Goal: Transaction & Acquisition: Purchase product/service

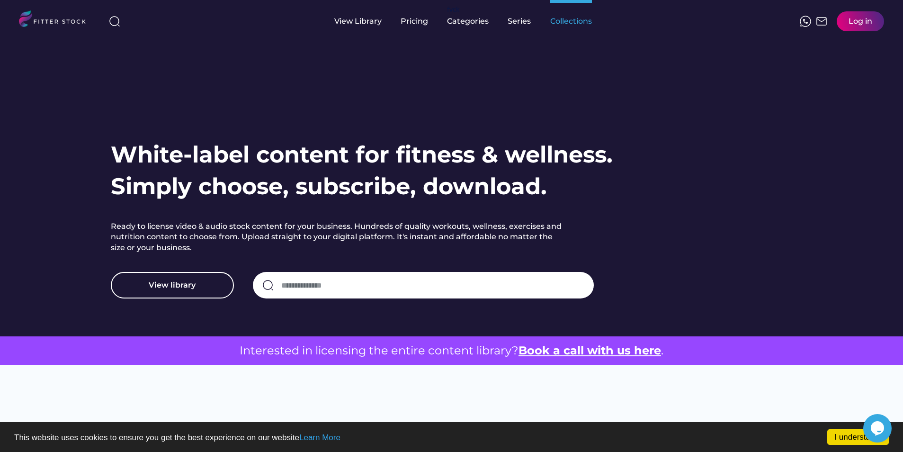
click at [550, 16] on div "Collections" at bounding box center [571, 21] width 42 height 10
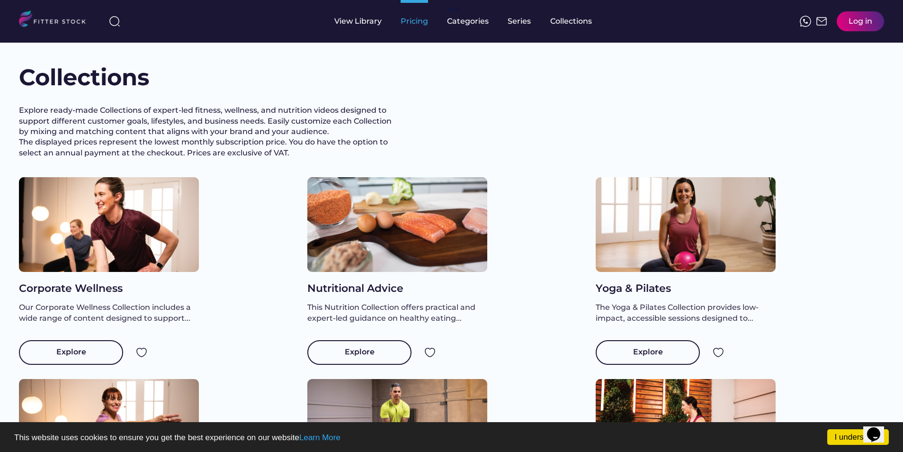
click at [423, 22] on div "Pricing" at bounding box center [414, 21] width 27 height 10
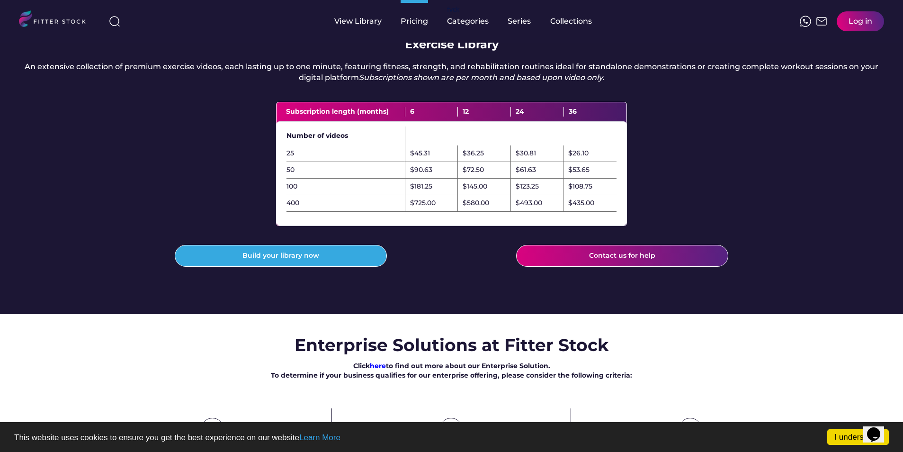
scroll to position [284, 0]
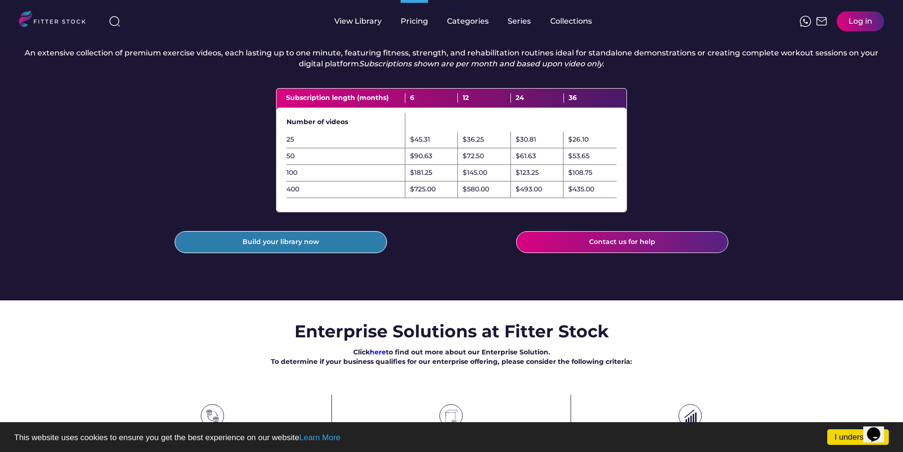
click at [316, 253] on button "Build your library now" at bounding box center [281, 242] width 212 height 22
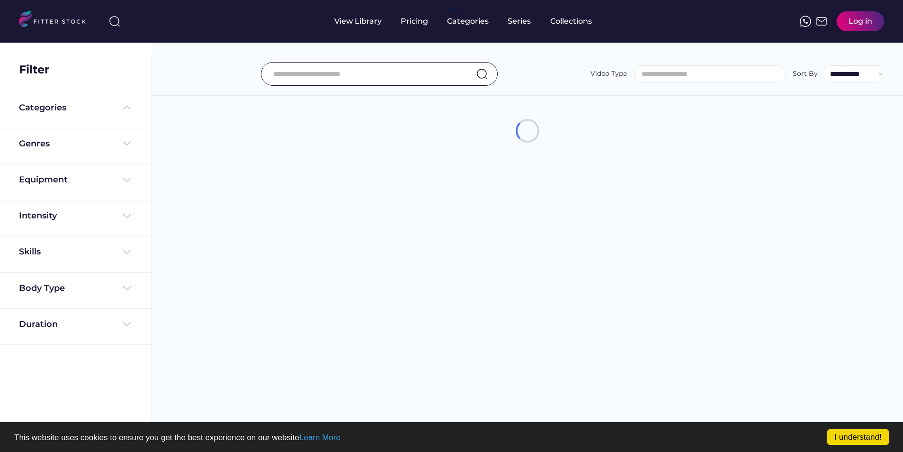
select select
select select "**********"
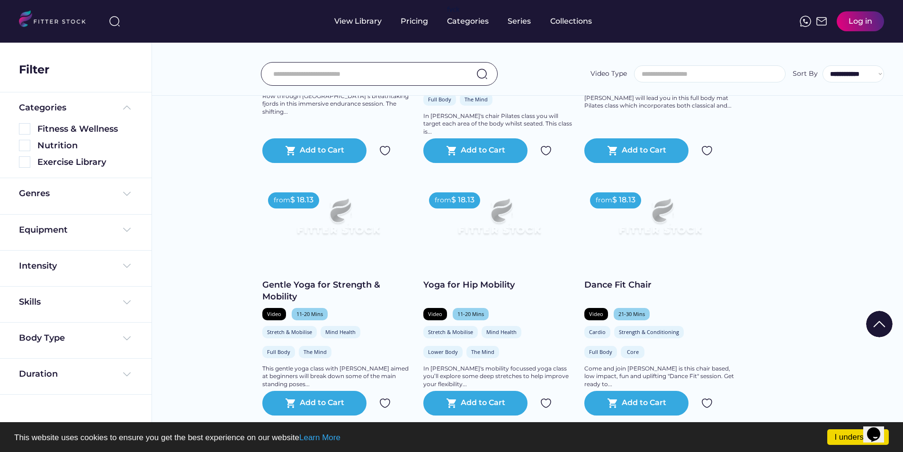
scroll to position [379, 0]
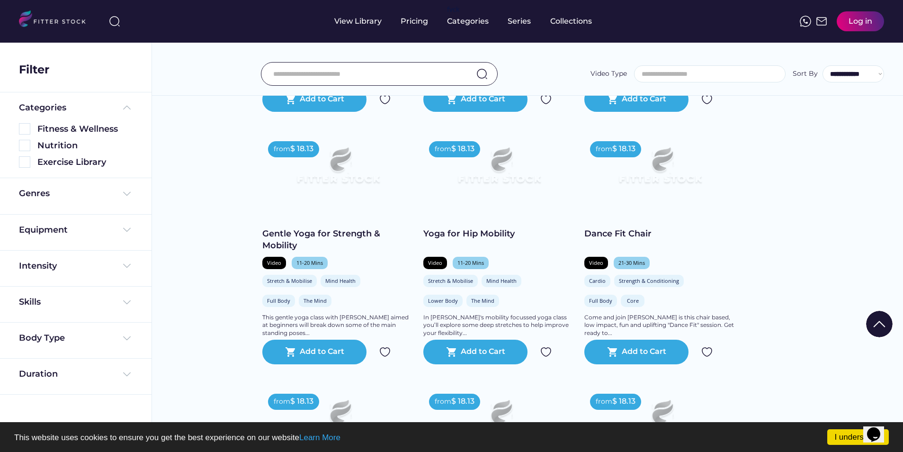
click at [823, 21] on img at bounding box center [821, 21] width 11 height 11
click at [821, 21] on img at bounding box center [821, 21] width 11 height 11
click at [313, 74] on input "input" at bounding box center [367, 74] width 188 height 20
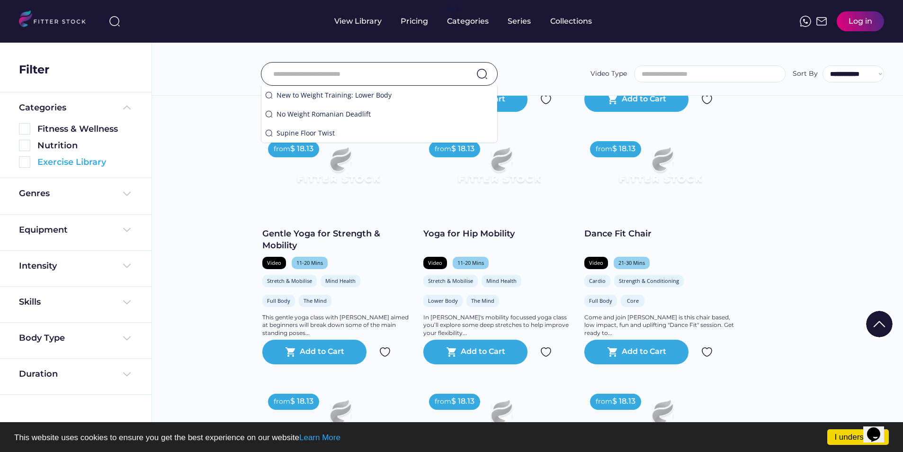
click at [26, 160] on img at bounding box center [24, 161] width 11 height 11
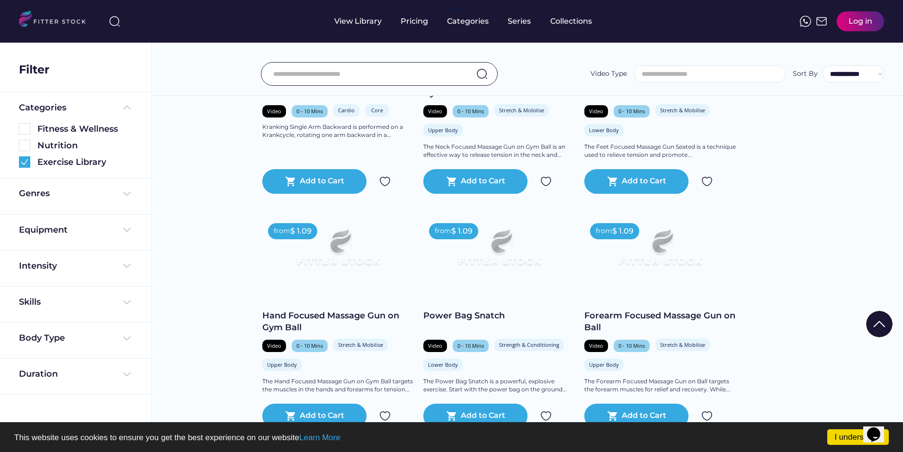
scroll to position [737, 0]
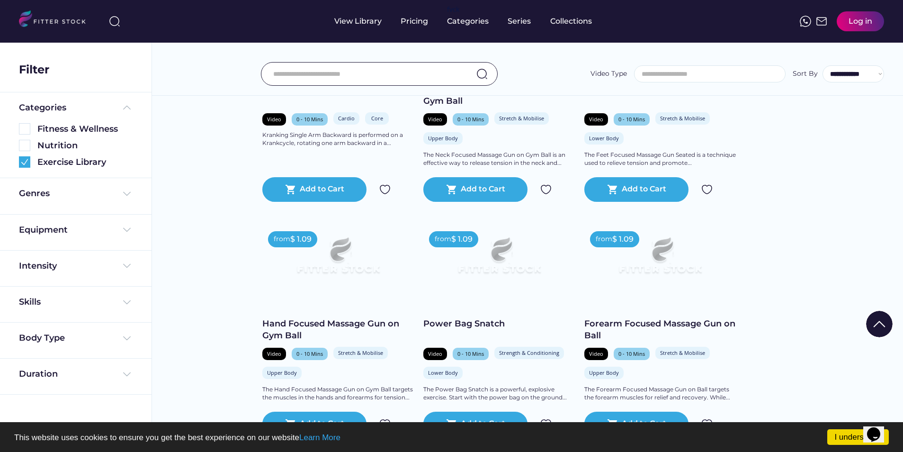
click at [366, 81] on input "input" at bounding box center [367, 74] width 188 height 20
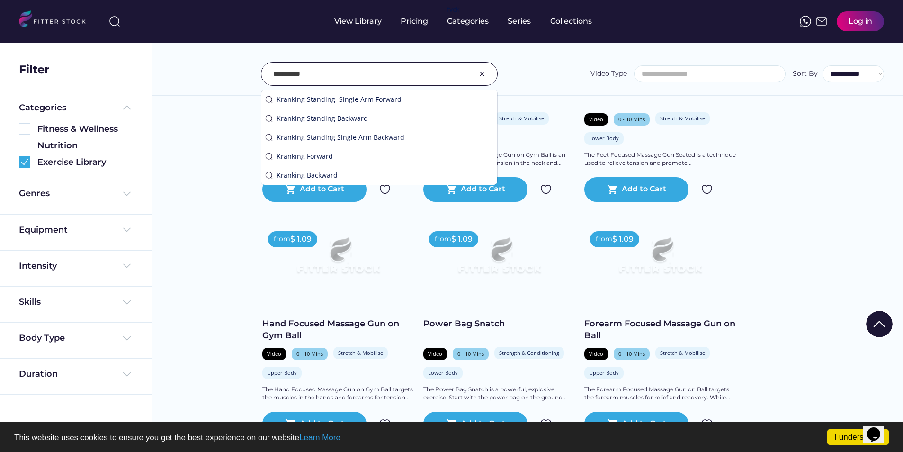
type input "**********"
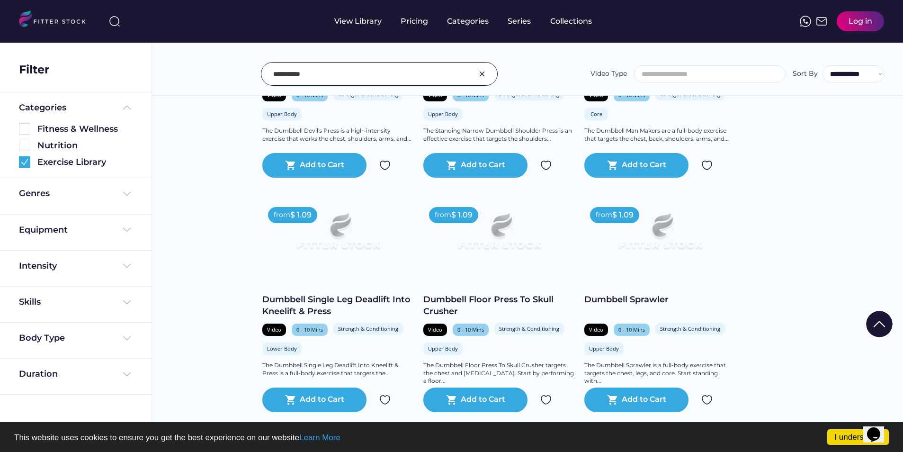
scroll to position [805, 0]
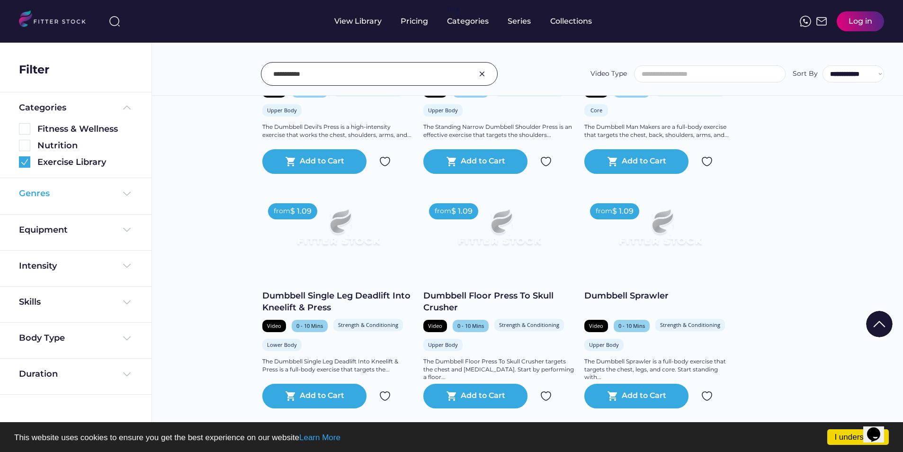
click at [131, 194] on img at bounding box center [126, 193] width 11 height 11
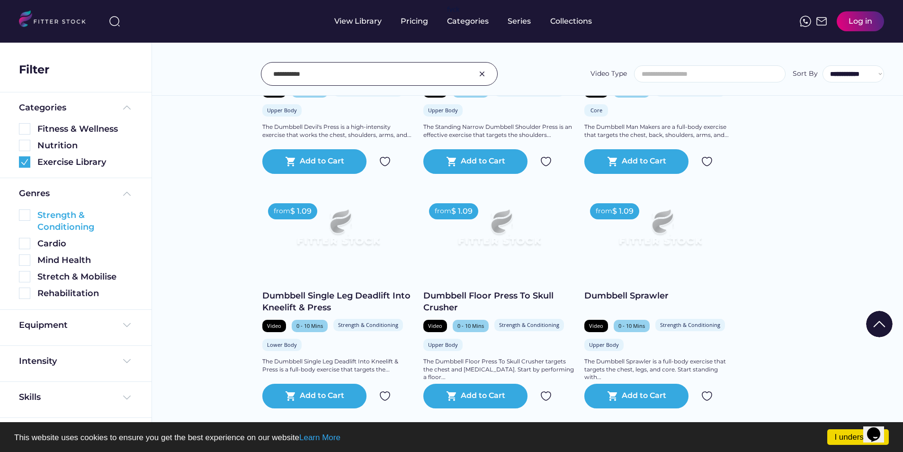
click at [27, 215] on img at bounding box center [24, 214] width 11 height 11
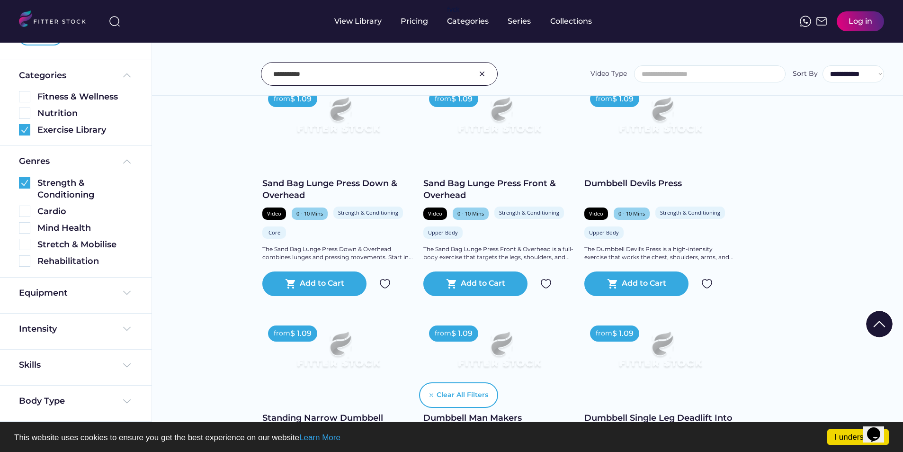
scroll to position [89, 0]
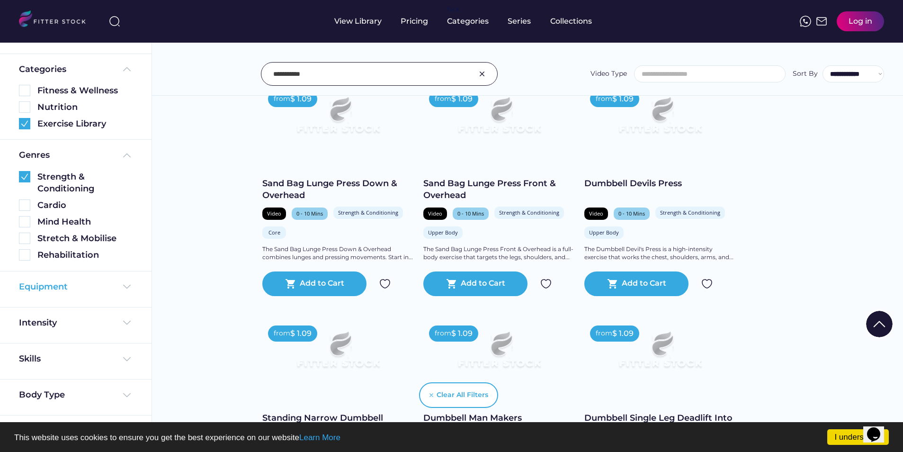
click at [121, 288] on img at bounding box center [126, 286] width 11 height 11
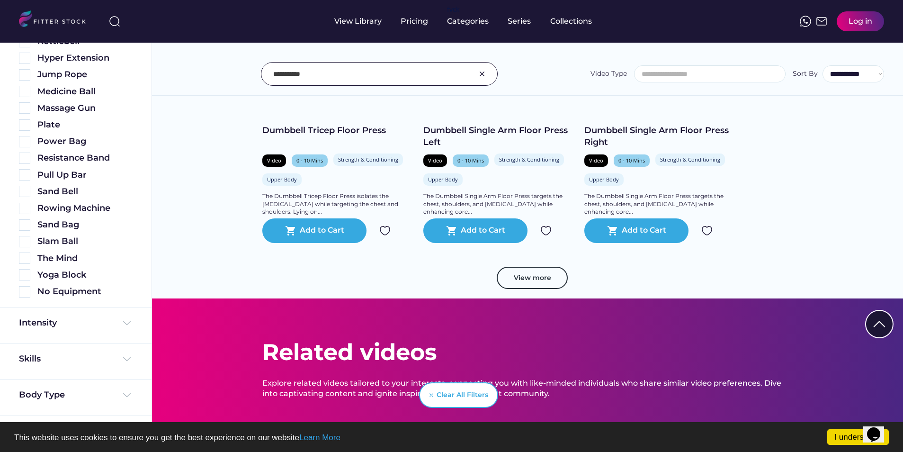
scroll to position [1679, 0]
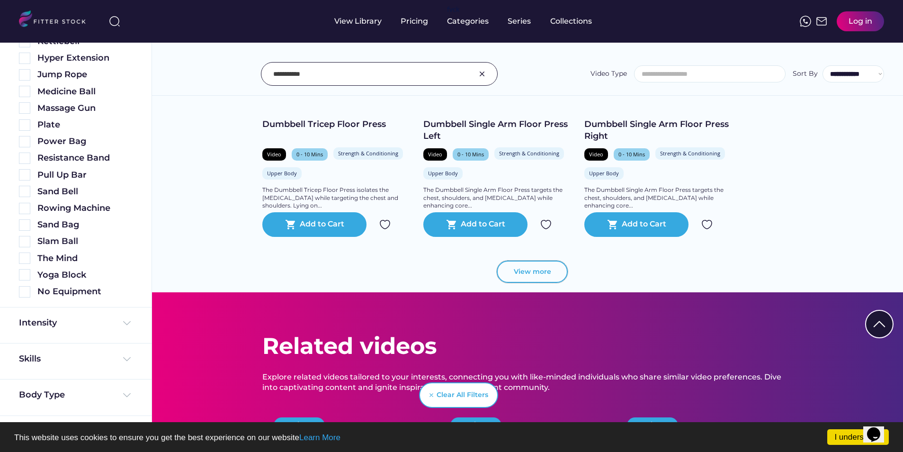
click at [518, 274] on button "View more" at bounding box center [532, 271] width 71 height 23
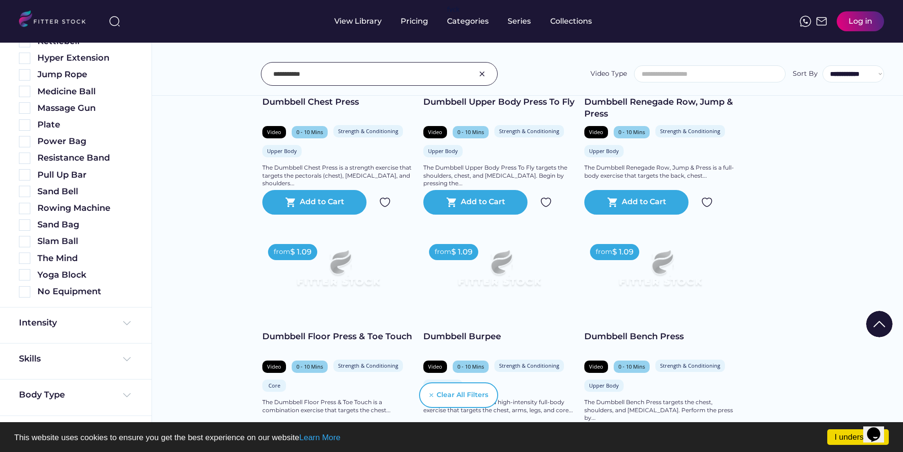
scroll to position [1206, 0]
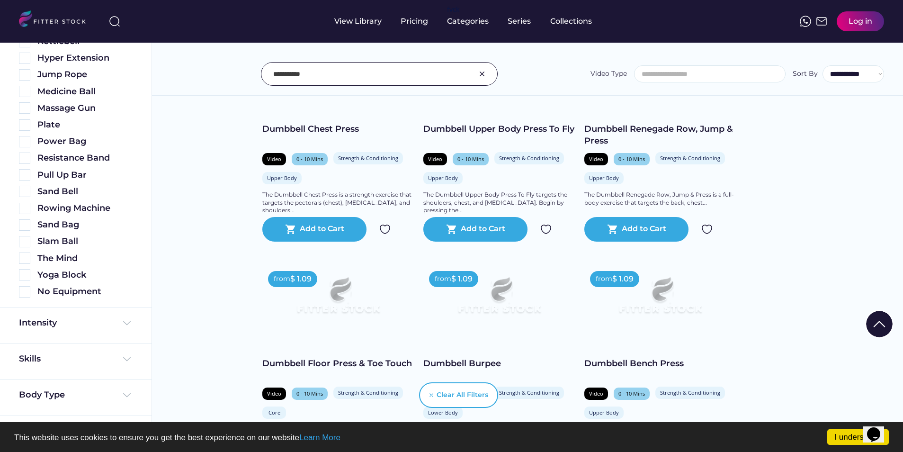
click at [861, 22] on div "Log in" at bounding box center [861, 21] width 24 height 10
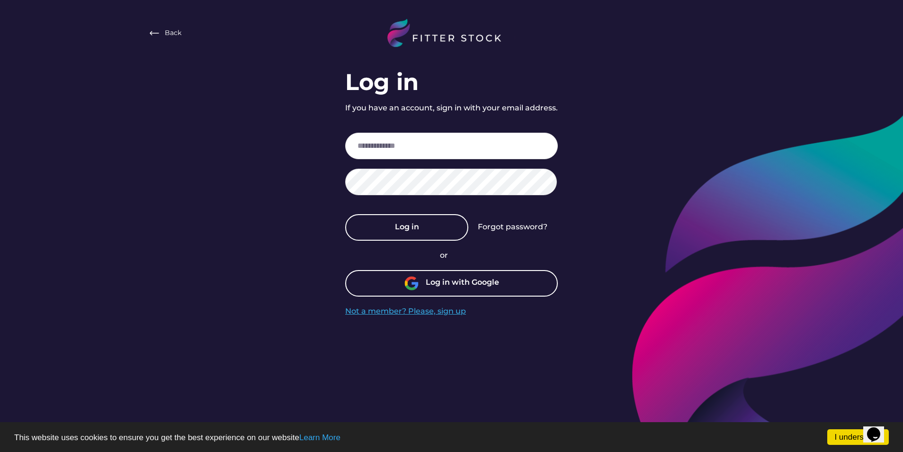
click at [439, 313] on div "Not a member? Please, sign up" at bounding box center [405, 311] width 121 height 10
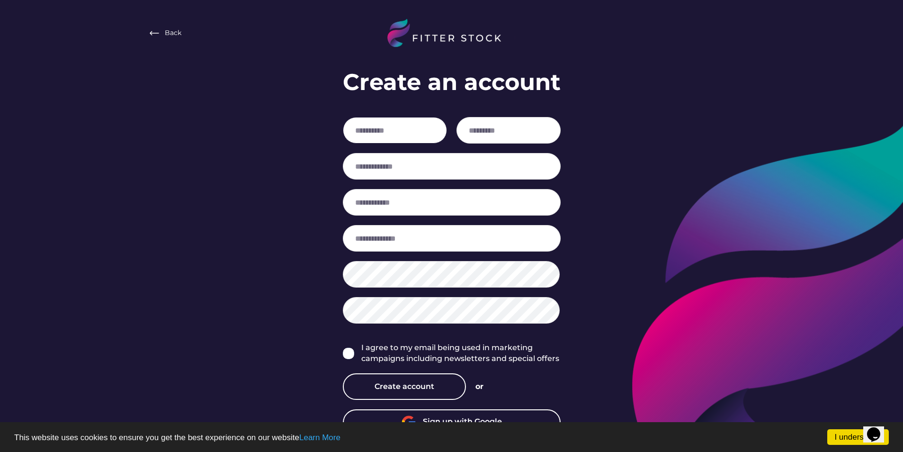
click at [397, 130] on input "input" at bounding box center [395, 130] width 104 height 27
type input "***"
type input "******"
type input "**********"
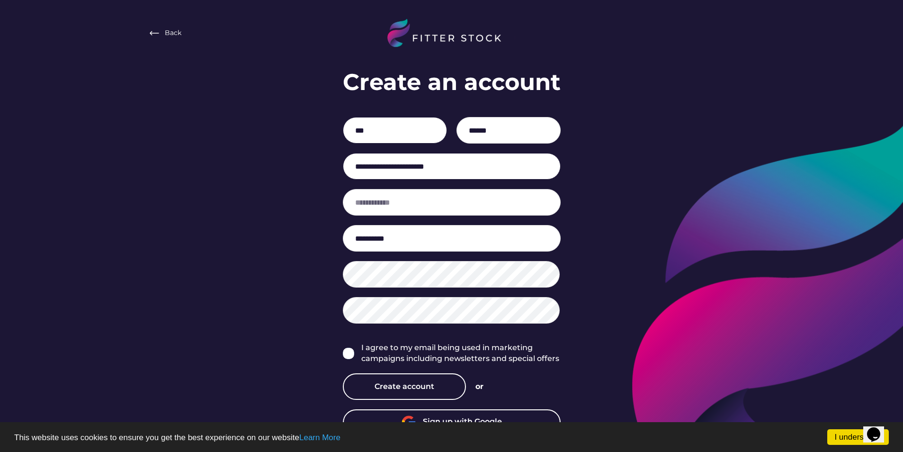
click at [471, 168] on input "**********" at bounding box center [452, 166] width 218 height 27
drag, startPoint x: 471, startPoint y: 168, endPoint x: 291, endPoint y: 149, distance: 180.9
click at [291, 149] on div "**********" at bounding box center [451, 232] width 903 height 465
type input "**********"
click at [446, 202] on input "input" at bounding box center [452, 202] width 218 height 27
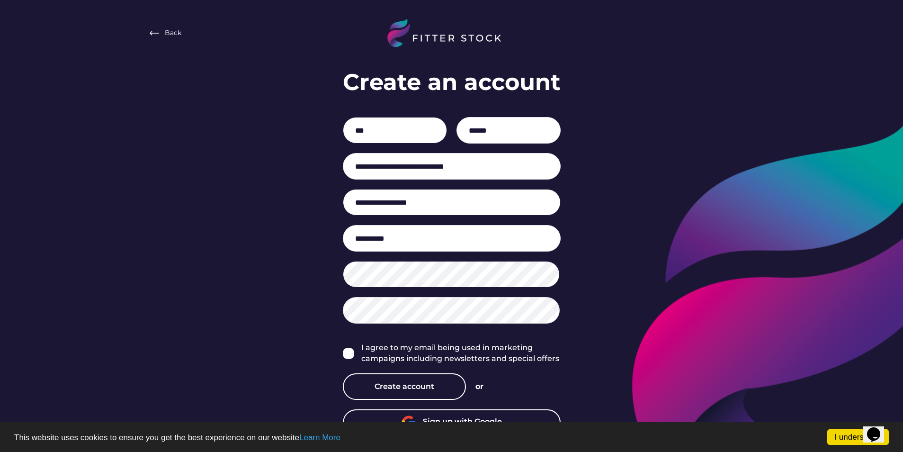
type input "**********"
click at [349, 350] on img at bounding box center [348, 353] width 11 height 11
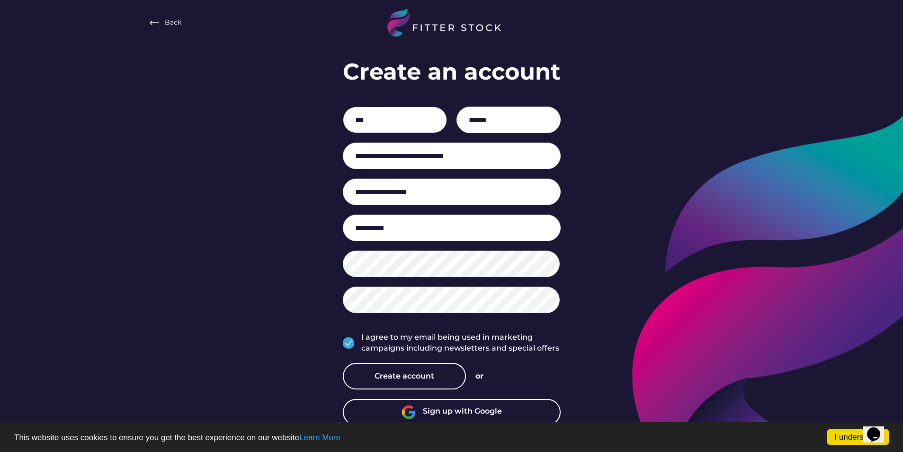
scroll to position [13, 0]
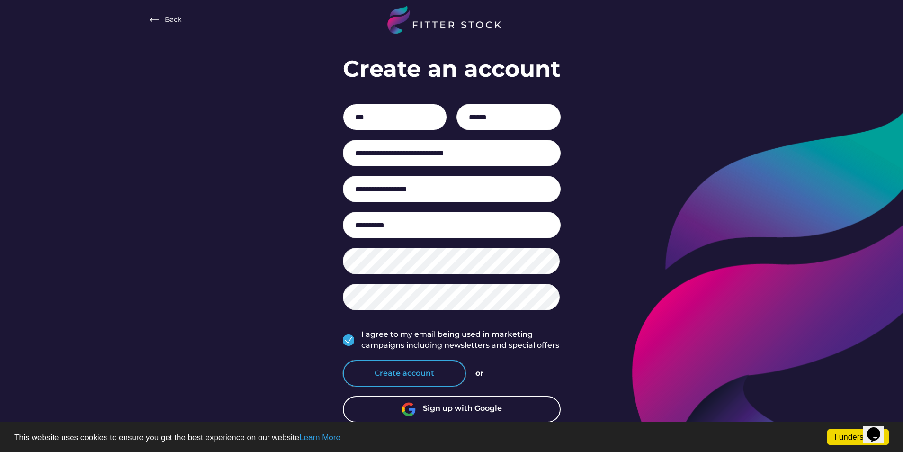
click at [399, 371] on button "Create account" at bounding box center [404, 373] width 123 height 27
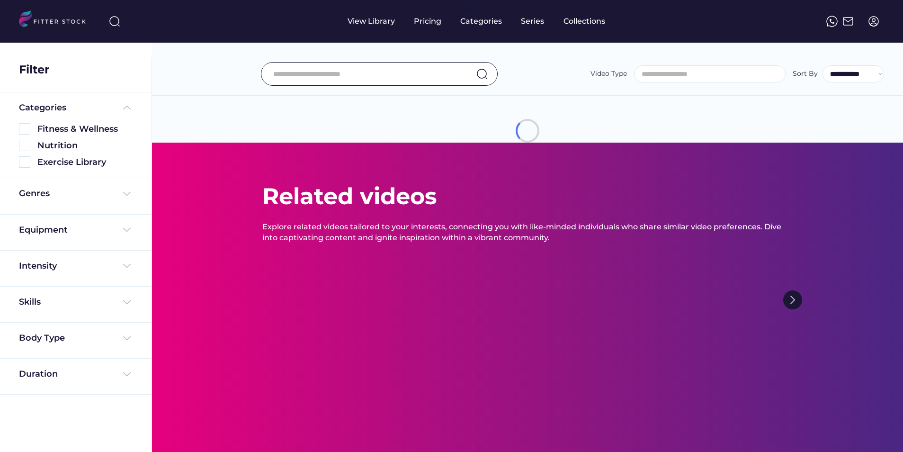
select select
select select "**********"
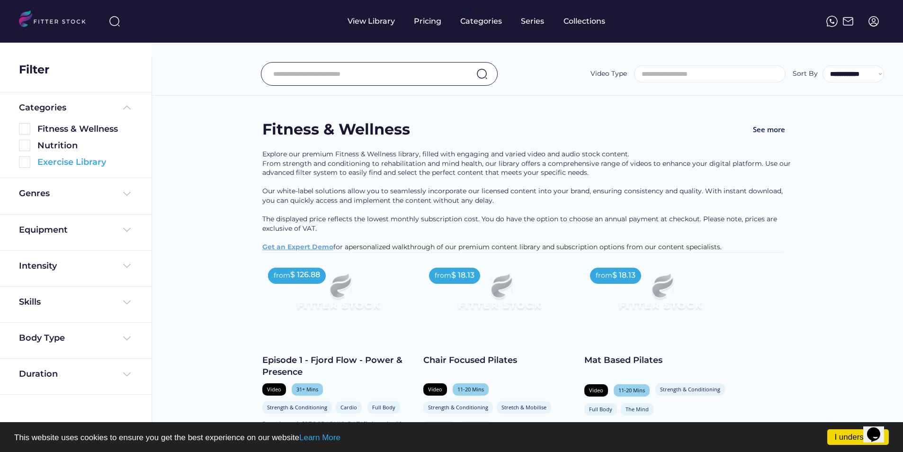
click at [21, 160] on img at bounding box center [24, 161] width 11 height 11
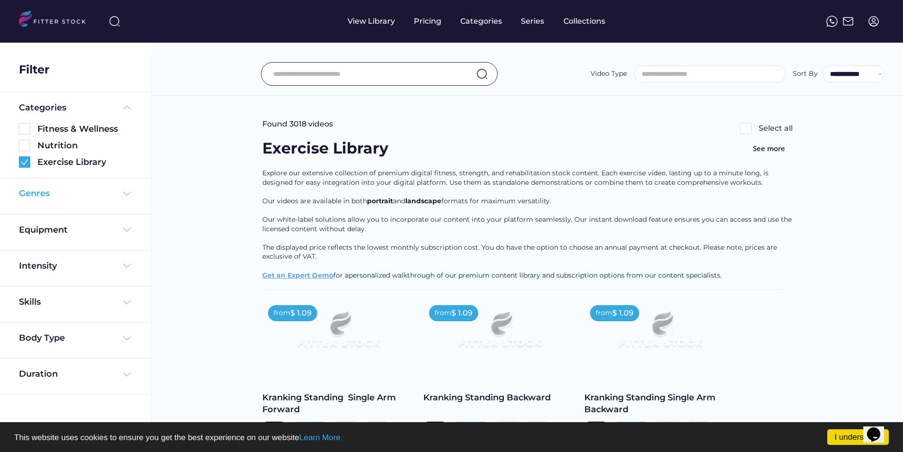
click at [125, 192] on img at bounding box center [126, 193] width 11 height 11
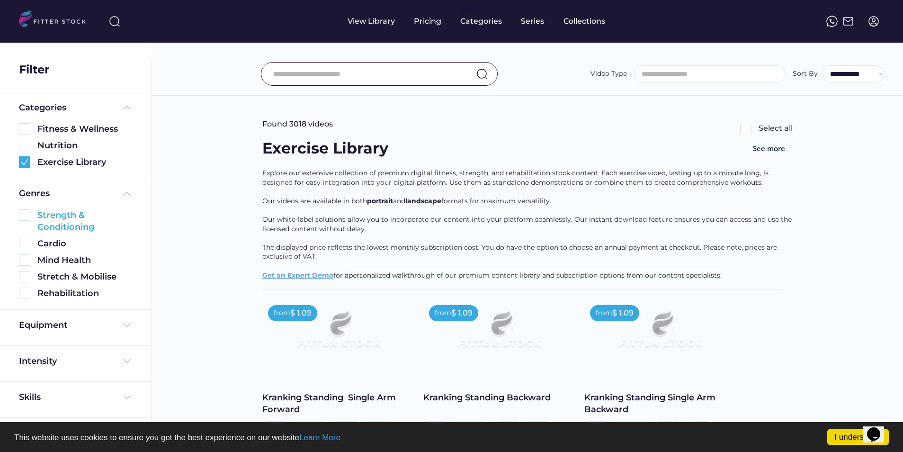
click at [23, 214] on img at bounding box center [24, 214] width 11 height 11
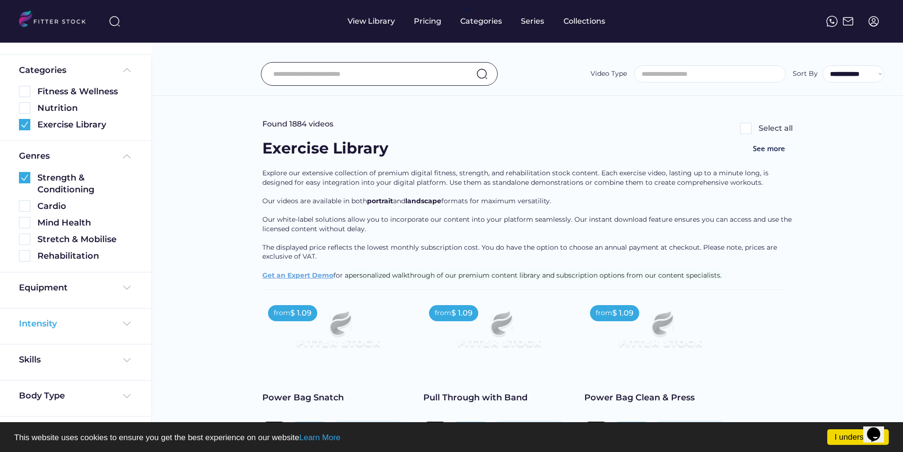
scroll to position [89, 0]
click at [308, 70] on input "input" at bounding box center [367, 74] width 188 height 20
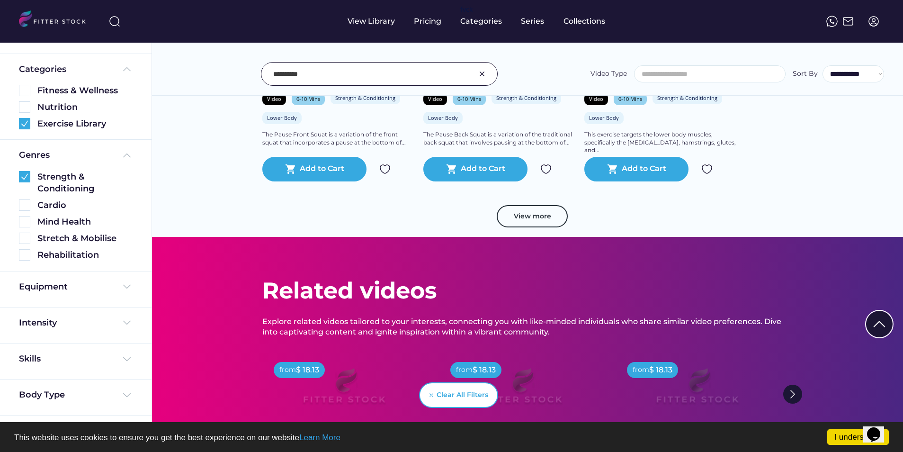
scroll to position [1752, 0]
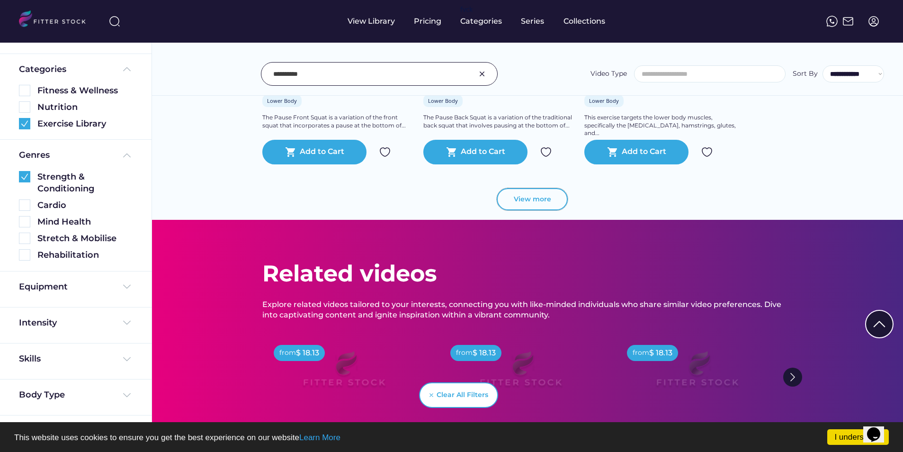
click at [536, 197] on button "View more" at bounding box center [532, 199] width 71 height 23
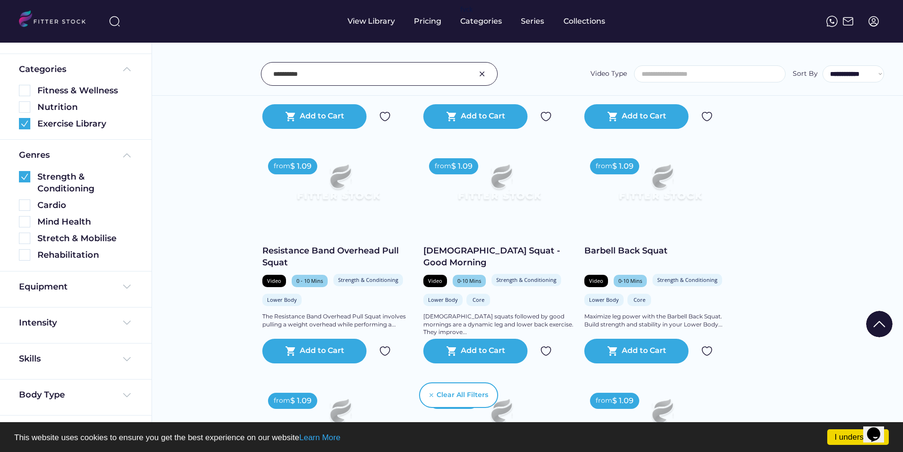
scroll to position [1989, 0]
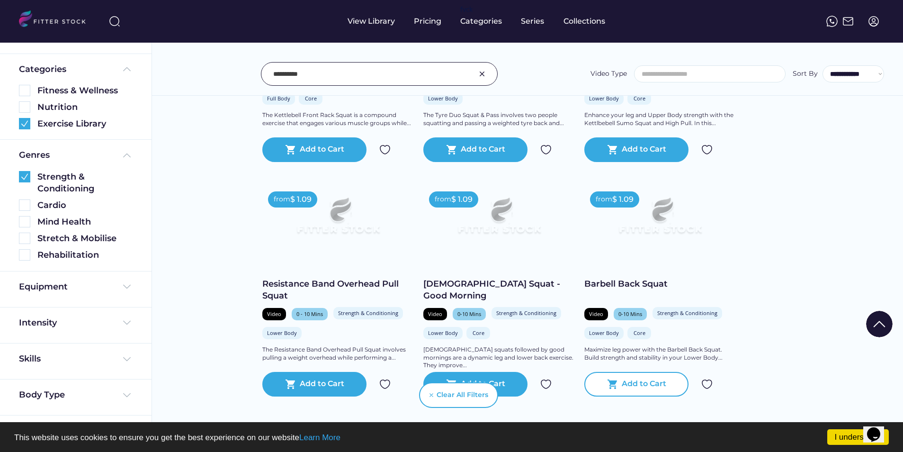
click at [625, 384] on div "Add to Cart" at bounding box center [644, 383] width 45 height 11
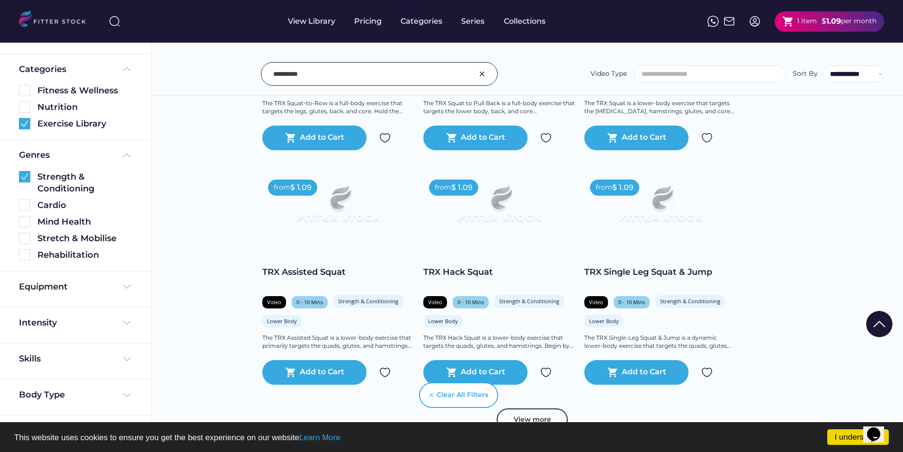
scroll to position [3314, 0]
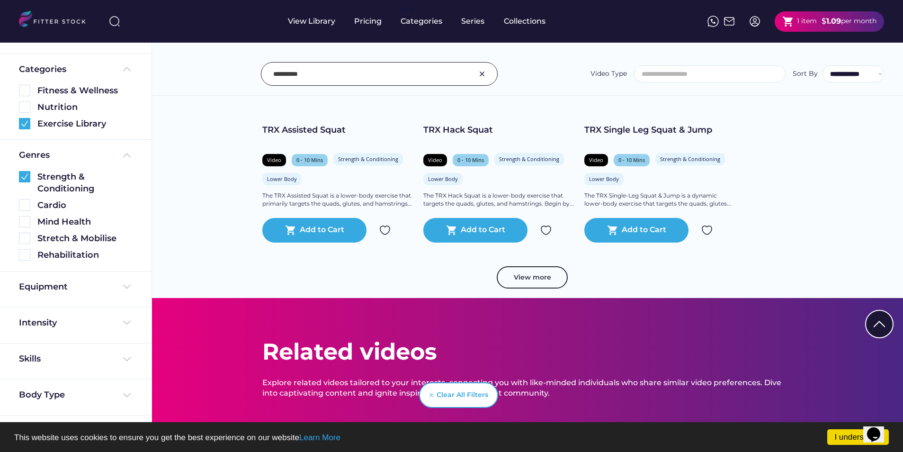
click at [552, 275] on button "View more" at bounding box center [532, 277] width 71 height 23
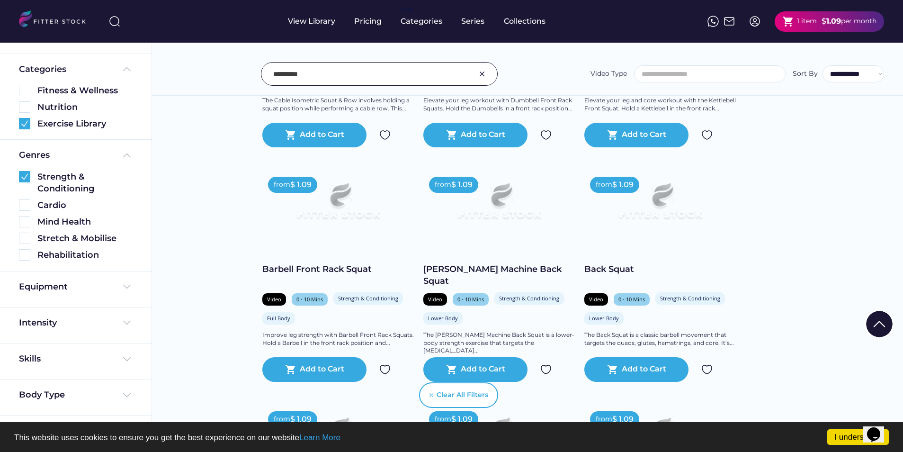
scroll to position [3883, 0]
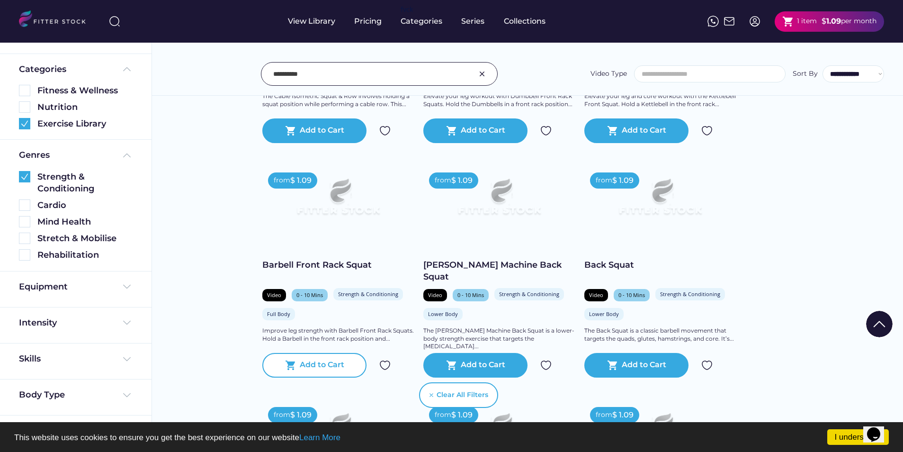
click at [319, 364] on div "Add to Cart" at bounding box center [322, 364] width 45 height 11
drag, startPoint x: 287, startPoint y: 75, endPoint x: 271, endPoint y: 75, distance: 15.6
click at [271, 75] on div at bounding box center [379, 74] width 237 height 24
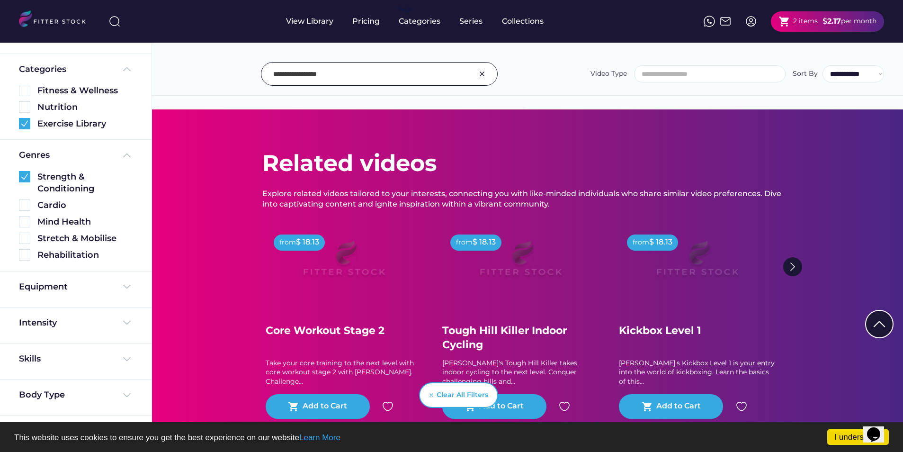
scroll to position [651, 0]
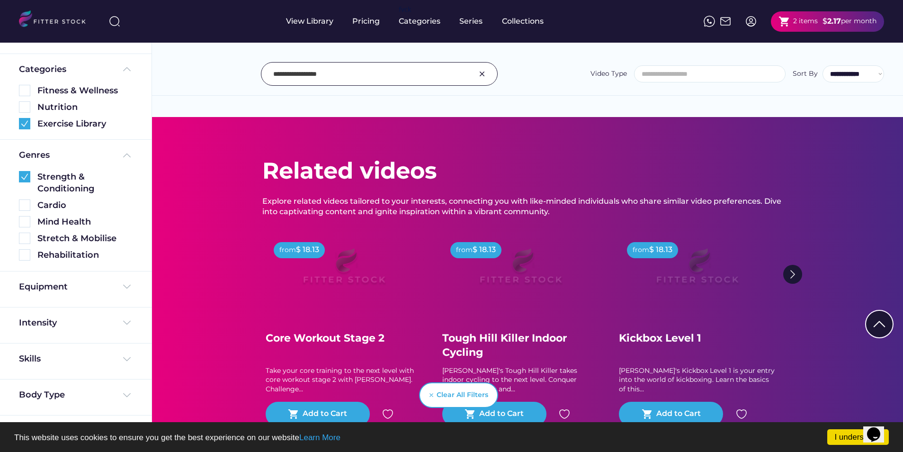
click at [339, 78] on input "input" at bounding box center [367, 74] width 188 height 20
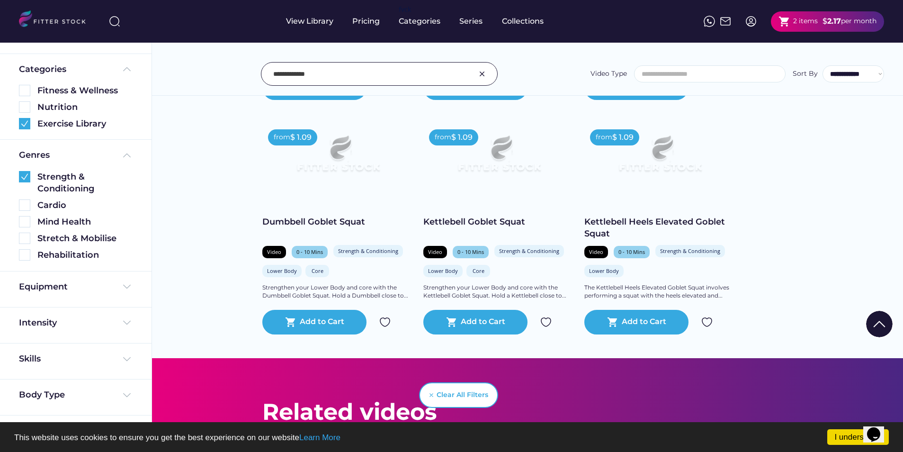
scroll to position [414, 0]
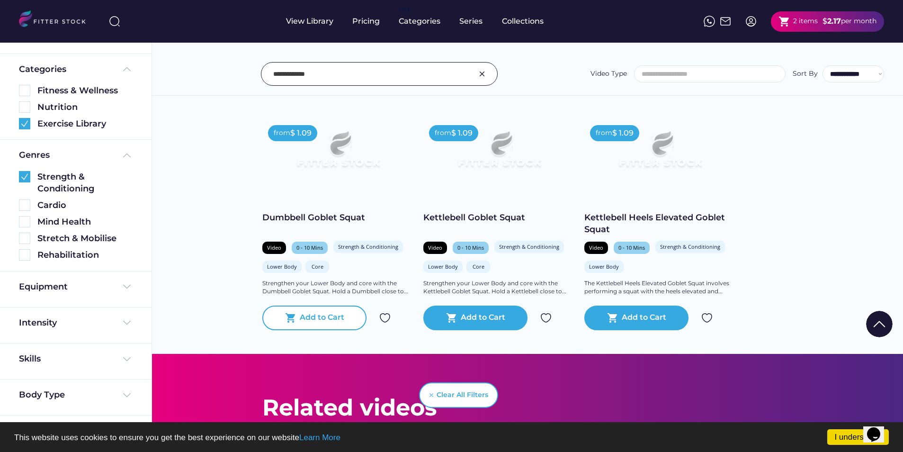
click at [322, 320] on div "Add to Cart" at bounding box center [322, 317] width 45 height 11
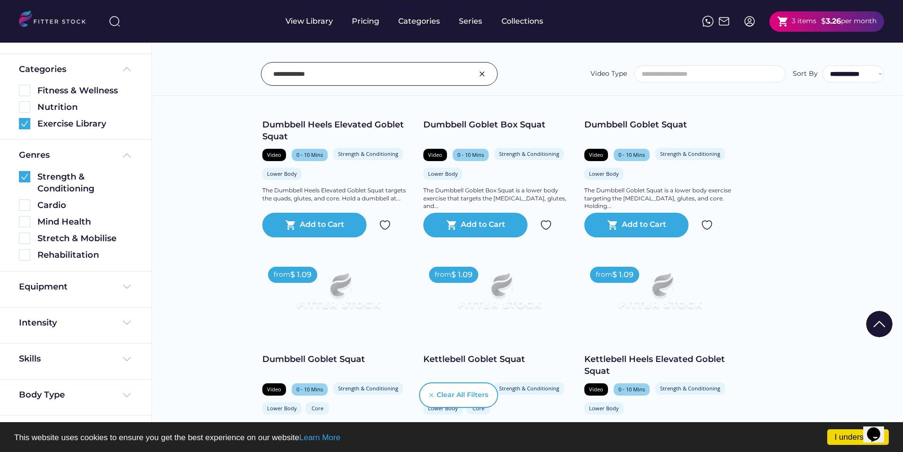
scroll to position [272, 0]
click at [327, 78] on input "input" at bounding box center [367, 74] width 188 height 20
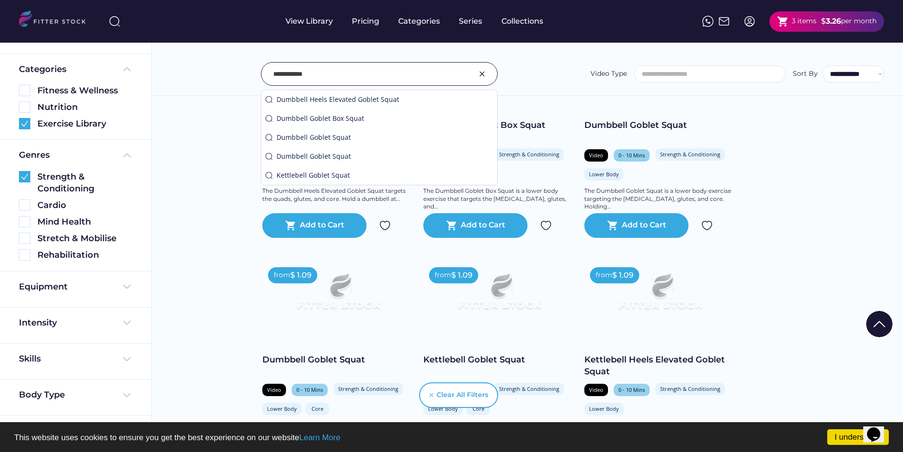
type input "**********"
click at [849, 140] on div "Found videos Select all Fitness & Wellness See more Explore our premium Fitness…" at bounding box center [527, 350] width 751 height 1130
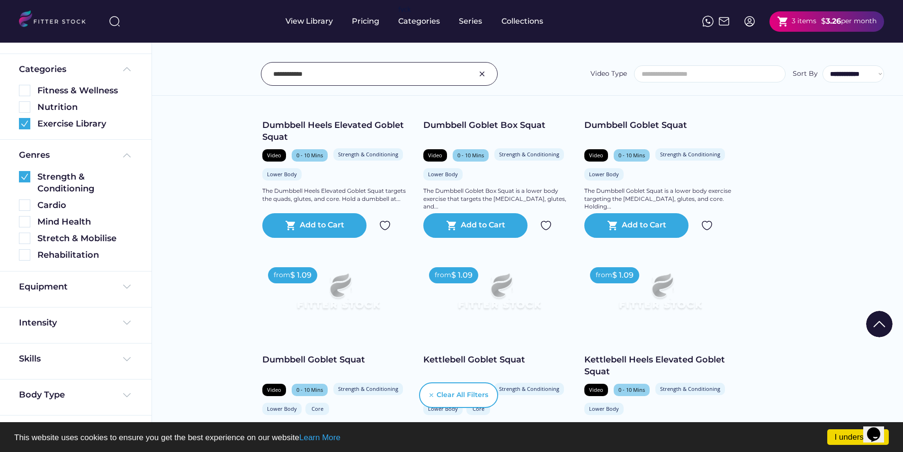
click at [353, 67] on input "input" at bounding box center [367, 74] width 188 height 20
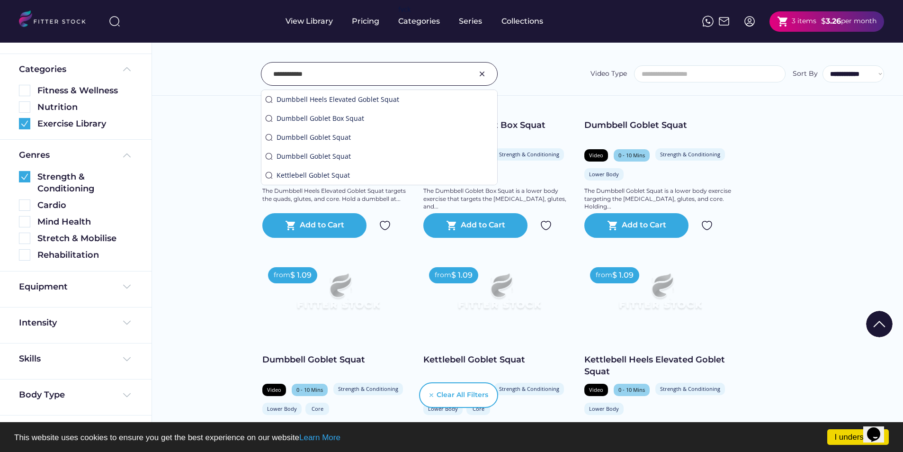
drag, startPoint x: 347, startPoint y: 72, endPoint x: 193, endPoint y: 63, distance: 154.6
click at [193, 63] on div "**********" at bounding box center [527, 74] width 713 height 24
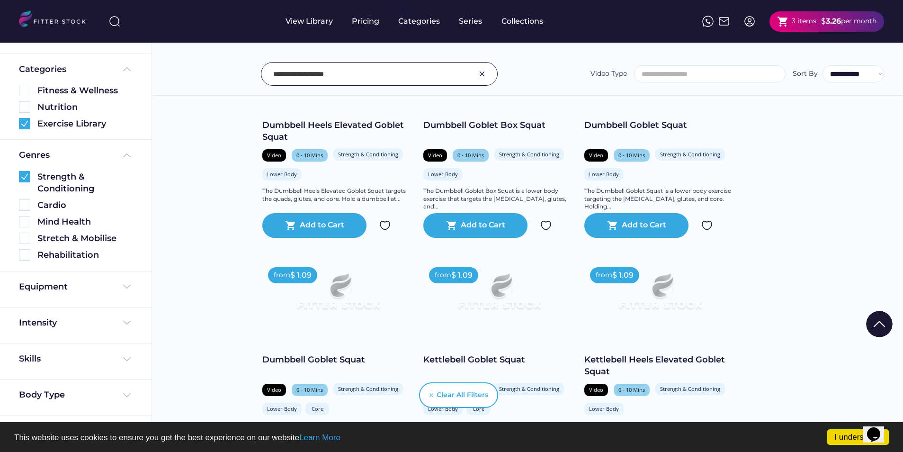
type input "**********"
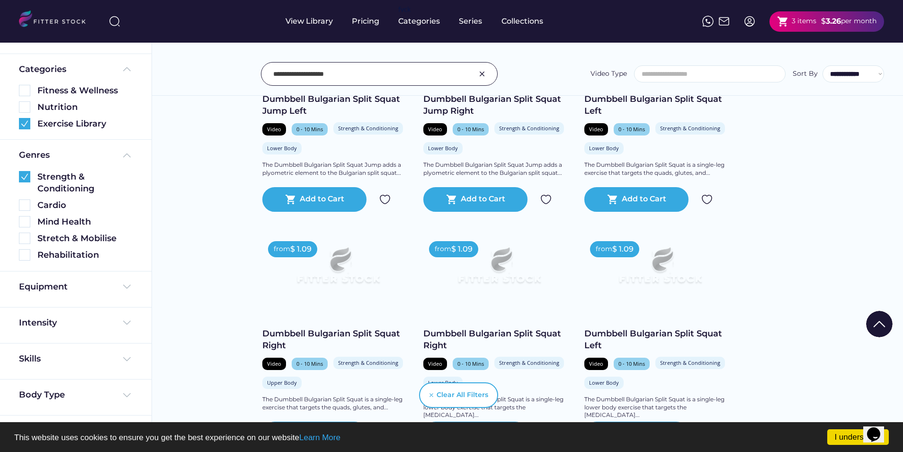
scroll to position [331, 0]
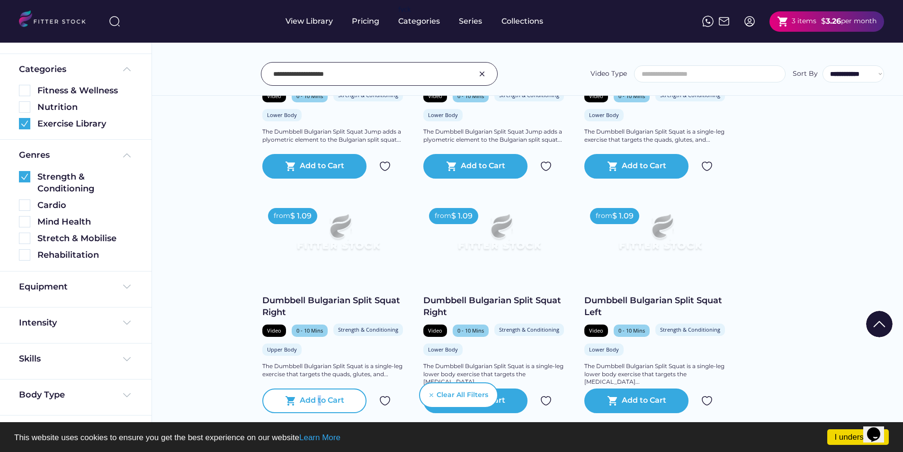
click at [319, 400] on div "Add to Cart" at bounding box center [322, 400] width 45 height 11
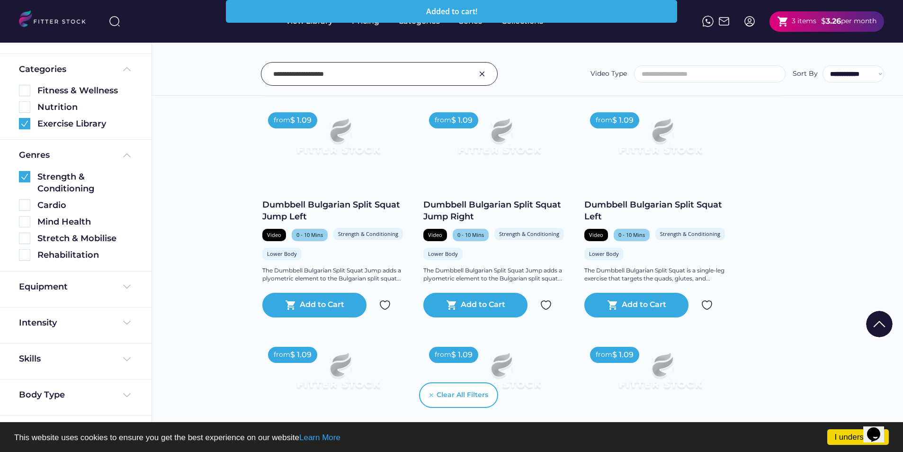
scroll to position [189, 0]
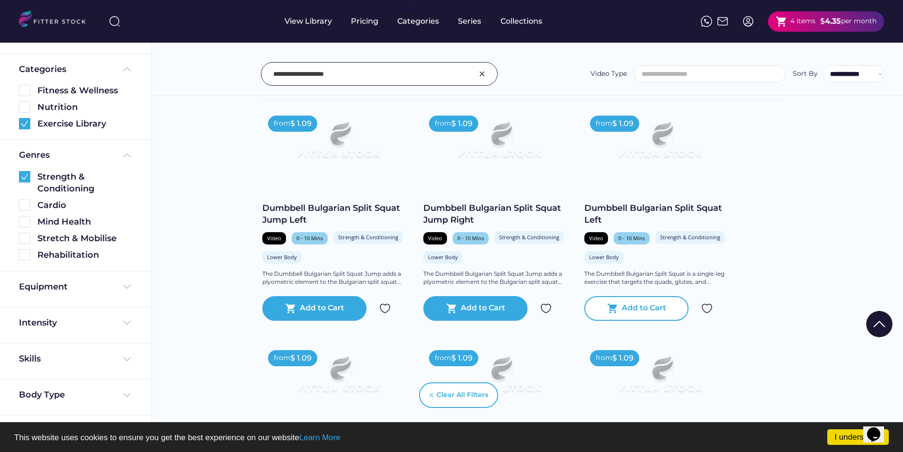
click at [656, 309] on div "Add to Cart" at bounding box center [644, 308] width 45 height 11
drag, startPoint x: 295, startPoint y: 70, endPoint x: 213, endPoint y: 68, distance: 82.4
click at [213, 68] on div "**********" at bounding box center [527, 74] width 713 height 24
type input "**********"
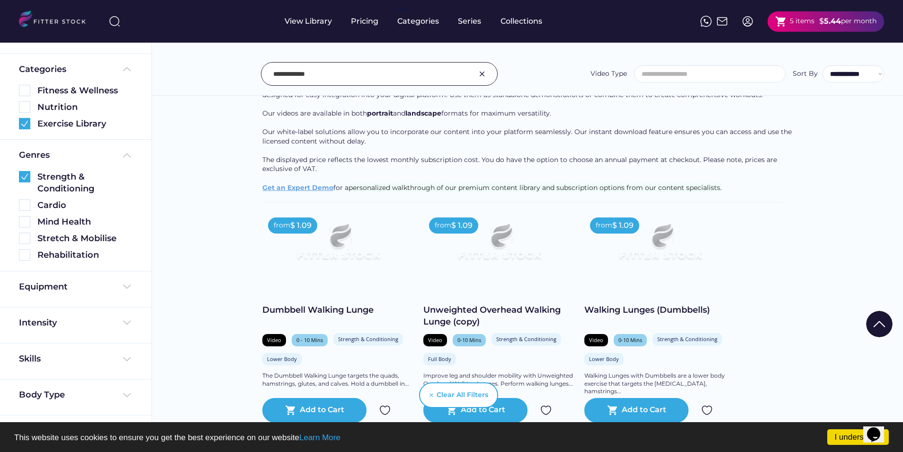
scroll to position [142, 0]
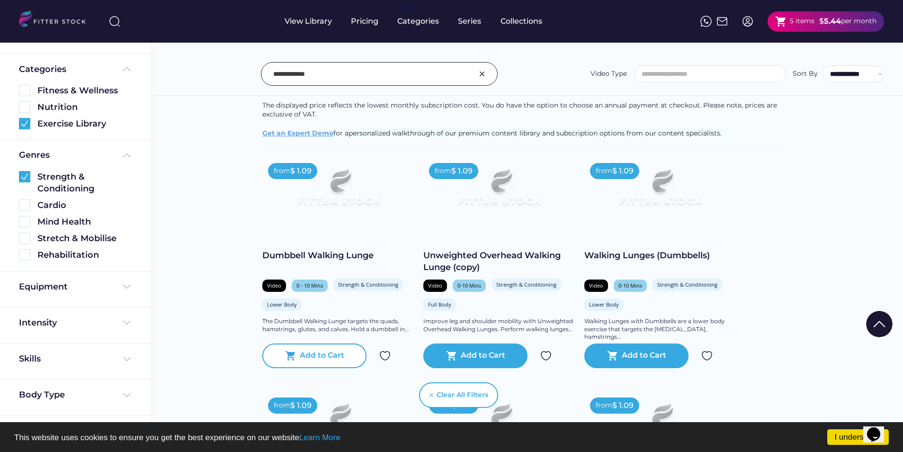
click at [318, 354] on div "Add to Cart" at bounding box center [322, 355] width 45 height 11
click at [338, 75] on input "input" at bounding box center [367, 74] width 188 height 20
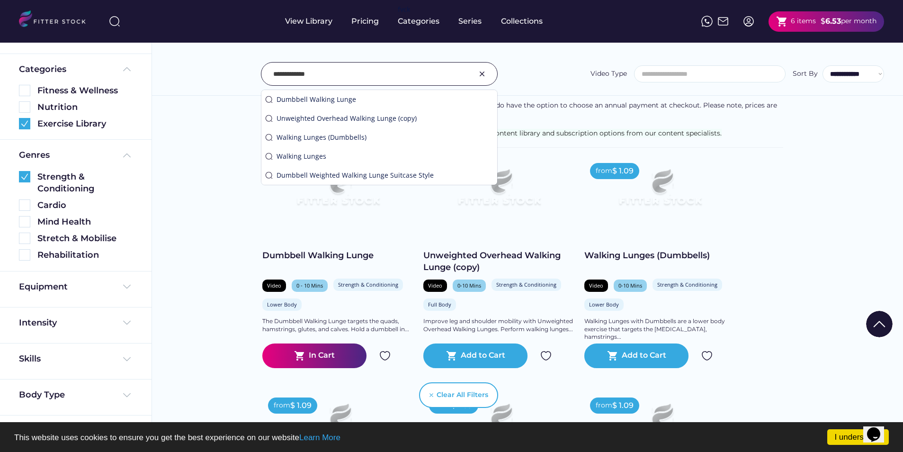
drag, startPoint x: 334, startPoint y: 75, endPoint x: 173, endPoint y: 69, distance: 161.1
click at [173, 69] on div "**********" at bounding box center [527, 74] width 713 height 24
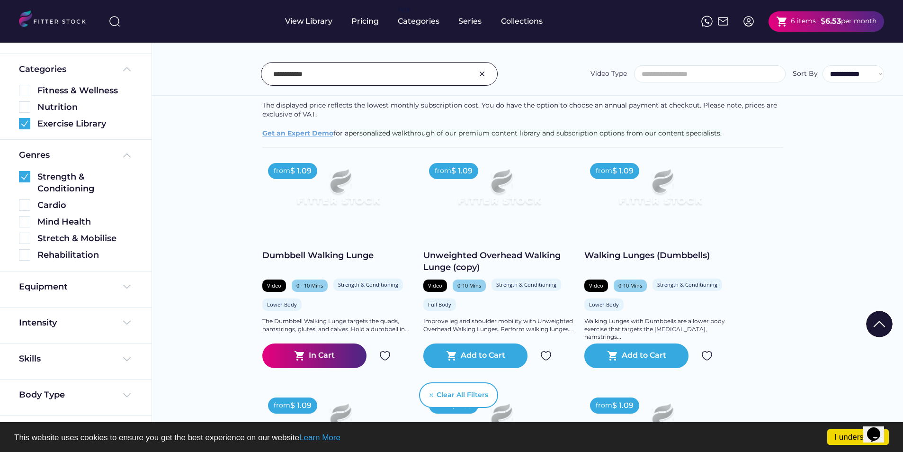
type input "**********"
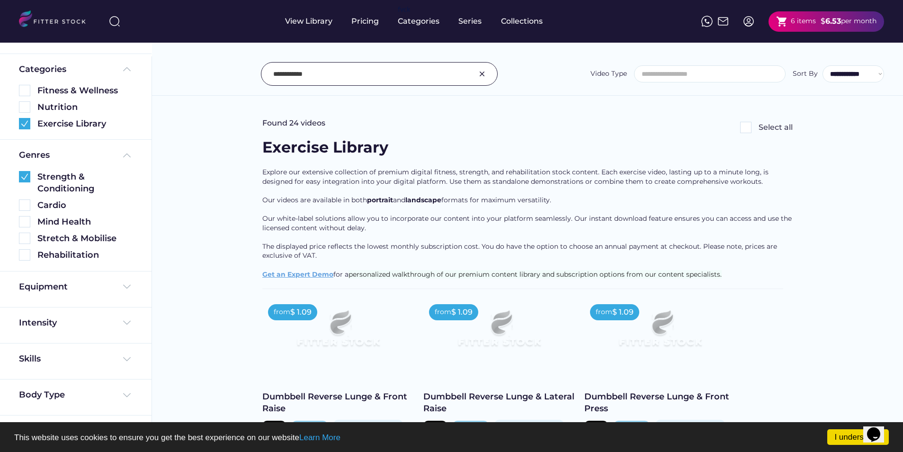
scroll to position [0, 0]
drag, startPoint x: 313, startPoint y: 74, endPoint x: 132, endPoint y: 55, distance: 182.4
click at [132, 55] on body "I understand! This website uses cookies to ensure you get the best experience o…" at bounding box center [451, 226] width 903 height 452
type input "********"
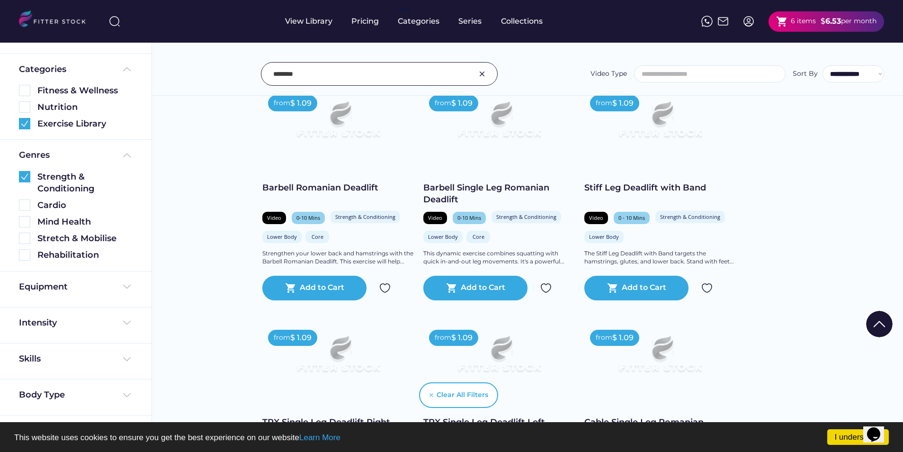
scroll to position [2320, 0]
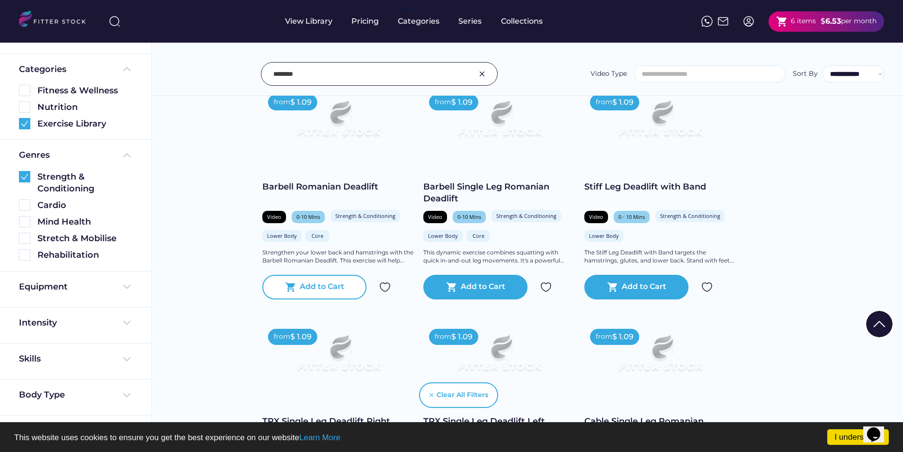
click at [318, 287] on div "Add to Cart" at bounding box center [322, 286] width 45 height 11
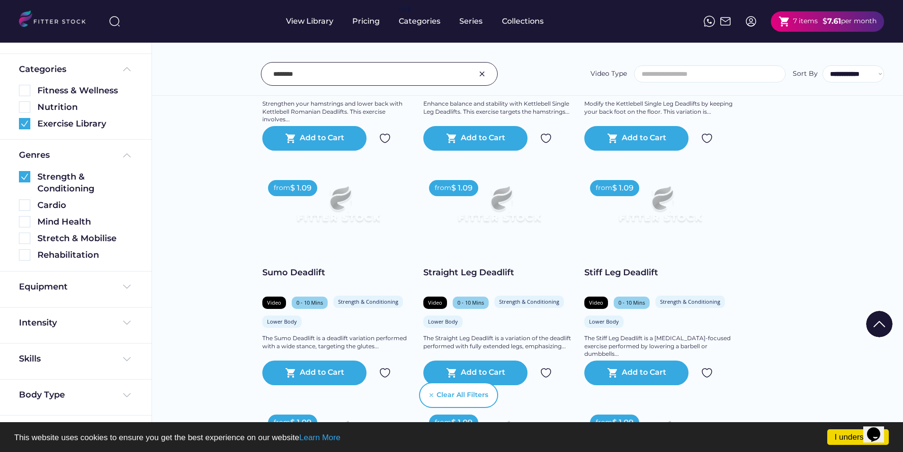
scroll to position [3172, 0]
click at [311, 369] on div "Add to Cart" at bounding box center [322, 371] width 45 height 11
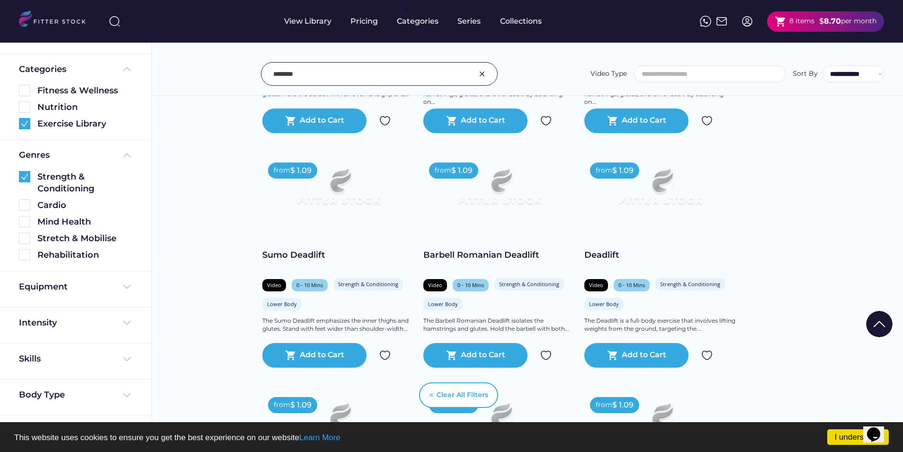
scroll to position [4356, 0]
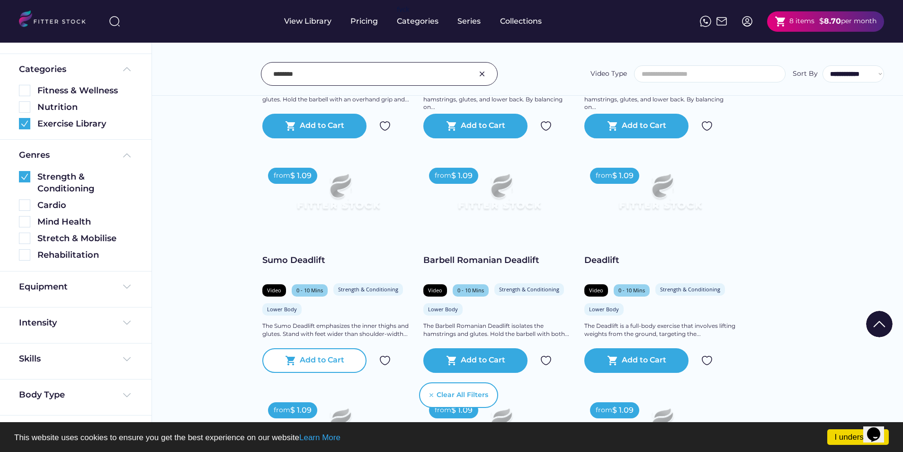
click at [326, 360] on div "Add to Cart" at bounding box center [322, 360] width 45 height 11
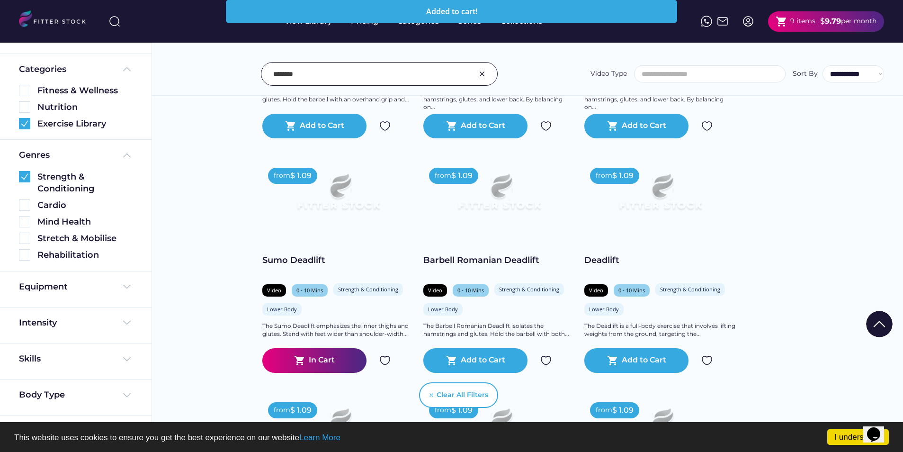
click at [812, 20] on div "9 items" at bounding box center [802, 21] width 25 height 9
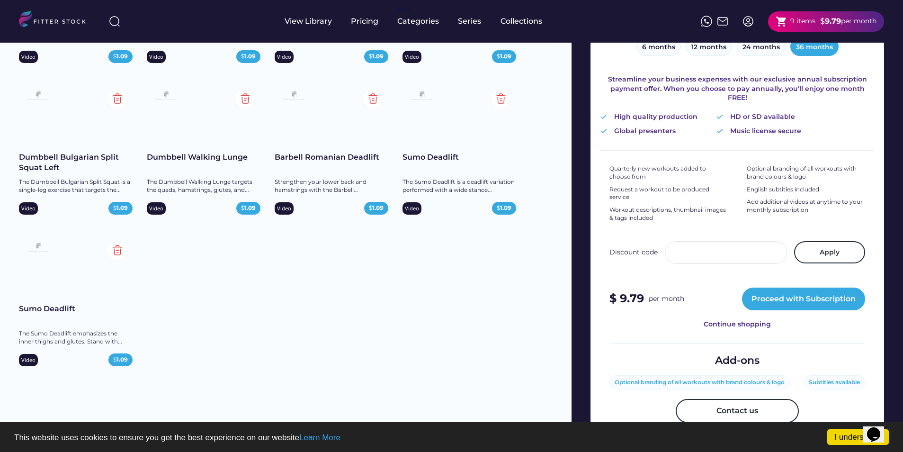
scroll to position [187, 0]
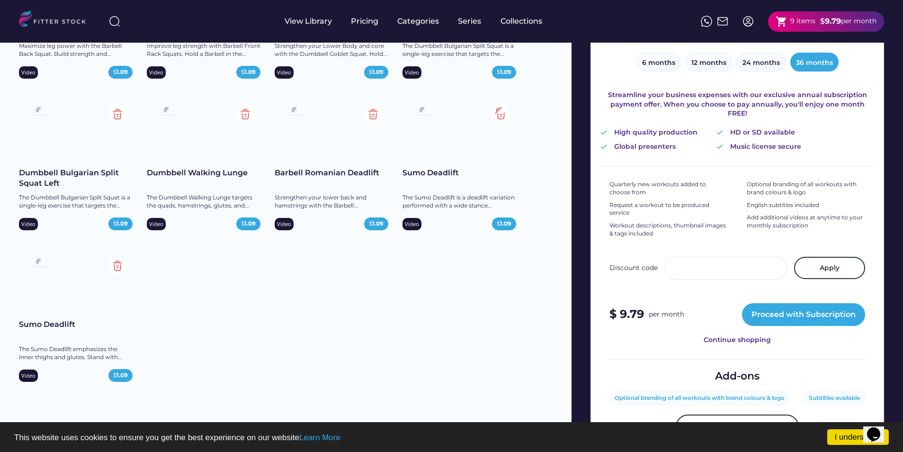
click at [500, 115] on img at bounding box center [500, 114] width 19 height 19
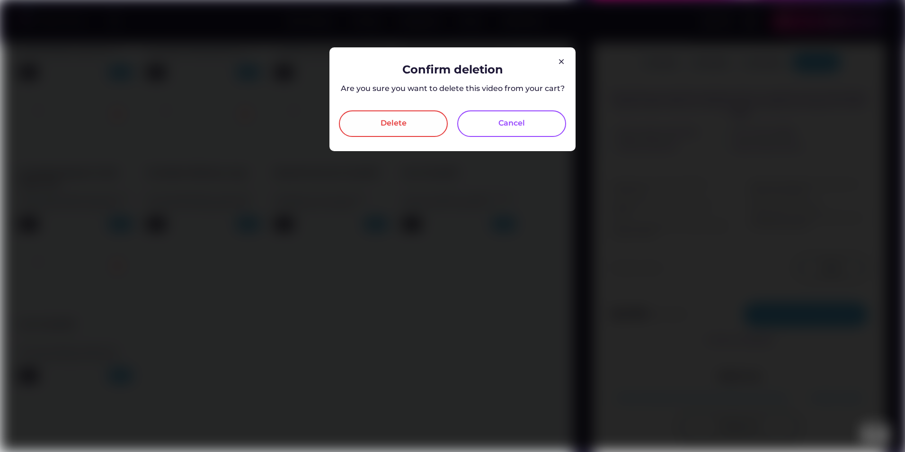
click at [403, 127] on div "Delete" at bounding box center [394, 123] width 26 height 11
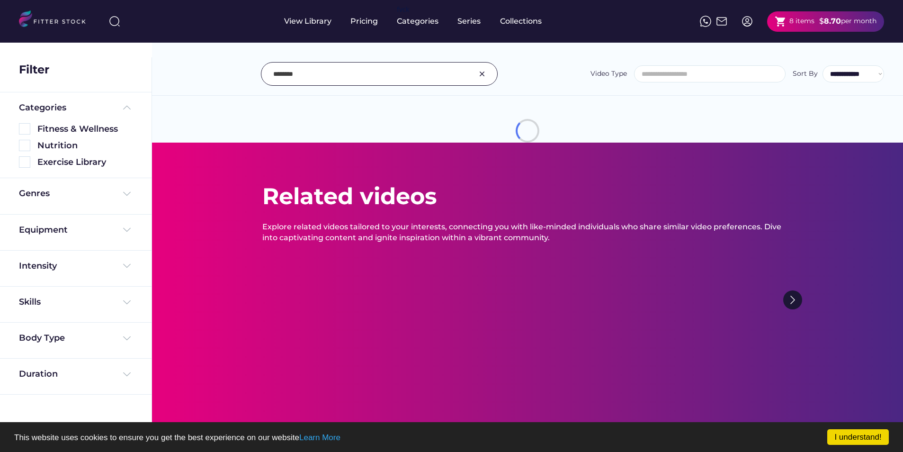
select select
select select "**********"
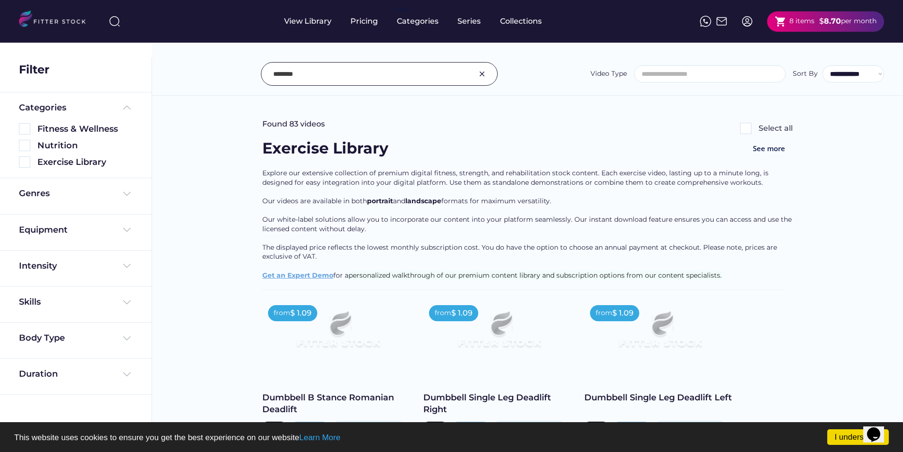
drag, startPoint x: 273, startPoint y: 74, endPoint x: 297, endPoint y: 73, distance: 24.2
click at [273, 74] on div at bounding box center [379, 74] width 237 height 24
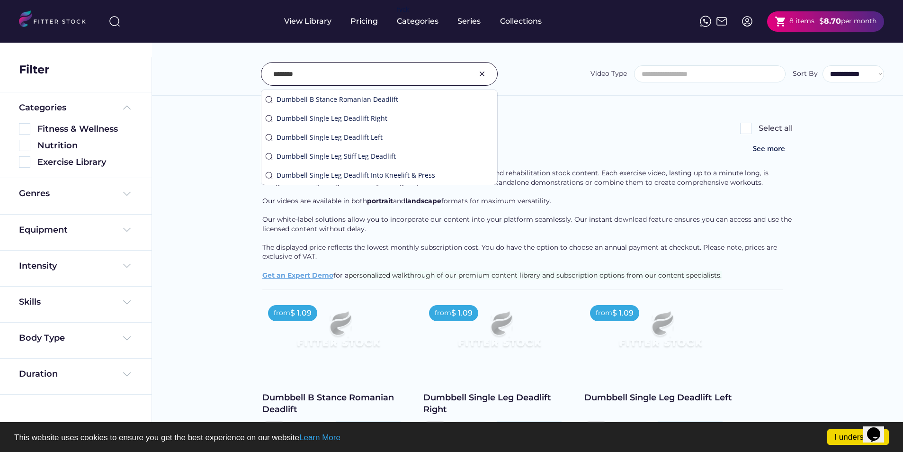
click at [273, 75] on input "input" at bounding box center [367, 74] width 188 height 20
click at [443, 71] on input "input" at bounding box center [367, 74] width 188 height 20
type input "**********"
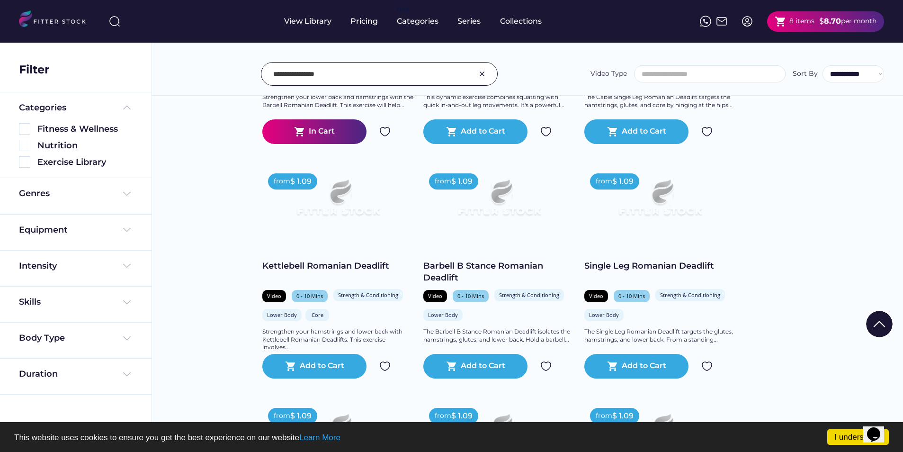
scroll to position [1089, 0]
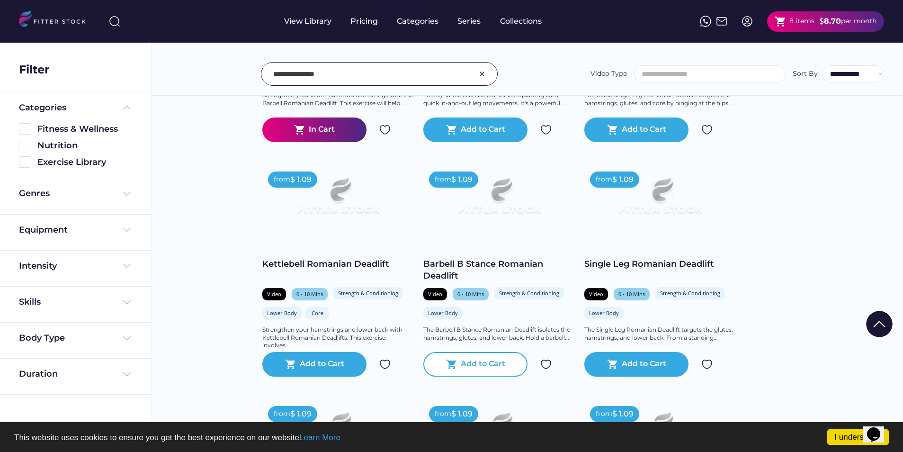
click at [459, 357] on div "shopping_cart Add to Cart" at bounding box center [475, 364] width 104 height 25
click at [483, 72] on img at bounding box center [481, 73] width 11 height 11
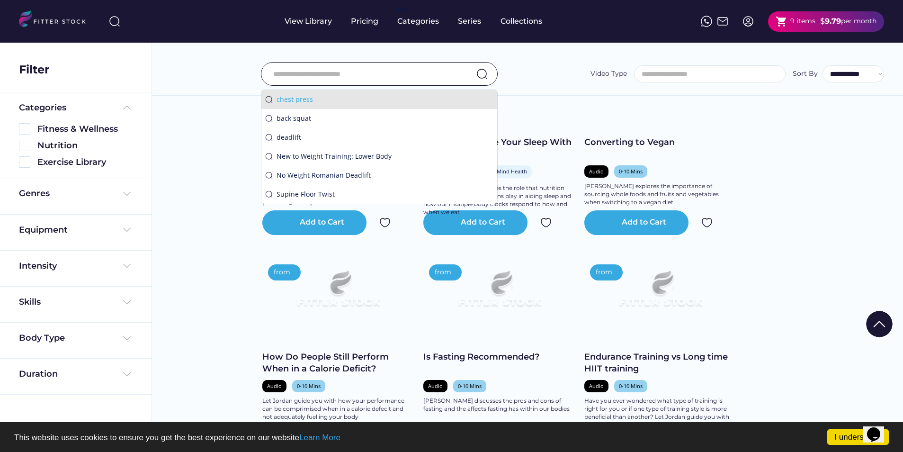
scroll to position [4633, 0]
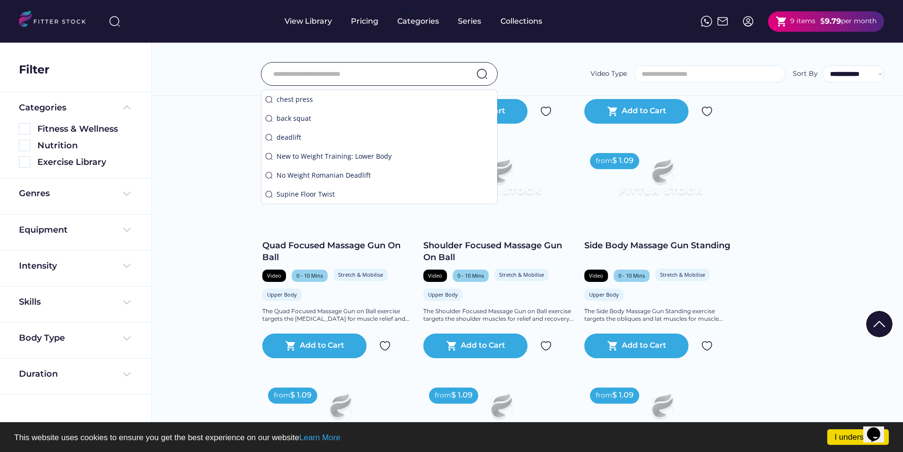
click at [286, 72] on input "input" at bounding box center [367, 74] width 188 height 20
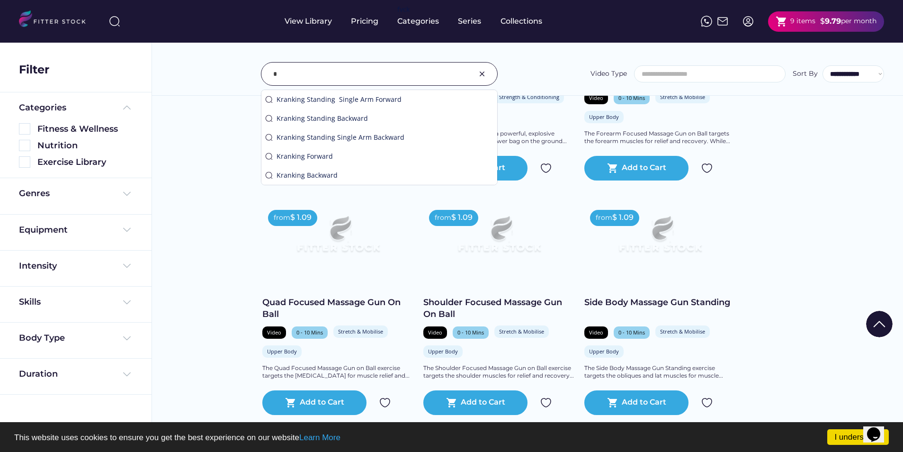
scroll to position [4689, 0]
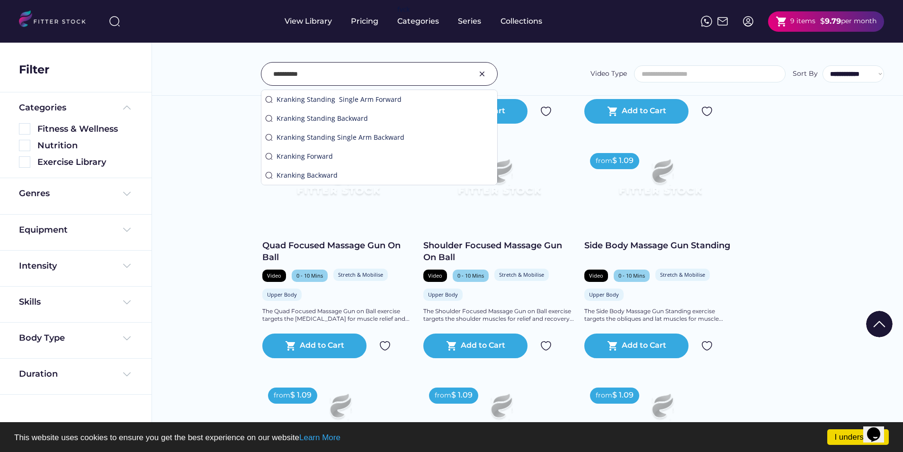
type input "**********"
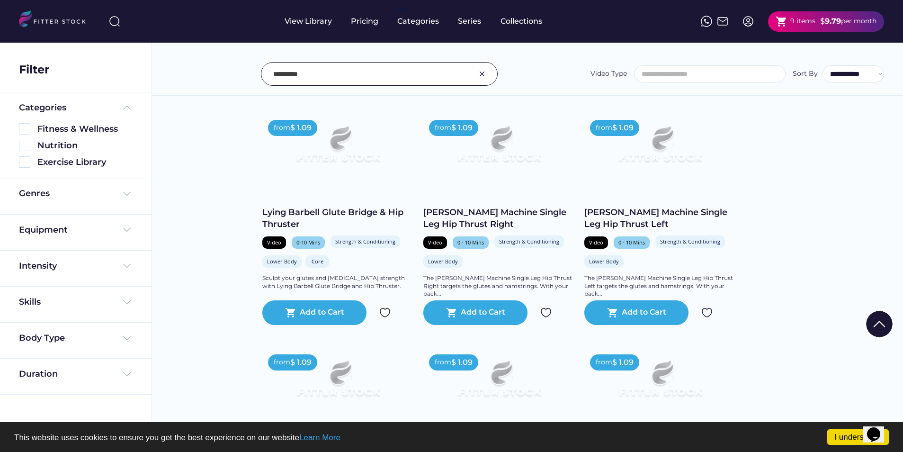
scroll to position [645, 0]
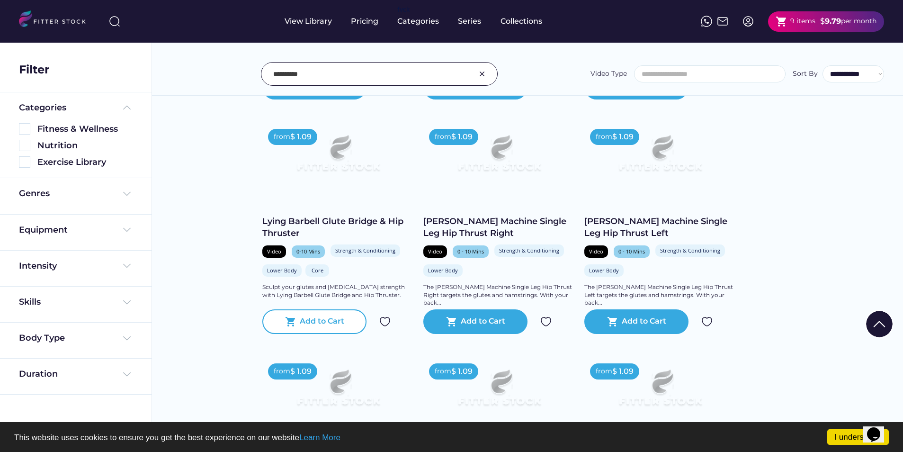
click at [311, 319] on div "Add to Cart" at bounding box center [322, 321] width 45 height 11
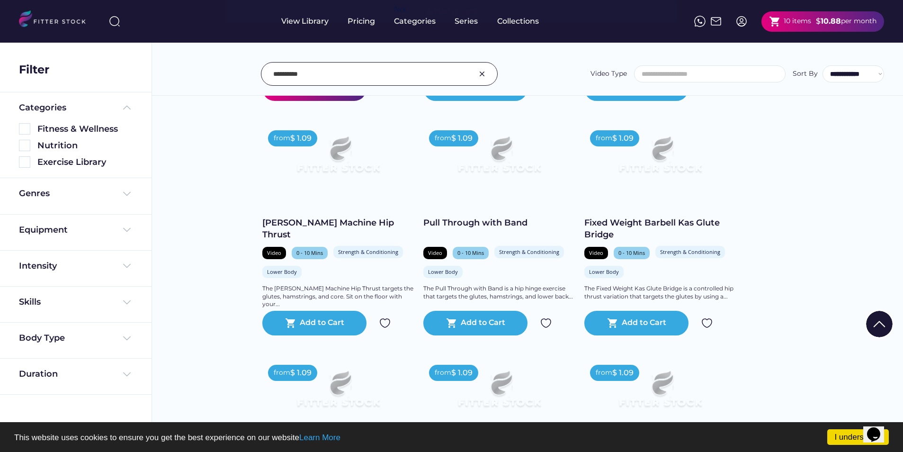
scroll to position [882, 0]
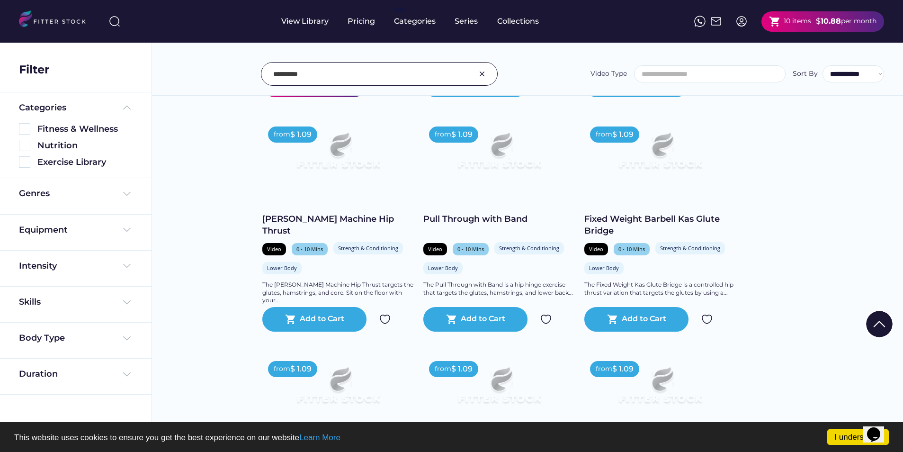
drag, startPoint x: 319, startPoint y: 74, endPoint x: 223, endPoint y: 66, distance: 96.5
click at [223, 66] on div "**********" at bounding box center [527, 74] width 713 height 24
type input "**********"
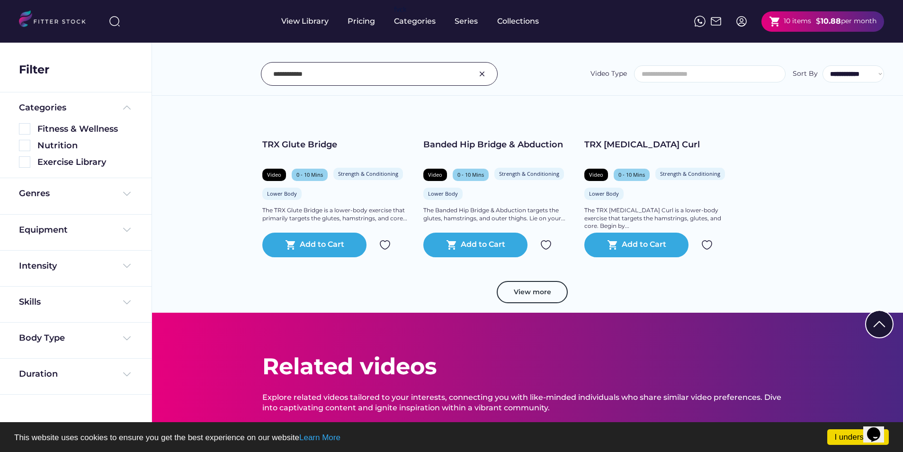
scroll to position [1687, 0]
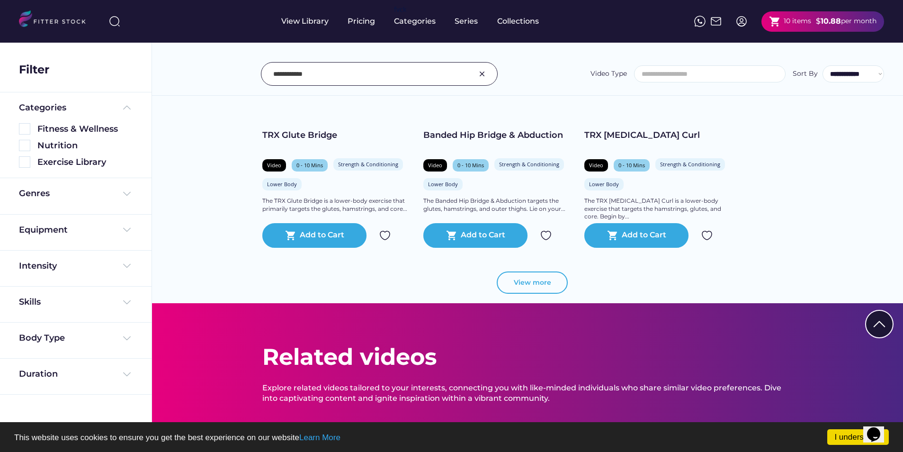
click at [549, 279] on button "View more" at bounding box center [532, 282] width 71 height 23
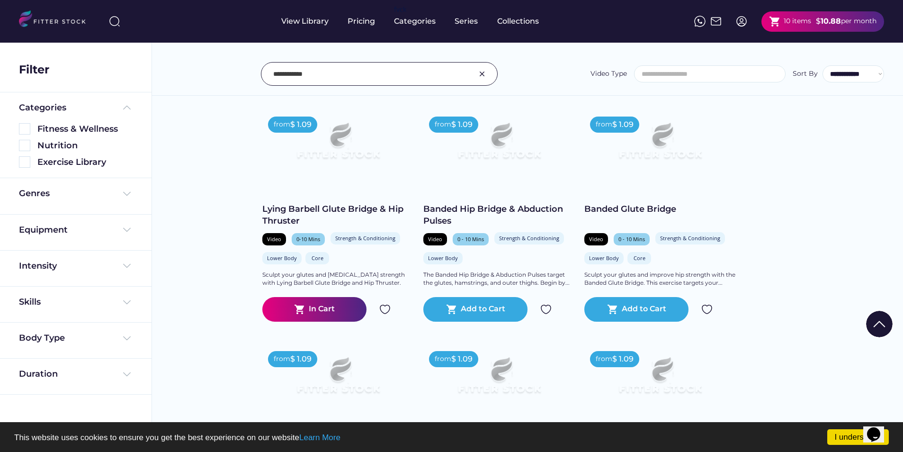
scroll to position [1847, 0]
click at [625, 310] on div "Add to Cart" at bounding box center [644, 309] width 45 height 11
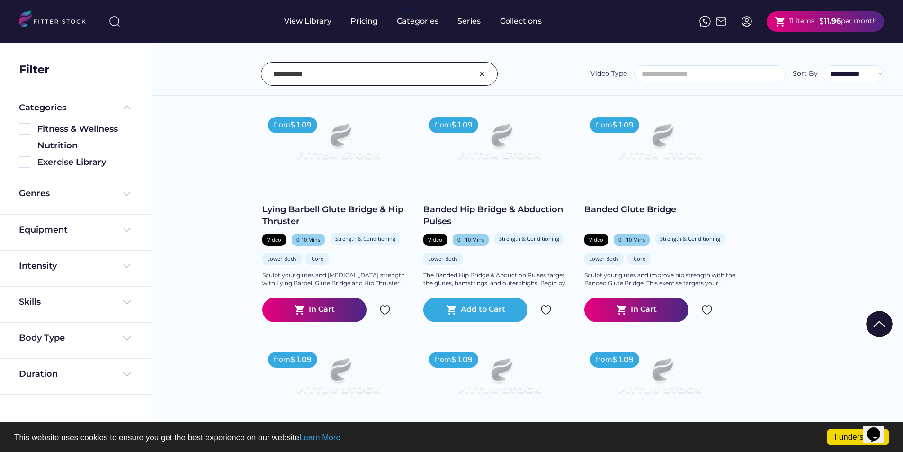
click at [392, 67] on input "input" at bounding box center [367, 74] width 188 height 20
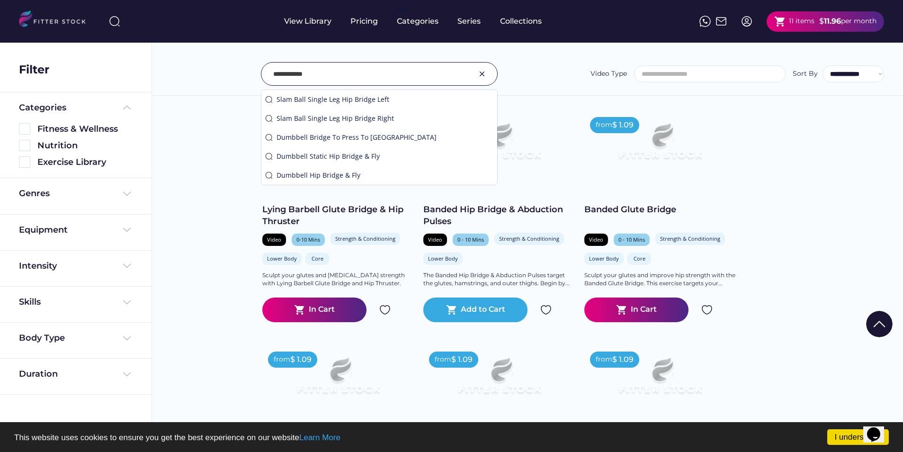
click at [480, 71] on img at bounding box center [481, 73] width 11 height 11
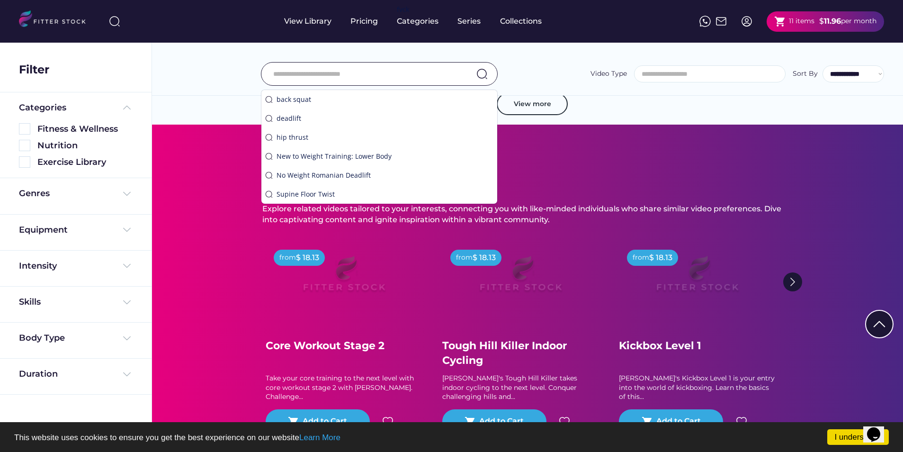
scroll to position [5748, 0]
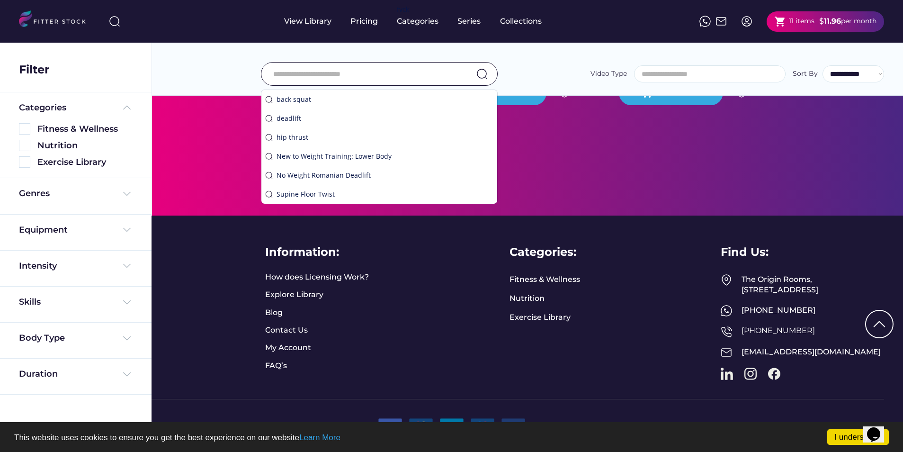
click at [322, 63] on div at bounding box center [379, 74] width 237 height 24
click at [334, 73] on input "input" at bounding box center [367, 74] width 188 height 20
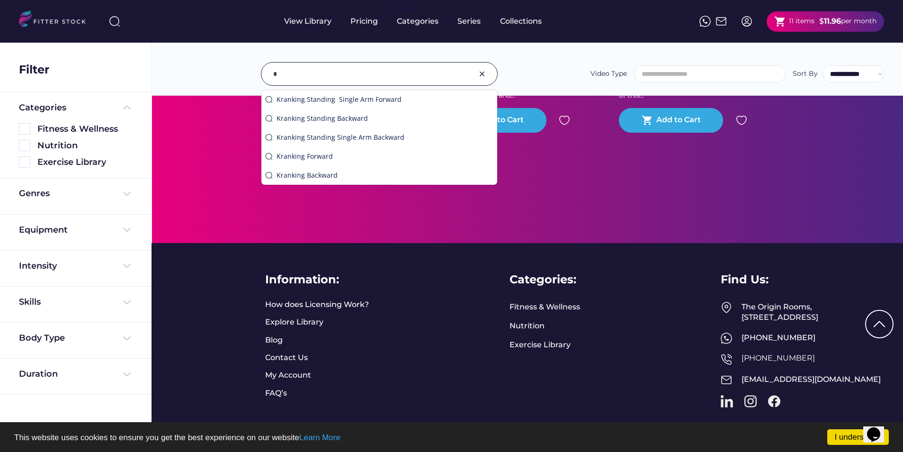
scroll to position [5805, 0]
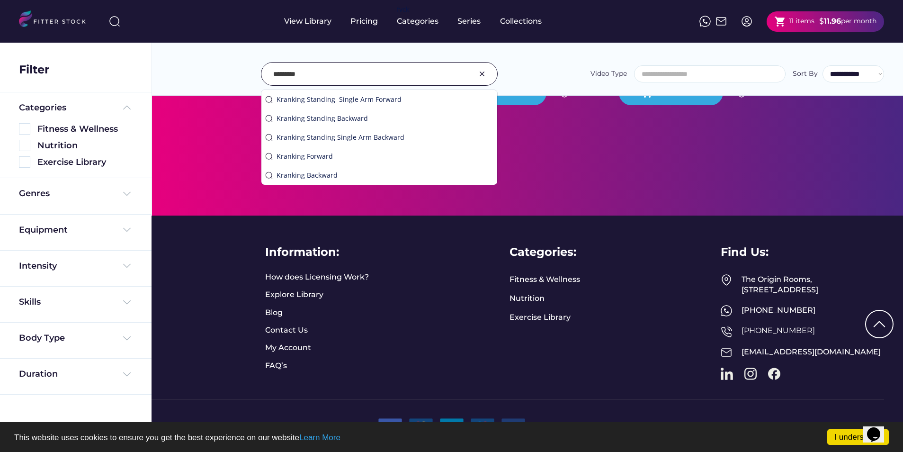
type input "*********"
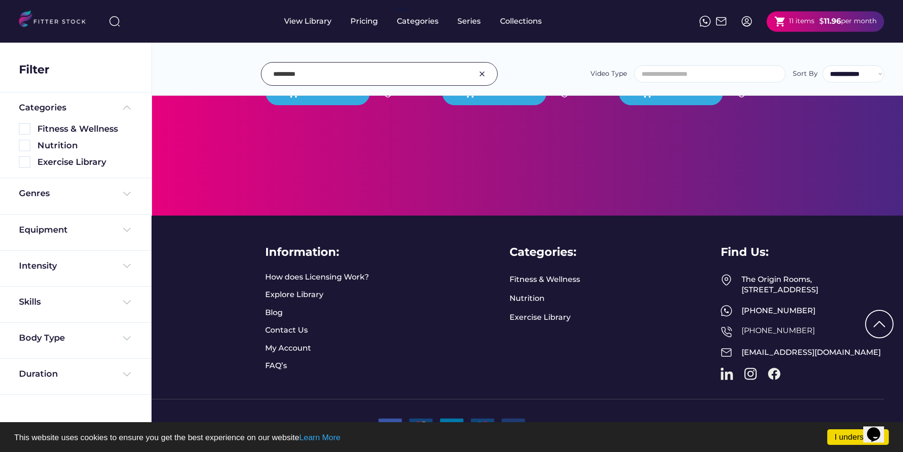
scroll to position [2187, 0]
click at [389, 76] on input "input" at bounding box center [367, 74] width 188 height 20
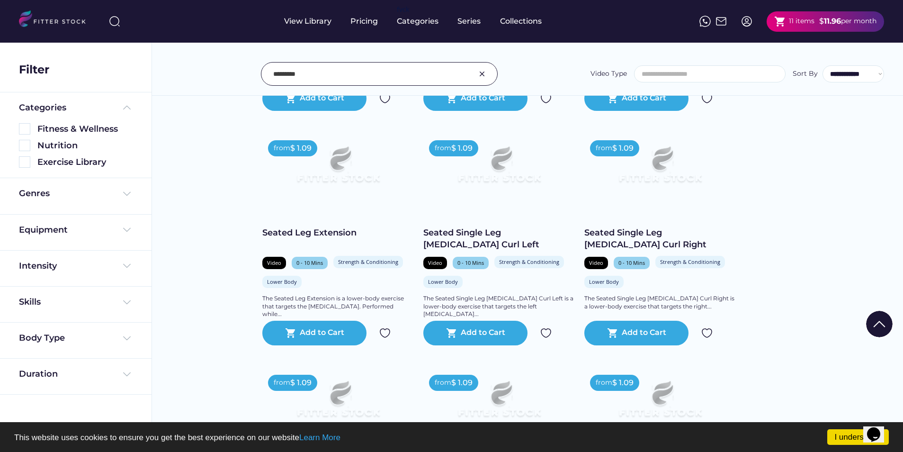
scroll to position [1334, 0]
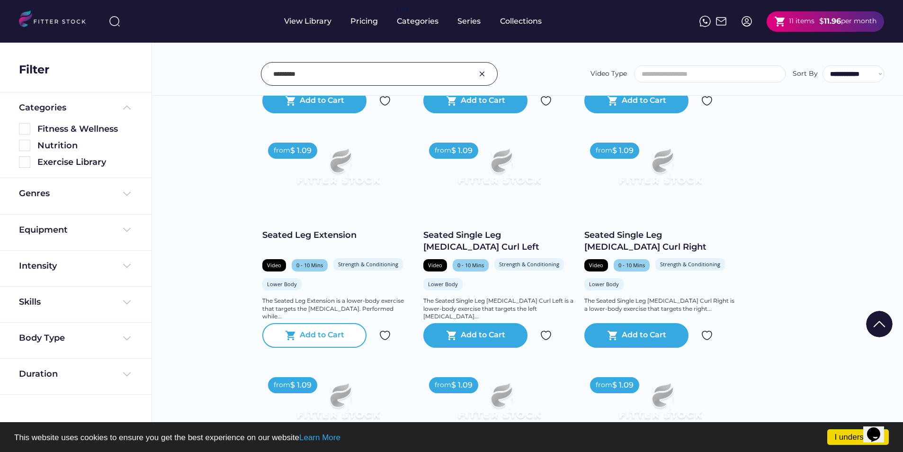
click at [301, 333] on div "Add to Cart" at bounding box center [322, 335] width 45 height 11
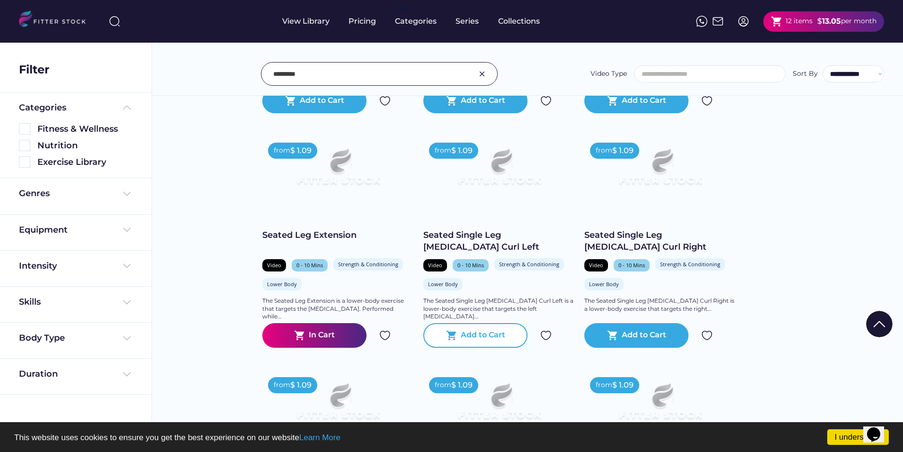
click at [508, 341] on div "shopping_cart Add to Cart" at bounding box center [475, 335] width 104 height 25
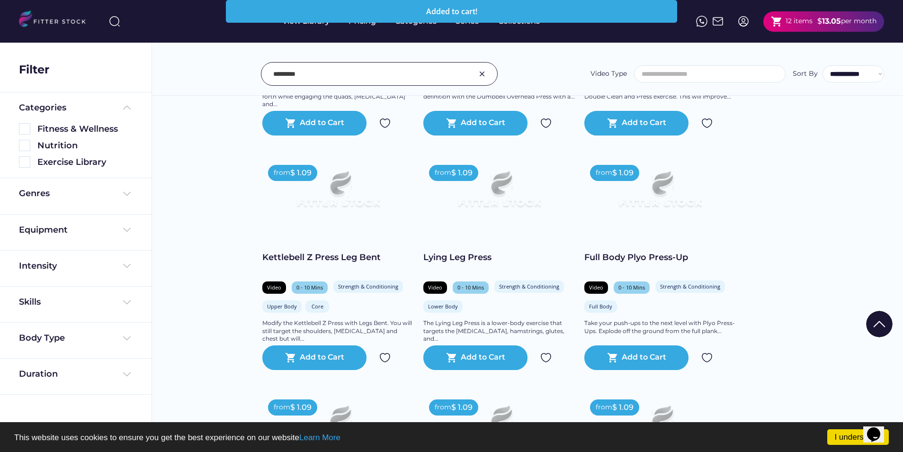
scroll to position [1050, 0]
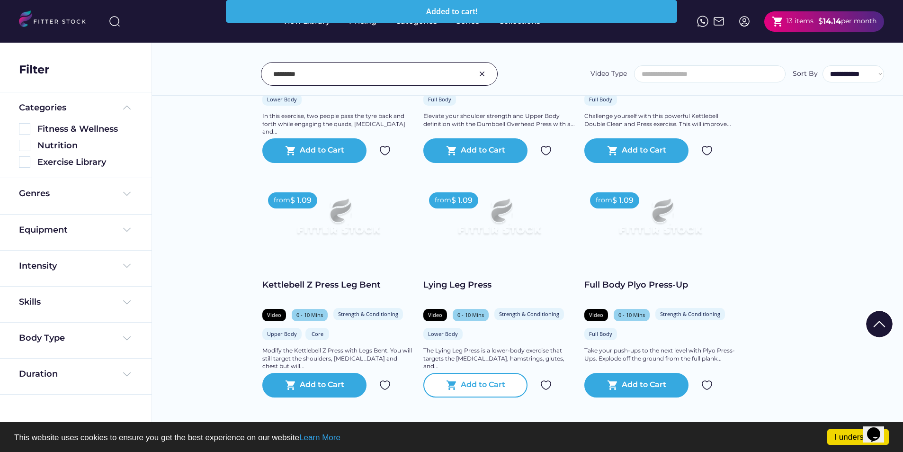
click at [478, 379] on div "Add to Cart" at bounding box center [483, 384] width 45 height 11
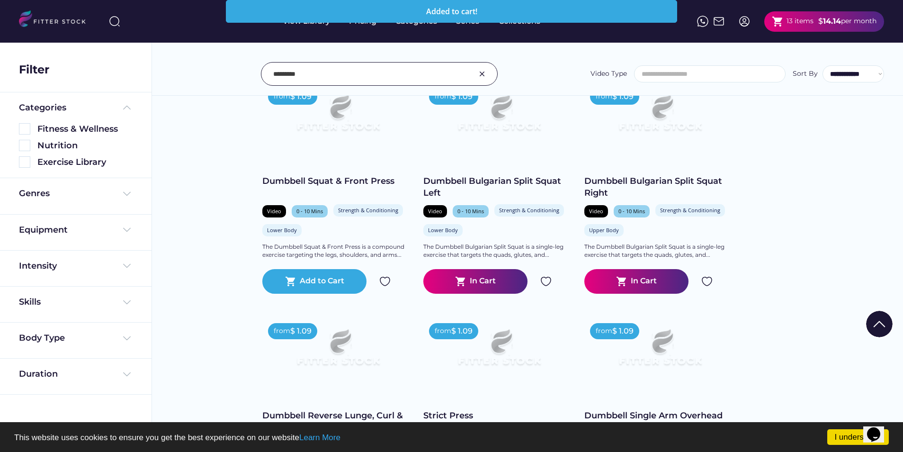
scroll to position [435, 0]
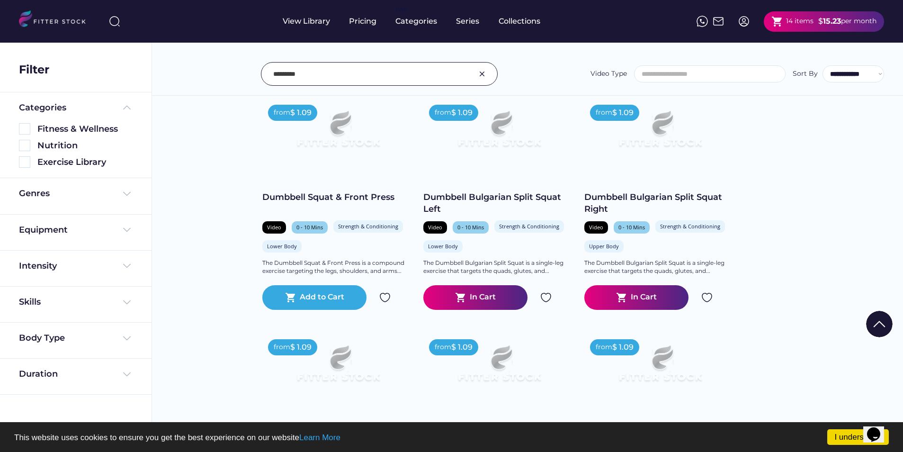
click at [500, 289] on div "shopping_cart In Cart" at bounding box center [475, 297] width 104 height 25
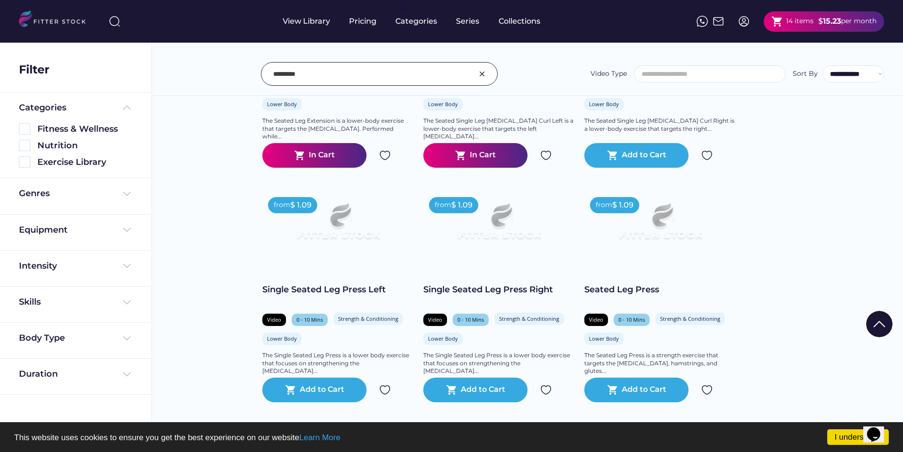
scroll to position [1515, 0]
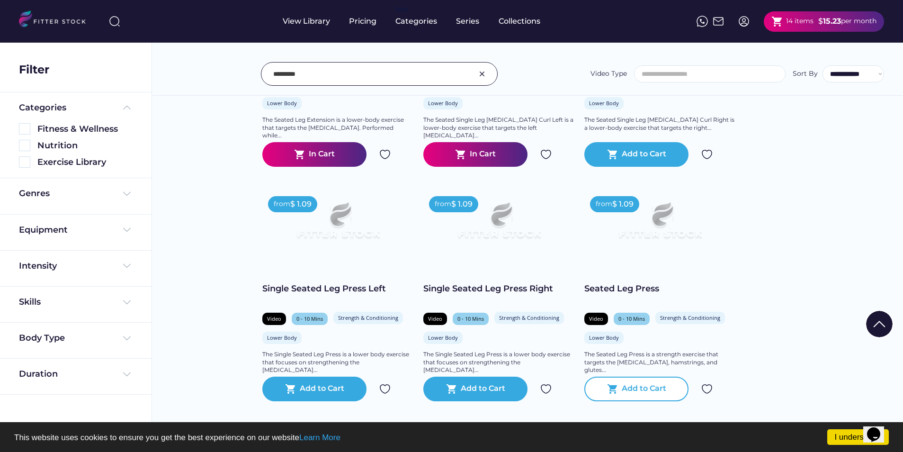
click at [634, 385] on div "Add to Cart" at bounding box center [644, 388] width 45 height 11
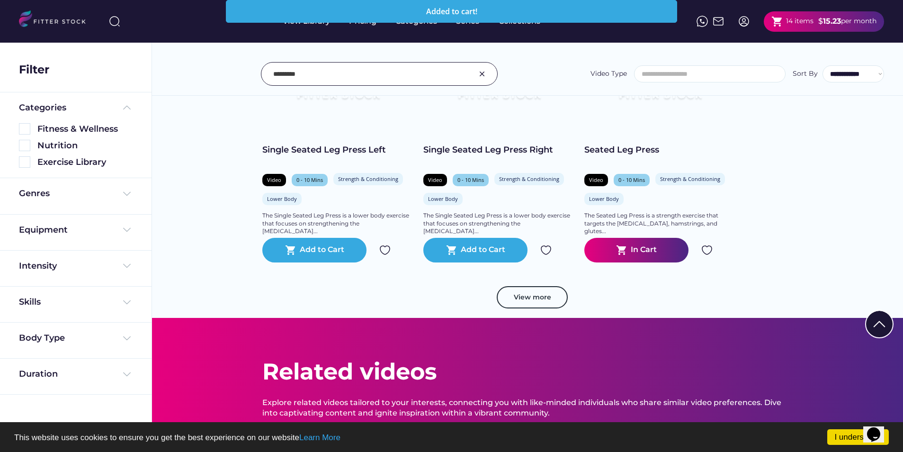
scroll to position [1657, 0]
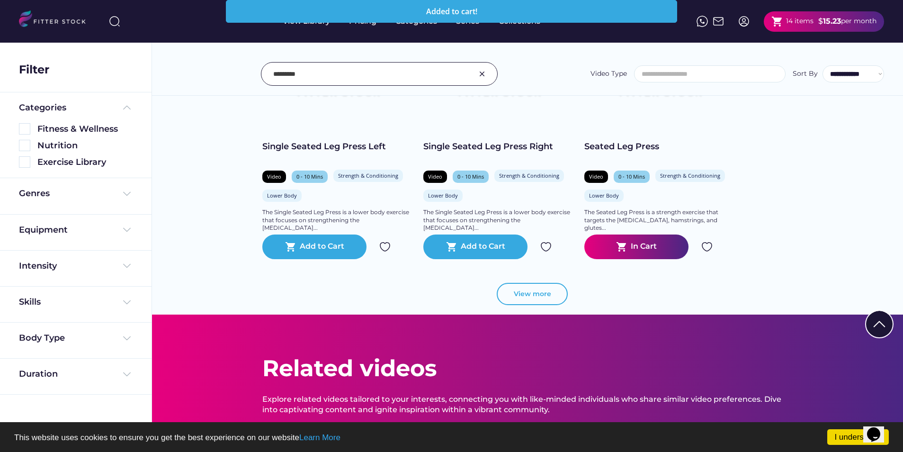
click at [538, 296] on button "View more" at bounding box center [532, 294] width 71 height 23
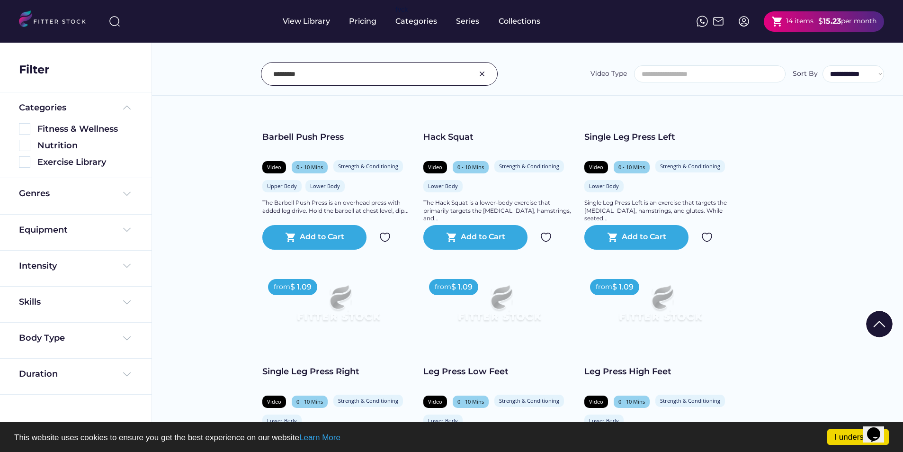
scroll to position [2510, 0]
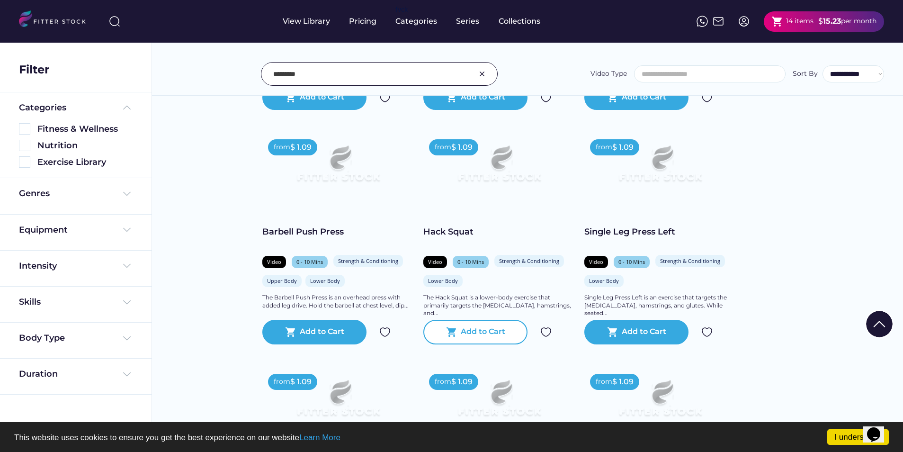
click at [470, 326] on div "Add to Cart" at bounding box center [483, 331] width 45 height 11
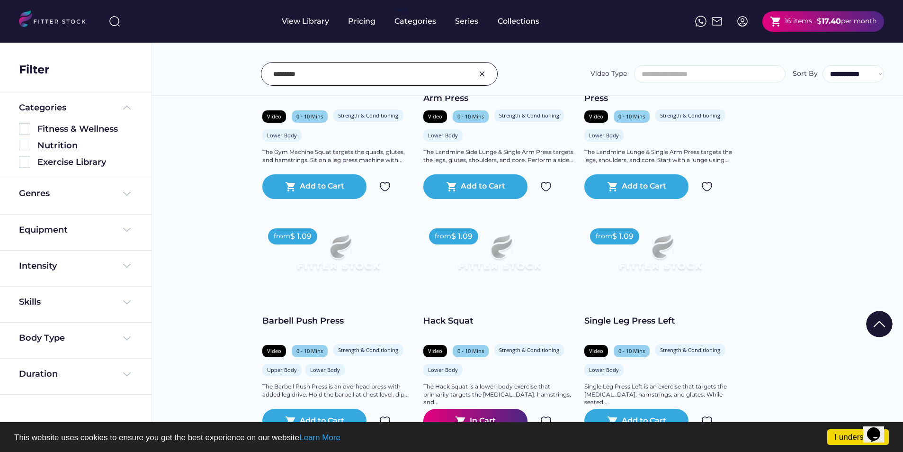
scroll to position [2320, 0]
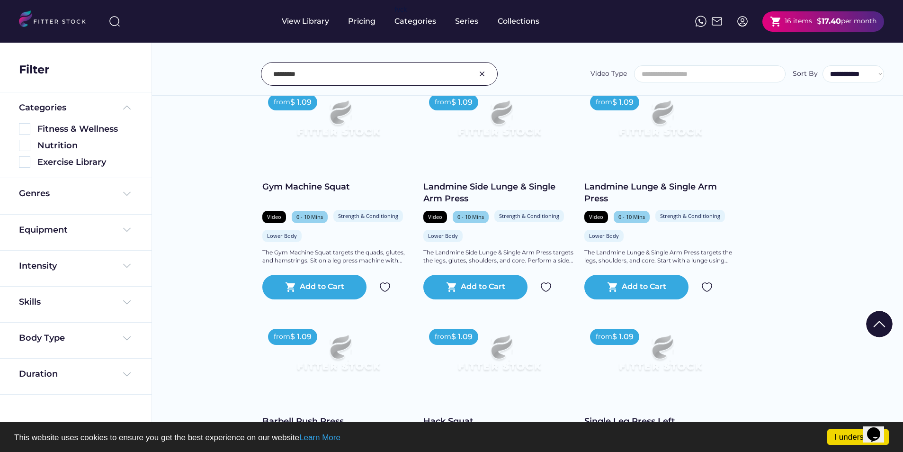
drag, startPoint x: 312, startPoint y: 70, endPoint x: 261, endPoint y: 68, distance: 50.7
click at [261, 68] on div "Landmine Squat & Push Dumbbell Single Leg Deadlift Into Kneelift & Press Dumbbe…" at bounding box center [379, 74] width 237 height 24
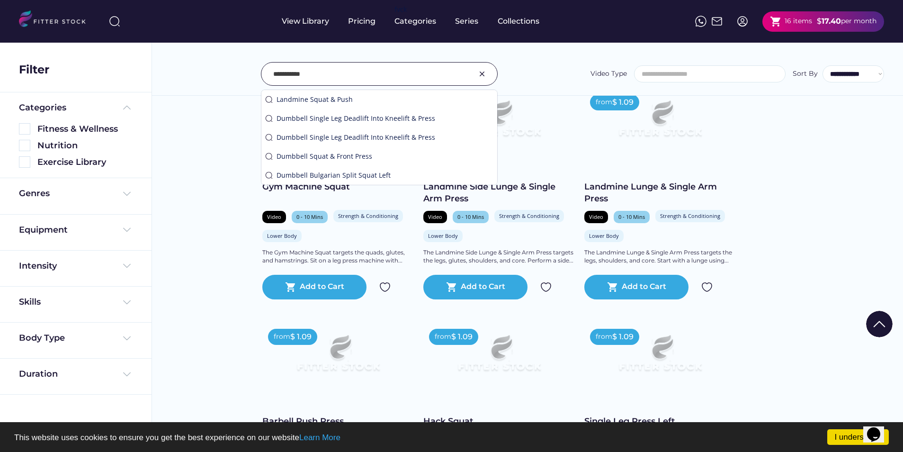
type input "**********"
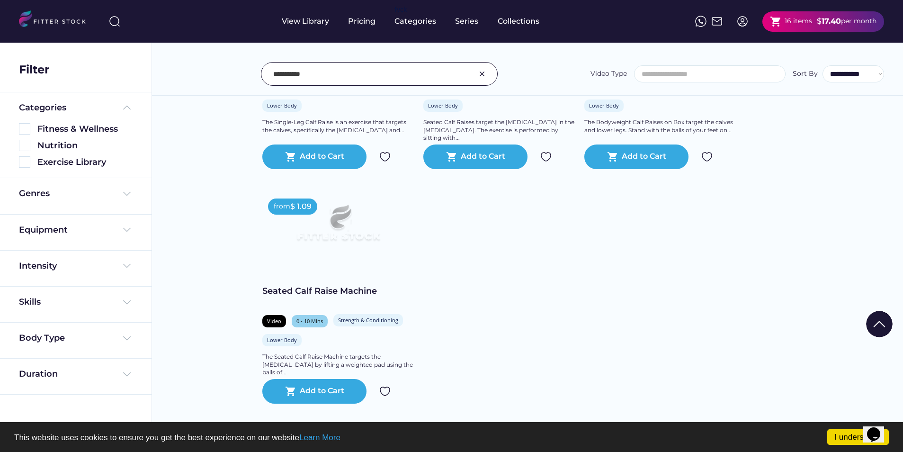
scroll to position [1041, 0]
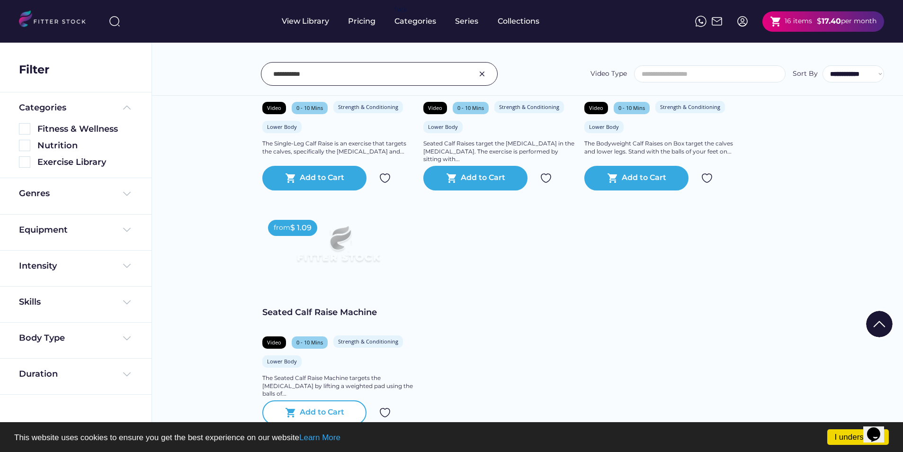
click at [337, 409] on div "Add to Cart" at bounding box center [322, 412] width 45 height 11
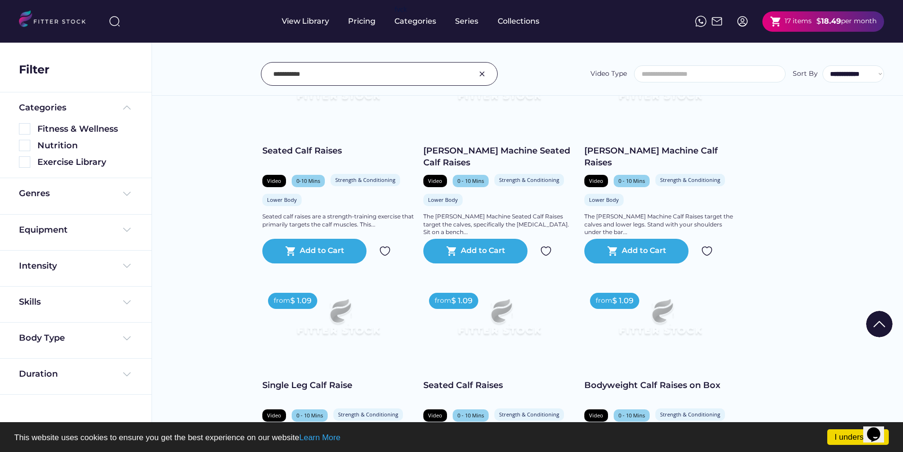
scroll to position [662, 0]
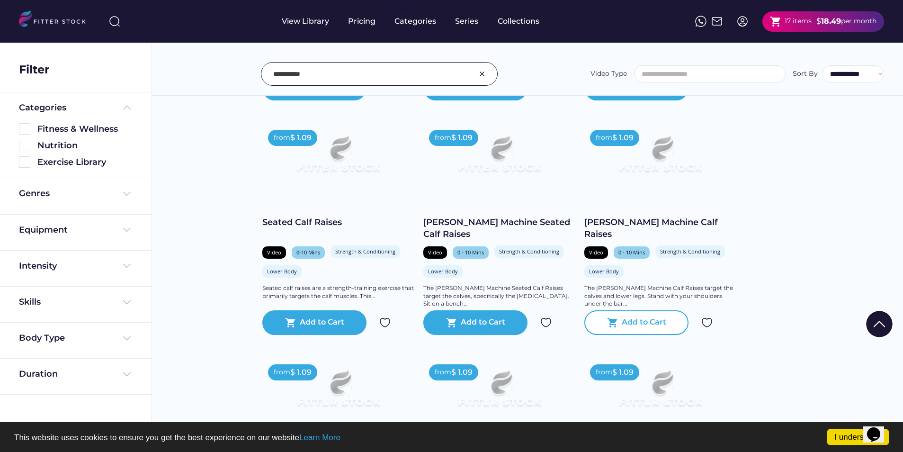
click at [644, 325] on div "Add to Cart" at bounding box center [644, 322] width 45 height 11
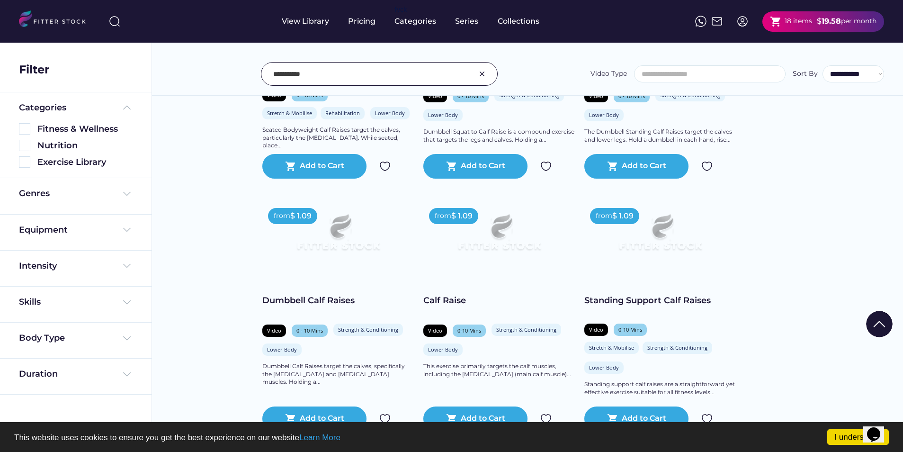
scroll to position [0, 0]
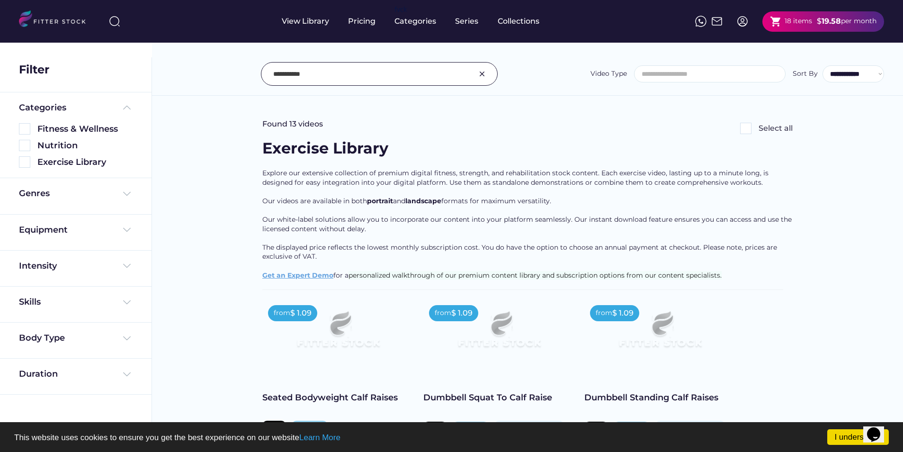
drag, startPoint x: 406, startPoint y: 74, endPoint x: 212, endPoint y: 72, distance: 194.6
click at [212, 72] on div "**********" at bounding box center [527, 74] width 713 height 24
type input "**********"
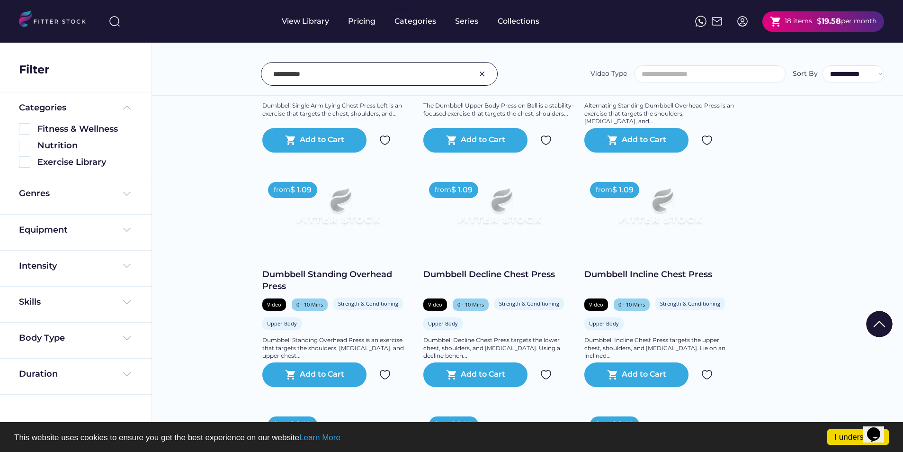
scroll to position [2225, 0]
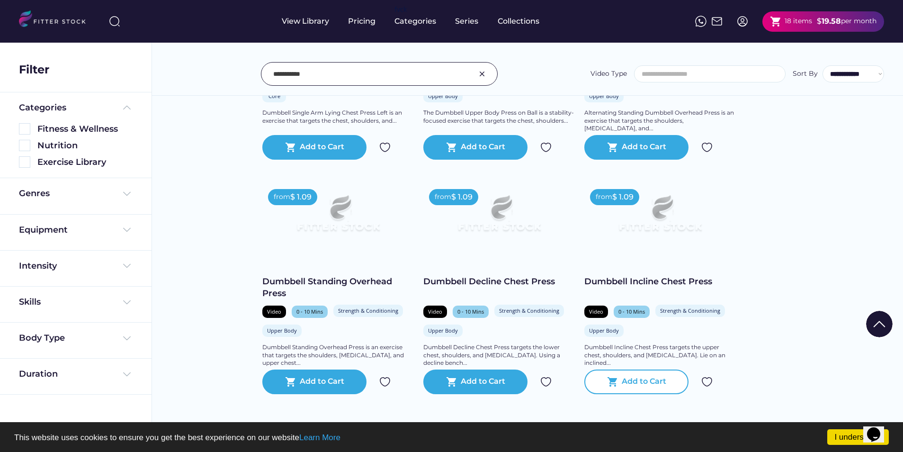
click at [643, 380] on div "Add to Cart" at bounding box center [644, 381] width 45 height 11
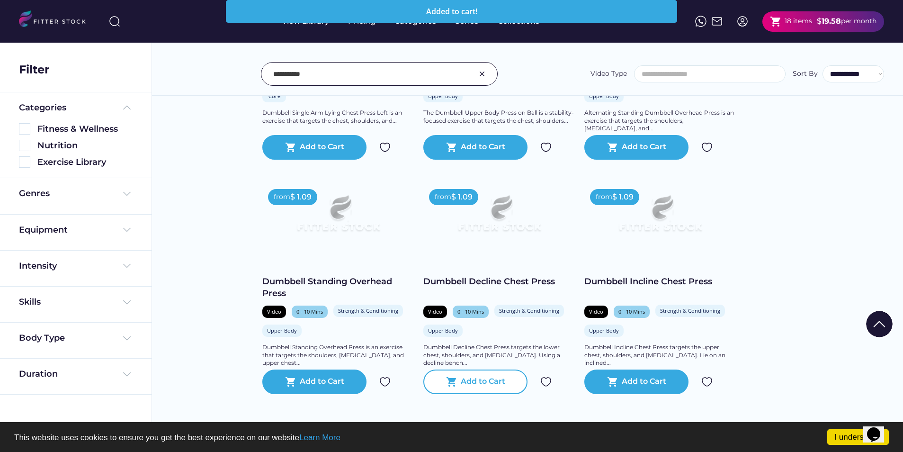
click at [485, 377] on div "Add to Cart" at bounding box center [483, 381] width 45 height 11
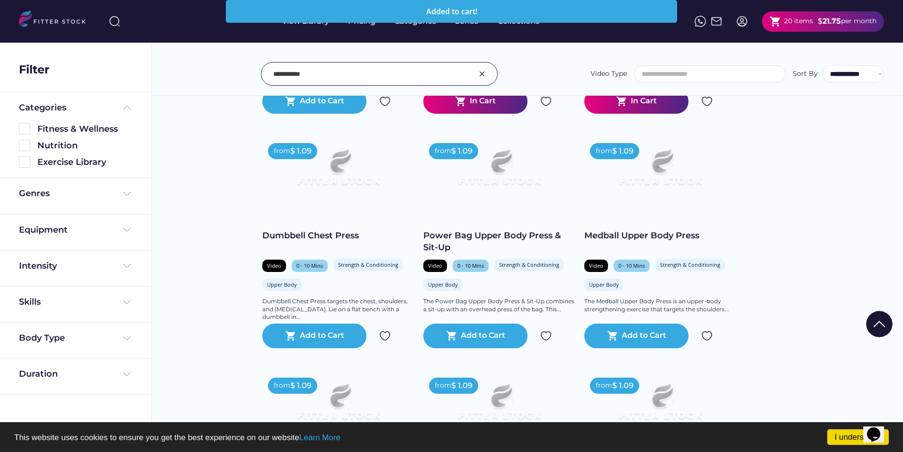
scroll to position [2510, 0]
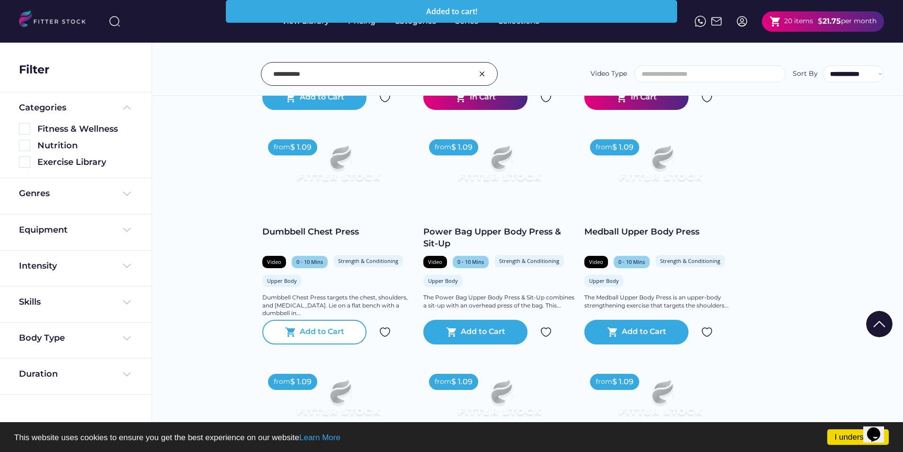
click at [312, 333] on div "Add to Cart" at bounding box center [322, 331] width 45 height 11
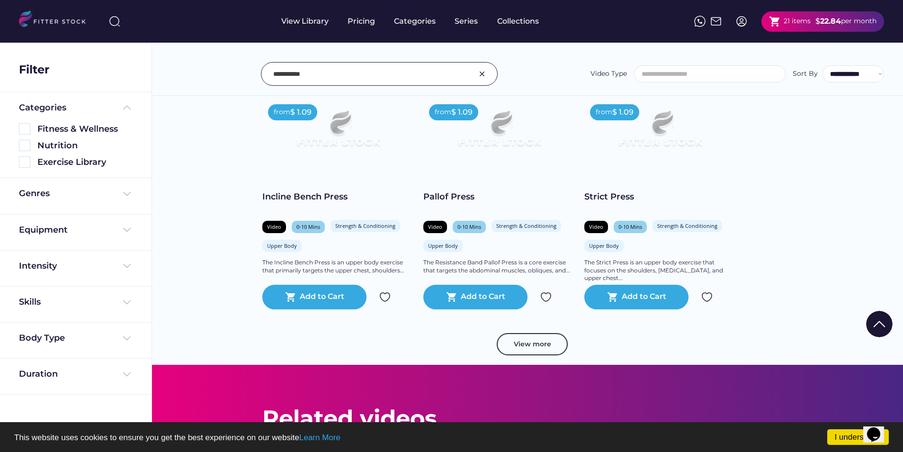
scroll to position [3267, 0]
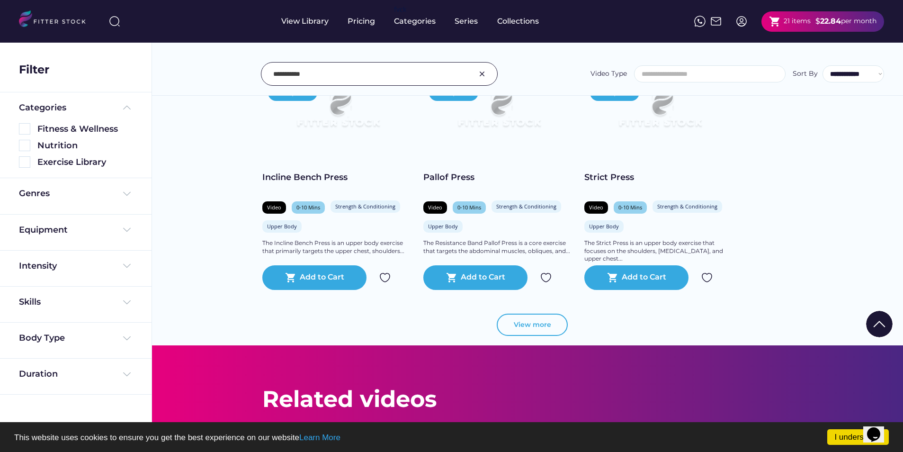
click at [523, 326] on button "View more" at bounding box center [532, 324] width 71 height 23
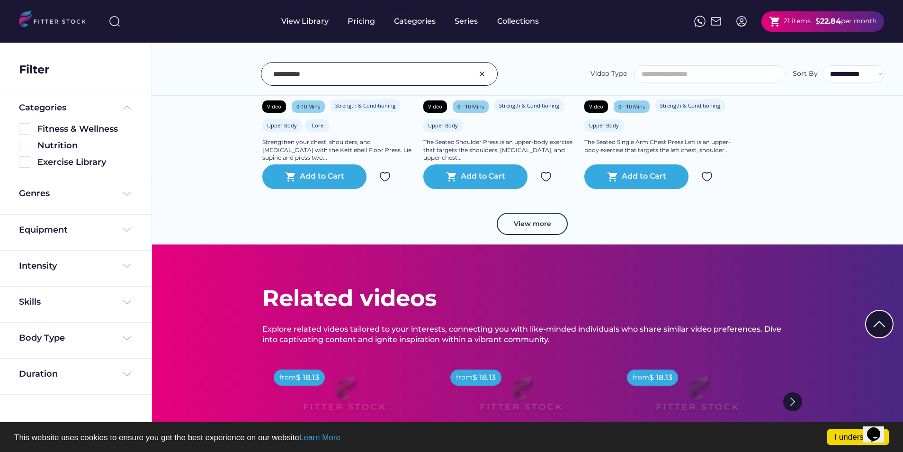
scroll to position [5066, 0]
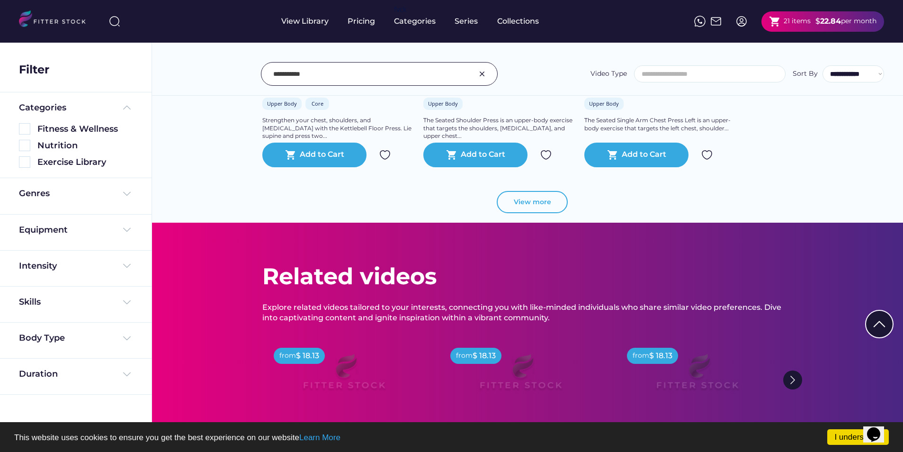
click at [534, 208] on button "View more" at bounding box center [532, 202] width 71 height 23
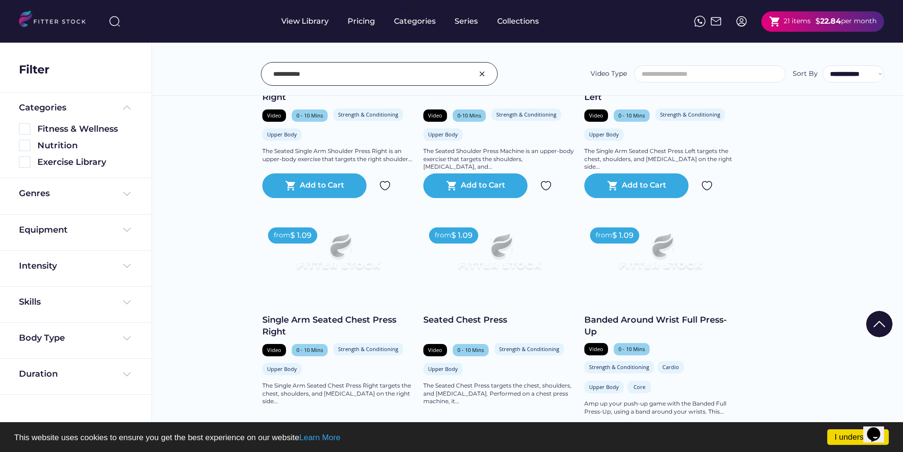
scroll to position [6297, 0]
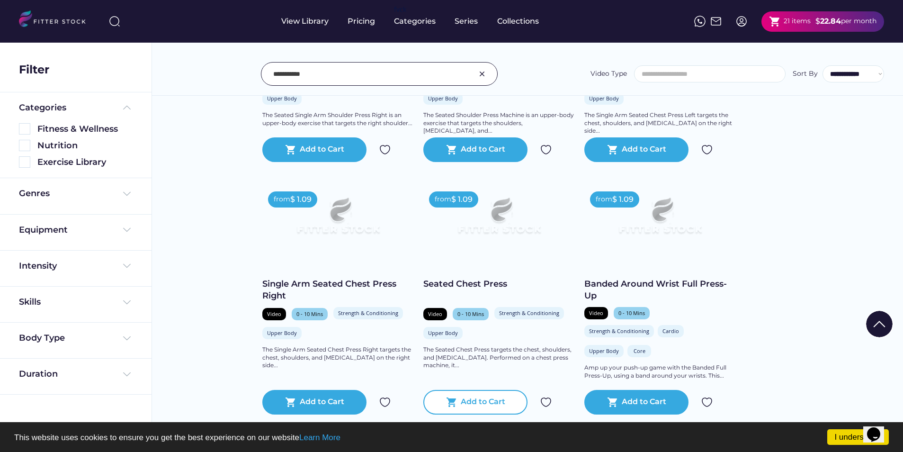
click at [508, 397] on div "shopping_cart Add to Cart" at bounding box center [475, 402] width 104 height 25
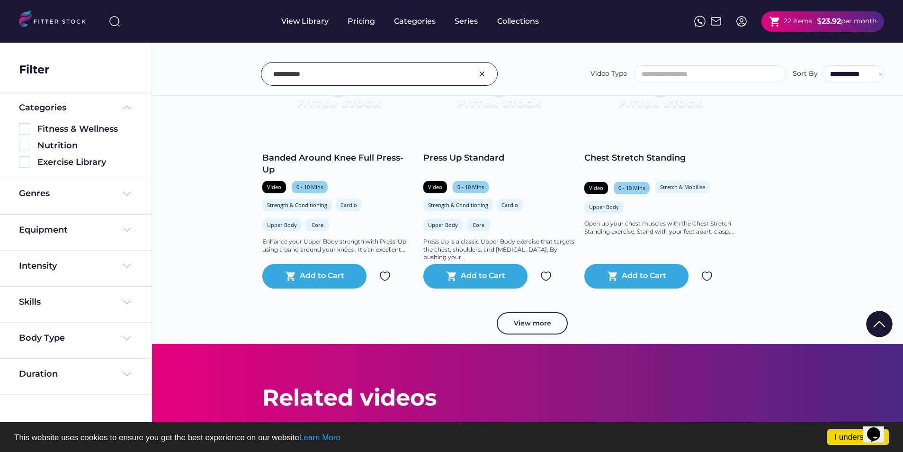
scroll to position [6676, 0]
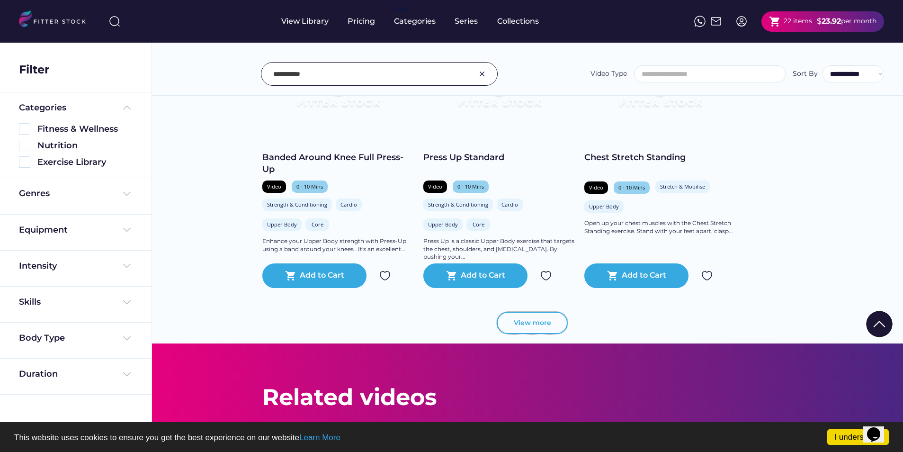
click at [539, 322] on button "View more" at bounding box center [532, 323] width 71 height 23
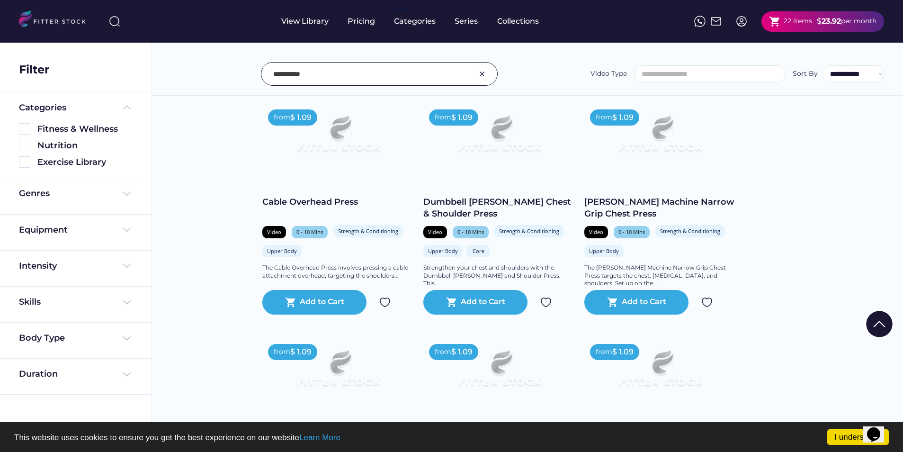
scroll to position [7102, 0]
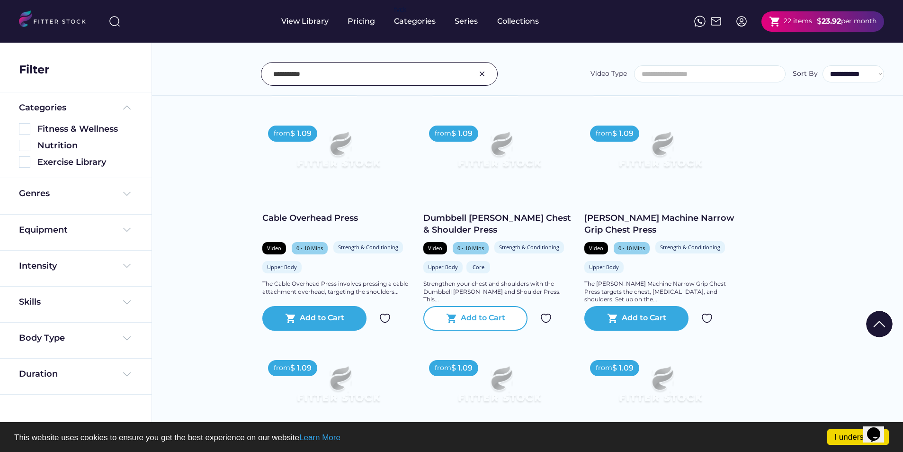
click at [487, 313] on div "Add to Cart" at bounding box center [483, 318] width 45 height 11
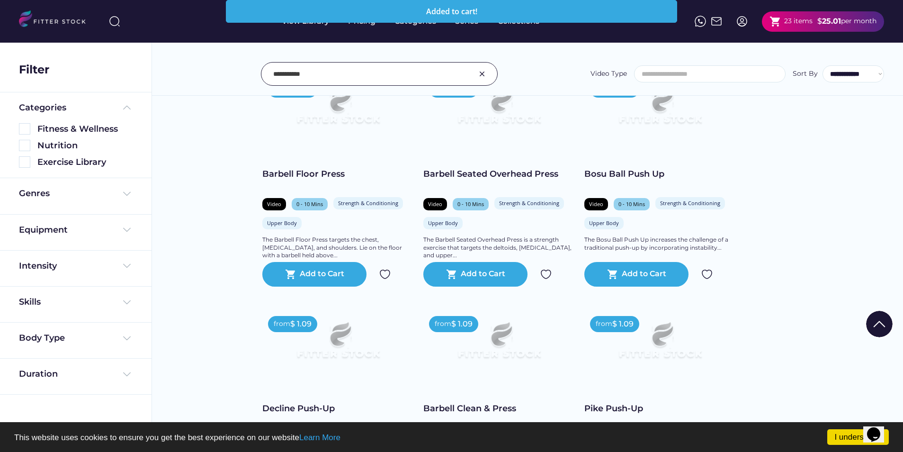
scroll to position [7623, 0]
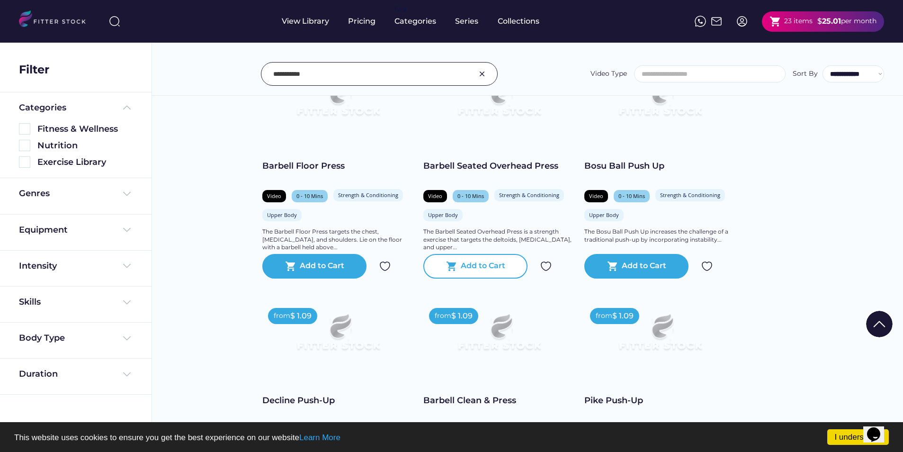
click at [483, 267] on div "Add to Cart" at bounding box center [483, 265] width 45 height 11
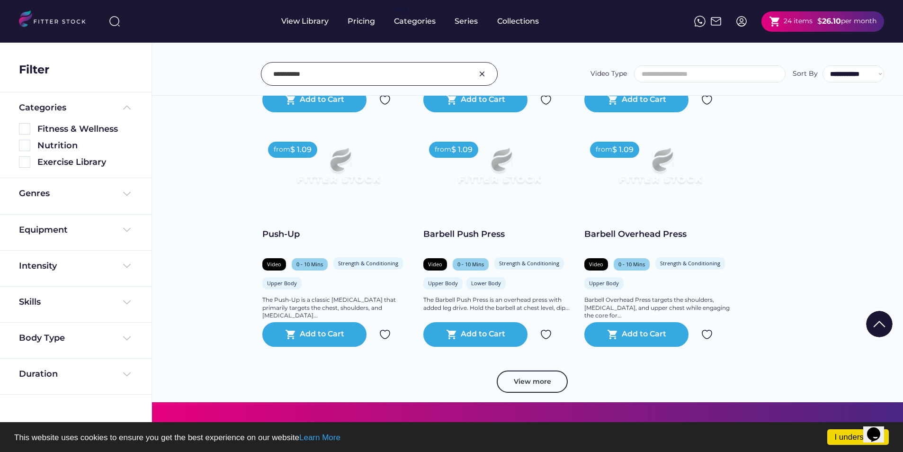
scroll to position [8286, 0]
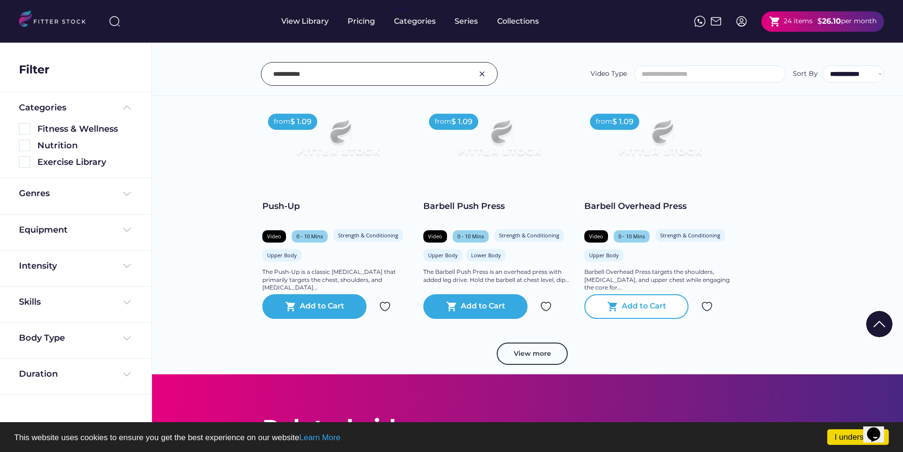
click at [641, 302] on div "Add to Cart" at bounding box center [644, 306] width 45 height 11
drag, startPoint x: 327, startPoint y: 71, endPoint x: 222, endPoint y: 60, distance: 105.8
click at [222, 60] on div "**********" at bounding box center [527, 53] width 751 height 86
type input "**********"
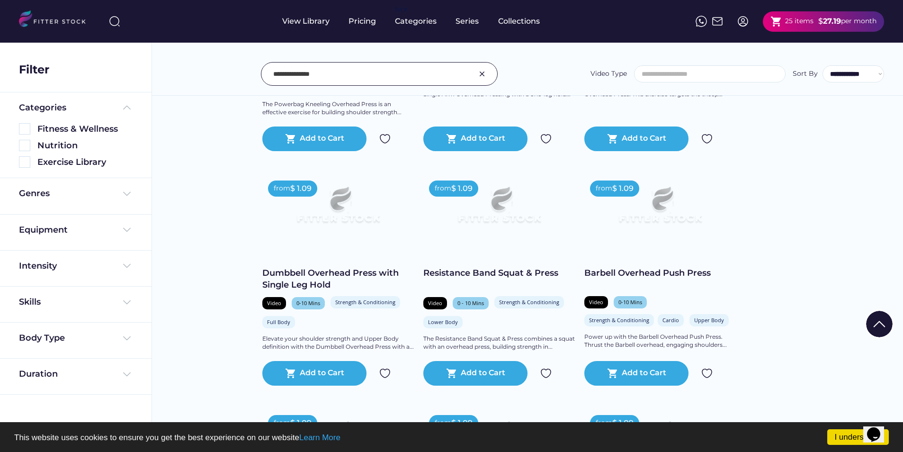
scroll to position [5824, 0]
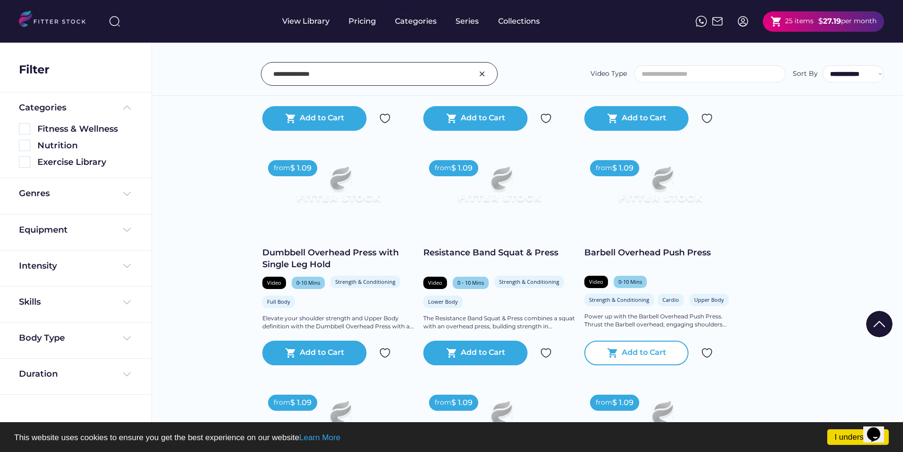
click at [646, 347] on div "Add to Cart" at bounding box center [644, 352] width 45 height 11
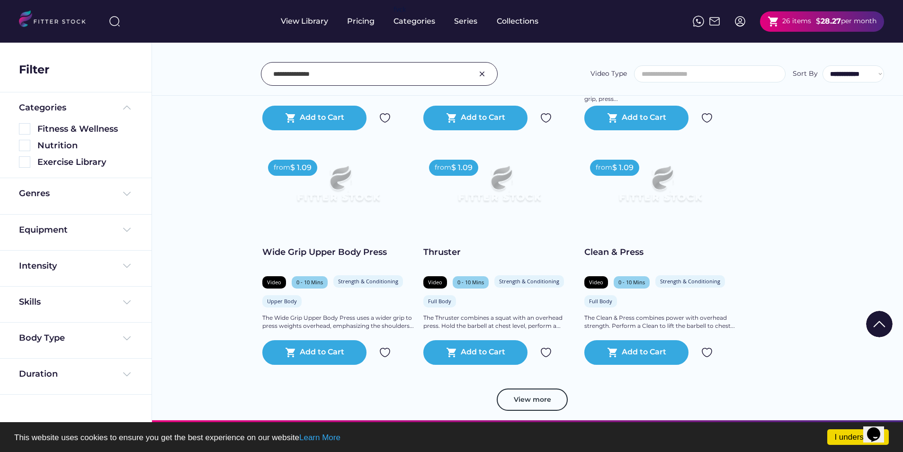
scroll to position [8191, 0]
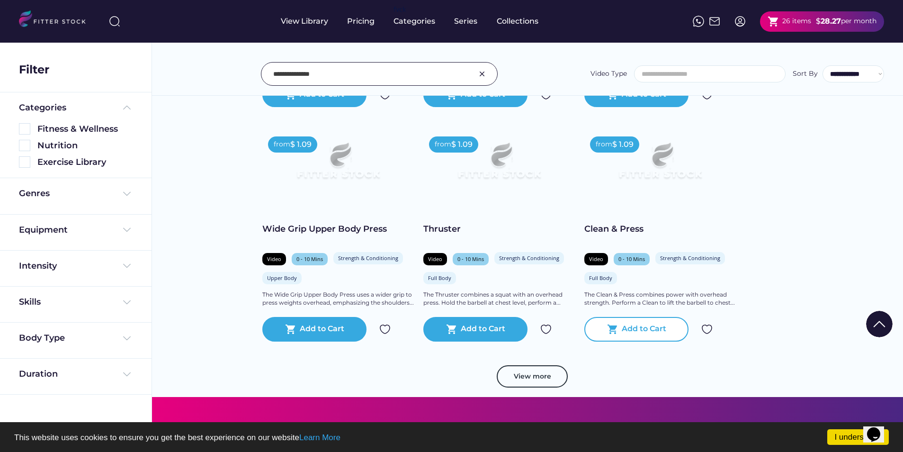
click at [643, 321] on div "shopping_cart Add to Cart" at bounding box center [636, 329] width 104 height 25
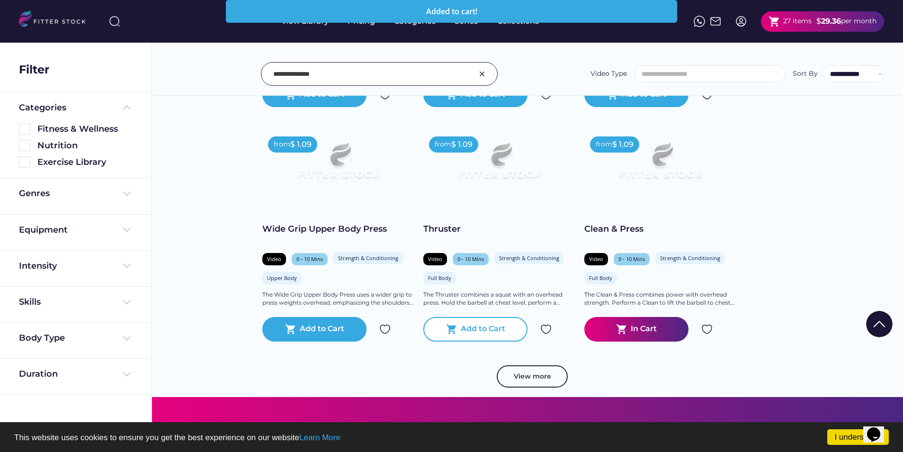
click at [504, 337] on div "shopping_cart Add to Cart" at bounding box center [475, 329] width 104 height 25
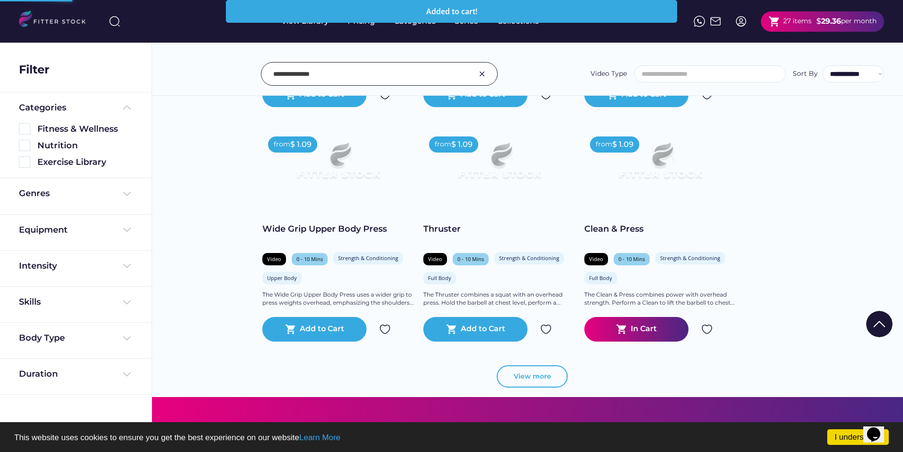
click at [537, 375] on button "View more" at bounding box center [532, 376] width 71 height 23
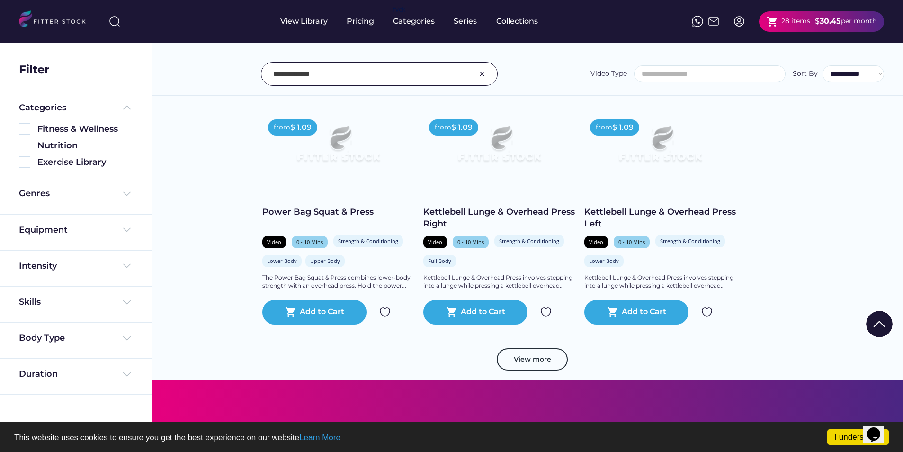
scroll to position [9896, 0]
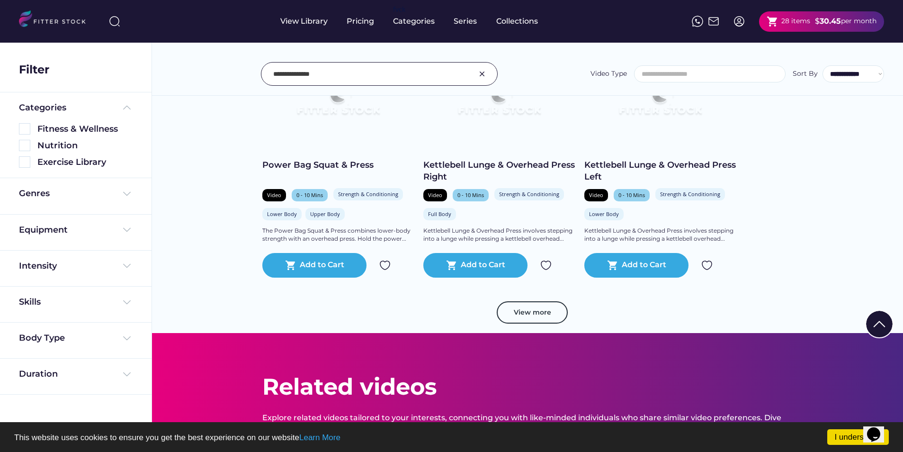
drag, startPoint x: 337, startPoint y: 73, endPoint x: 186, endPoint y: 65, distance: 151.3
click at [176, 66] on div "**********" at bounding box center [527, 74] width 713 height 24
type input "**********"
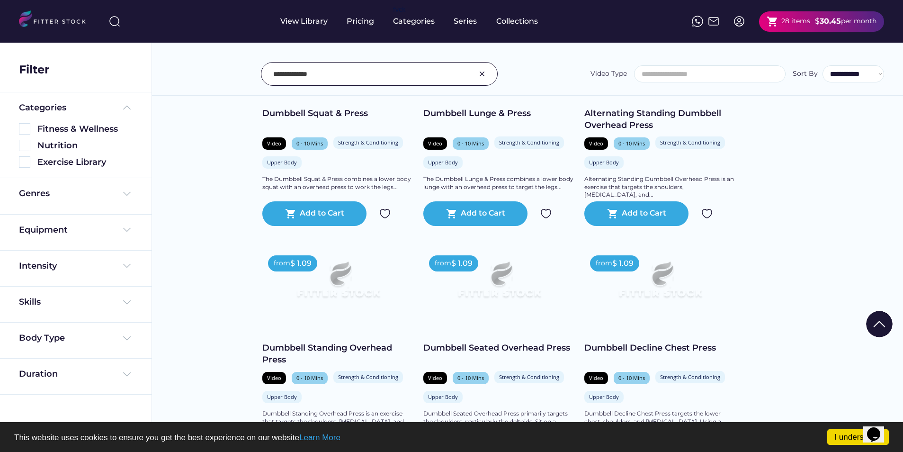
scroll to position [4782, 0]
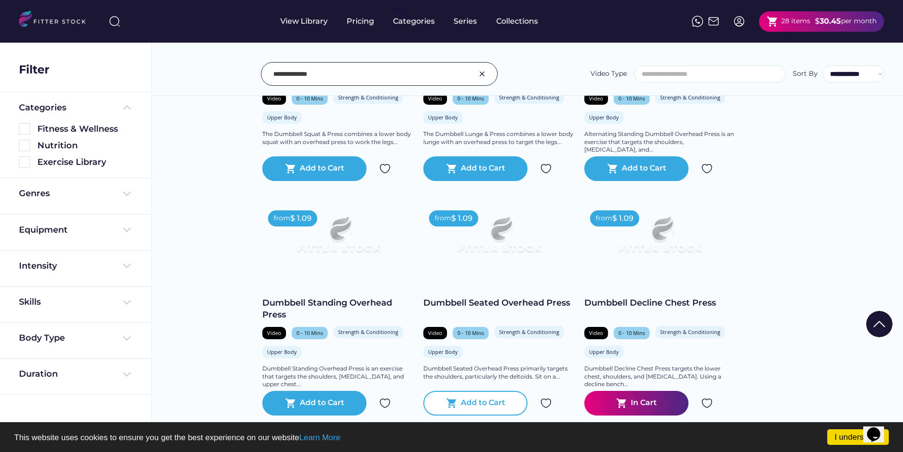
click at [492, 396] on div "shopping_cart Add to Cart" at bounding box center [475, 403] width 104 height 25
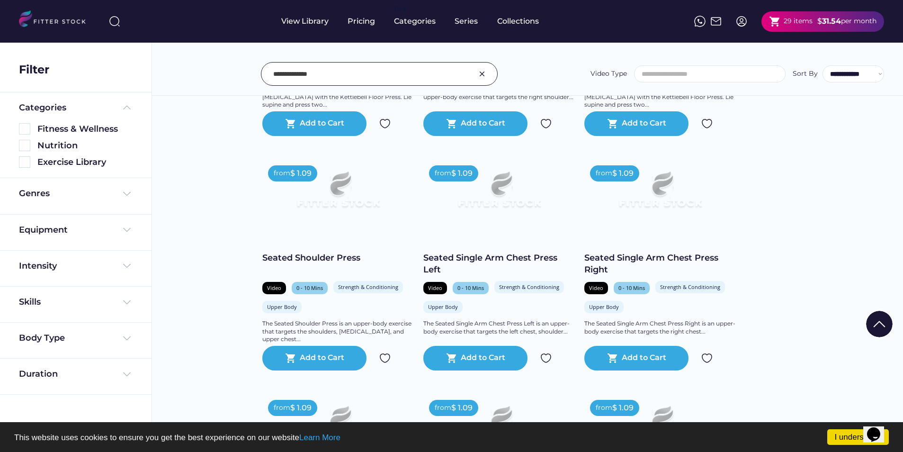
scroll to position [9375, 0]
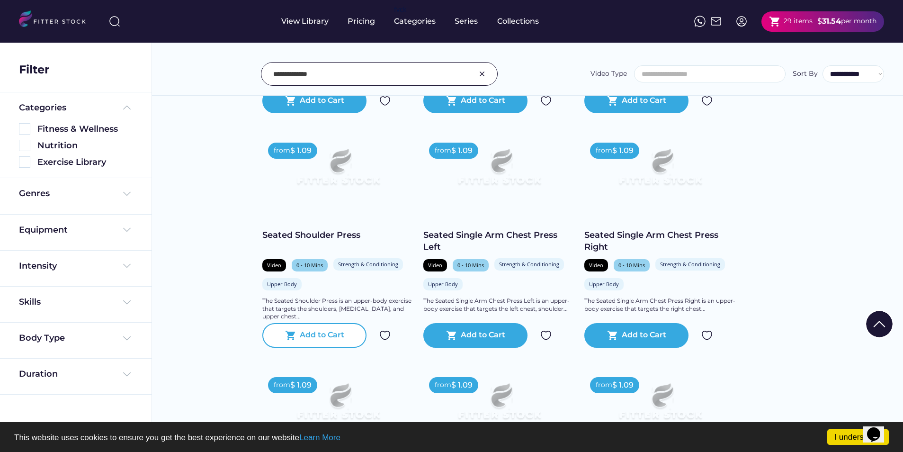
click at [334, 338] on div "Add to Cart" at bounding box center [322, 335] width 45 height 11
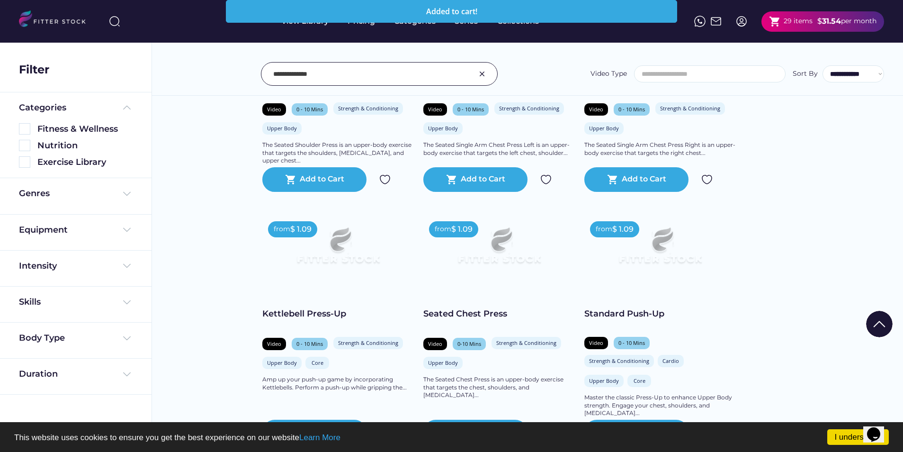
scroll to position [9565, 0]
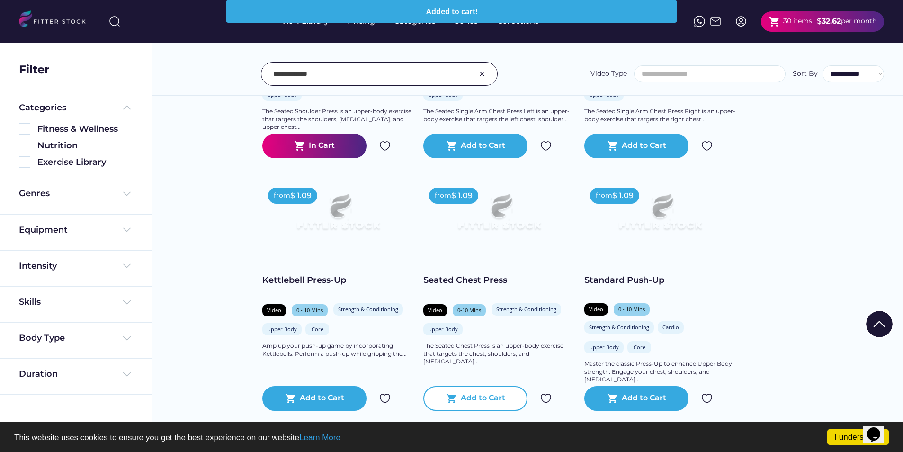
click at [496, 399] on div "Add to Cart" at bounding box center [483, 398] width 45 height 11
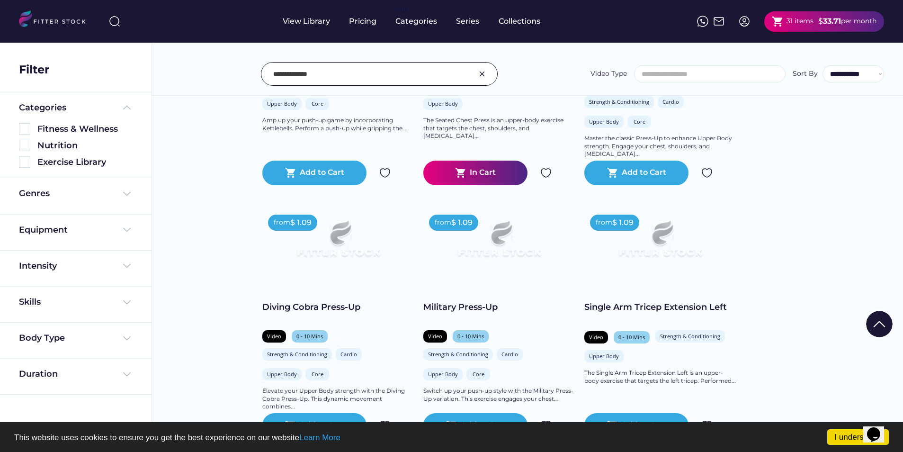
scroll to position [9896, 0]
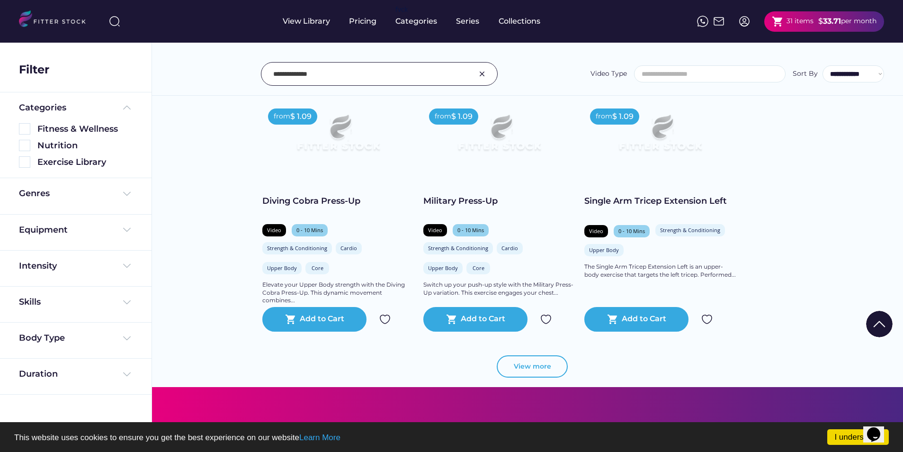
click at [557, 367] on button "View more" at bounding box center [532, 366] width 71 height 23
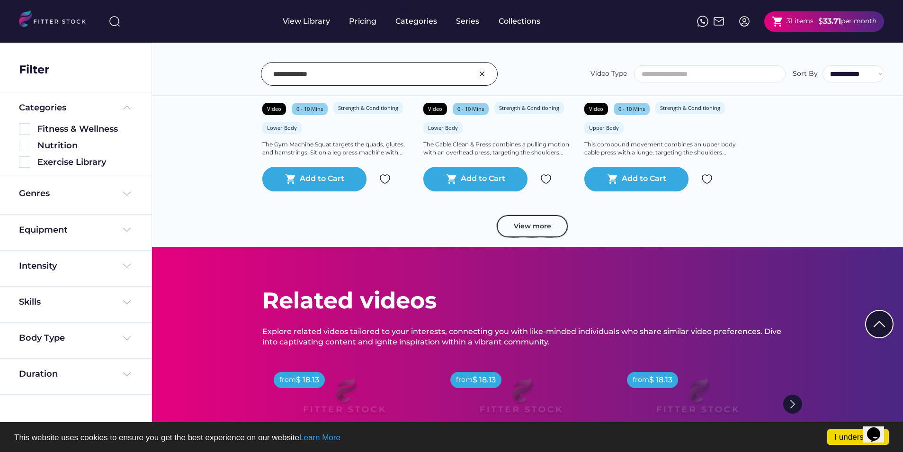
scroll to position [11695, 0]
click at [539, 225] on button "View more" at bounding box center [532, 225] width 71 height 23
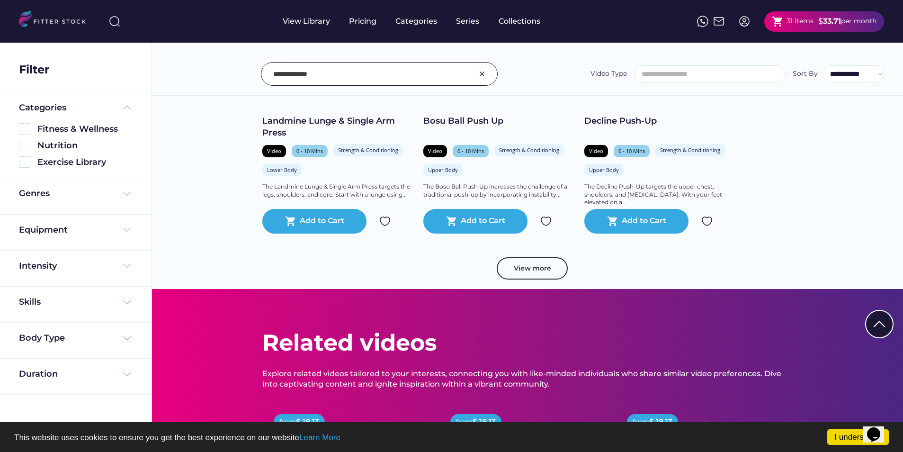
scroll to position [13353, 0]
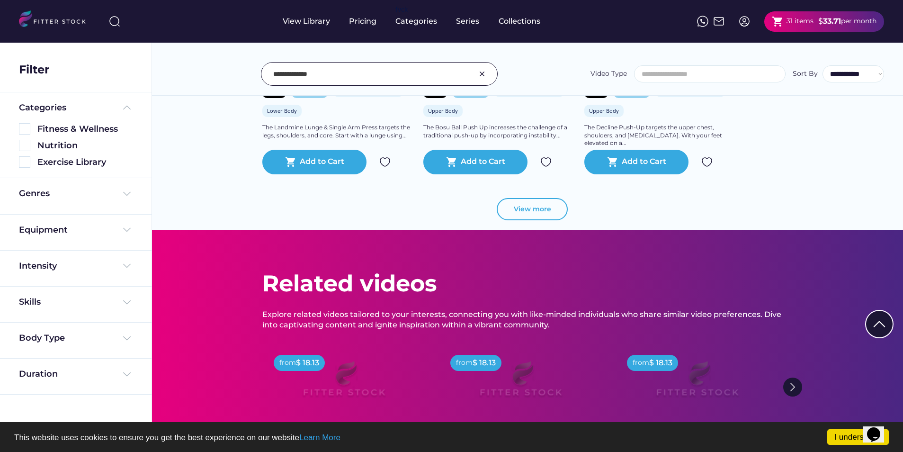
click at [549, 205] on button "View more" at bounding box center [532, 209] width 71 height 23
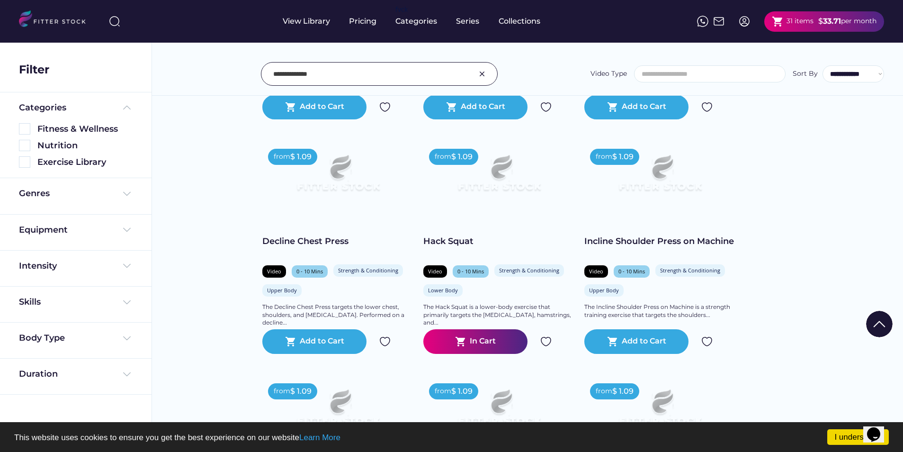
scroll to position [14347, 0]
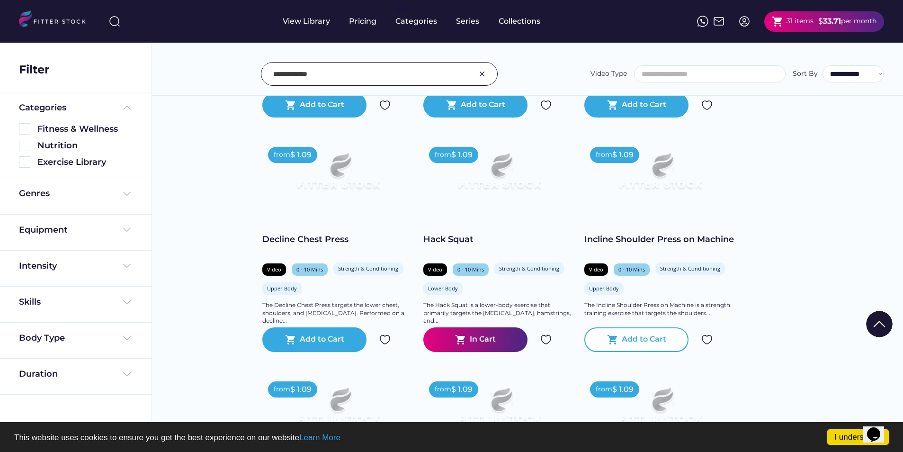
click at [649, 332] on div "shopping_cart Add to Cart" at bounding box center [636, 339] width 104 height 25
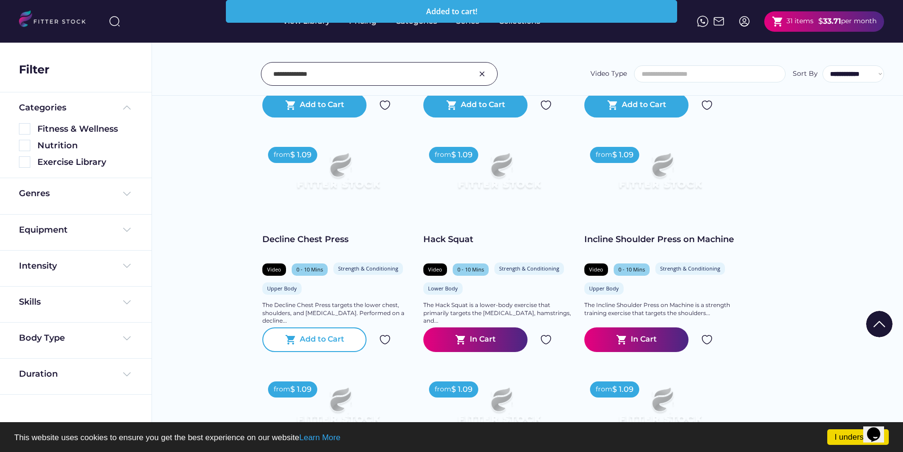
click at [319, 339] on div "Add to Cart" at bounding box center [322, 339] width 45 height 11
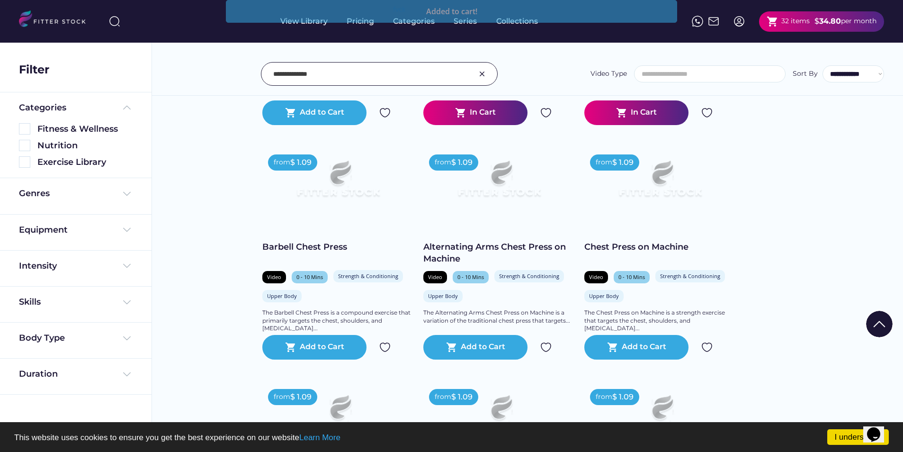
scroll to position [14584, 0]
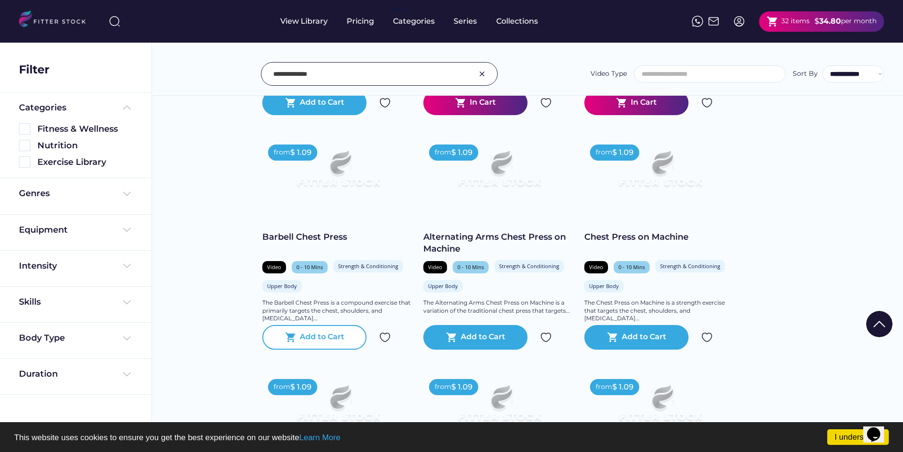
click at [319, 342] on div "Add to Cart" at bounding box center [322, 336] width 45 height 11
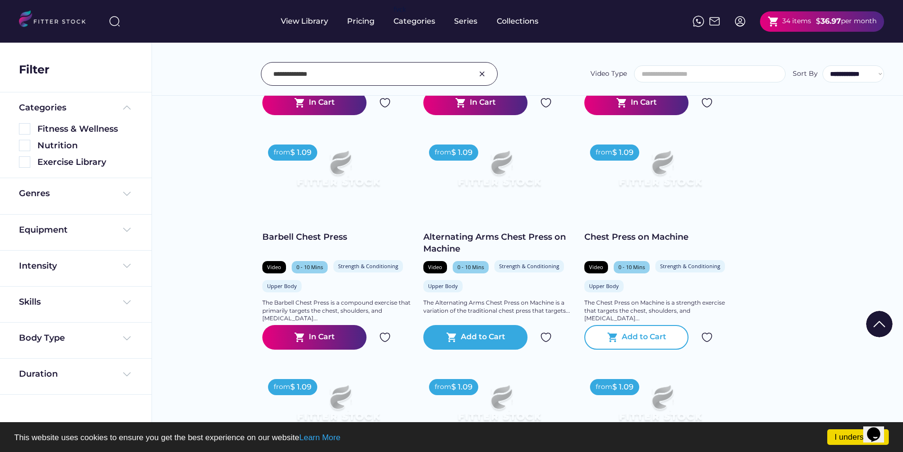
click at [623, 334] on div "Add to Cart" at bounding box center [644, 336] width 45 height 11
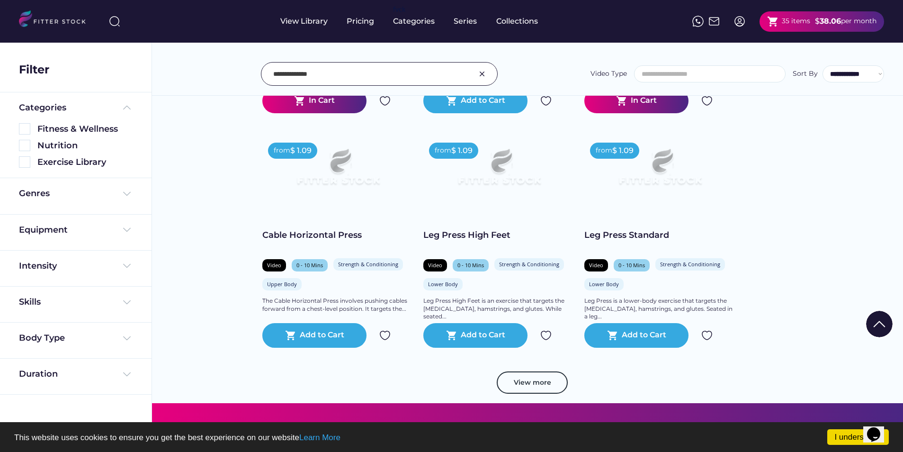
scroll to position [14820, 0]
click at [527, 386] on button "View more" at bounding box center [532, 382] width 71 height 23
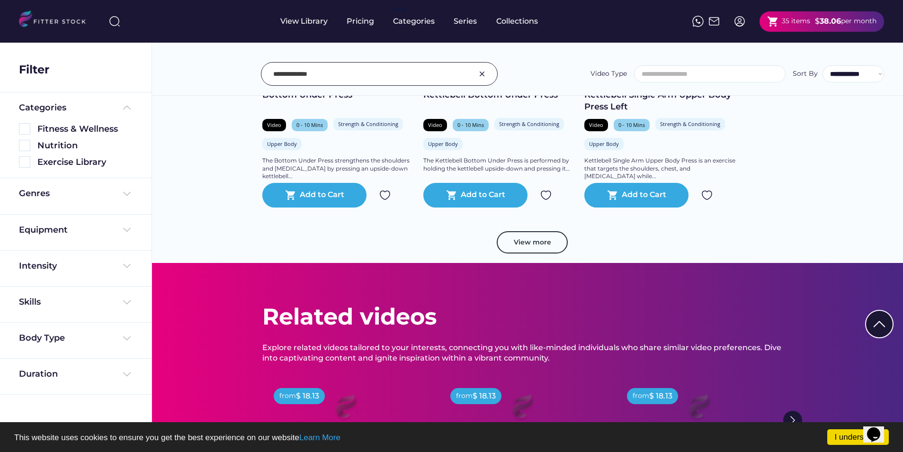
scroll to position [16620, 0]
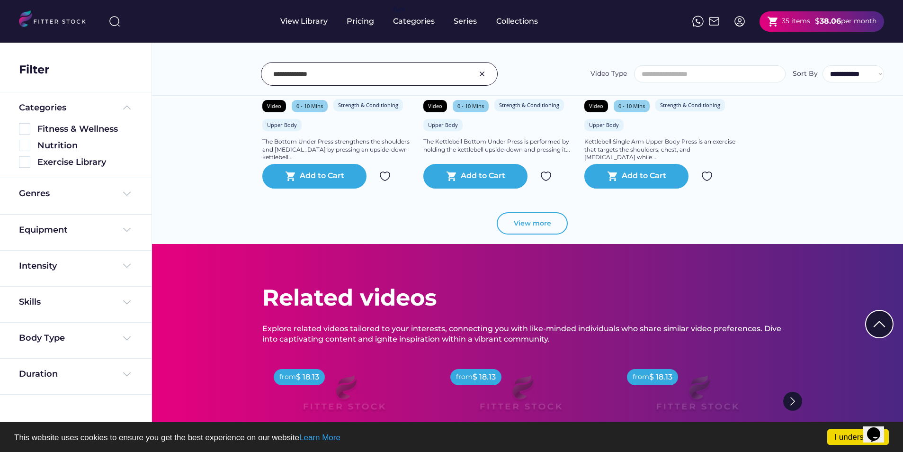
click at [525, 223] on button "View more" at bounding box center [532, 223] width 71 height 23
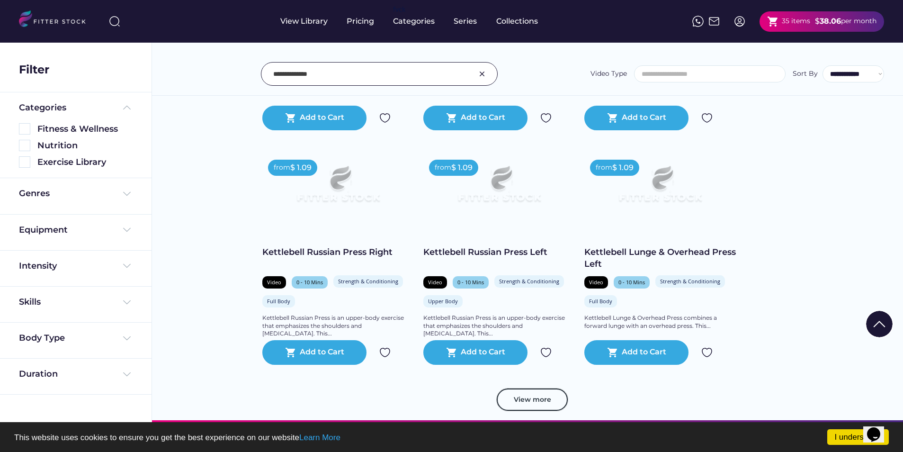
scroll to position [18277, 0]
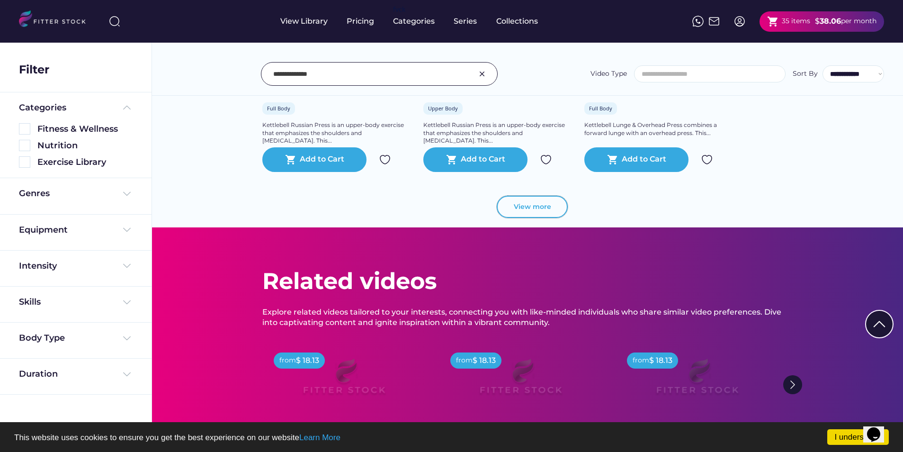
click at [549, 202] on button "View more" at bounding box center [532, 207] width 71 height 23
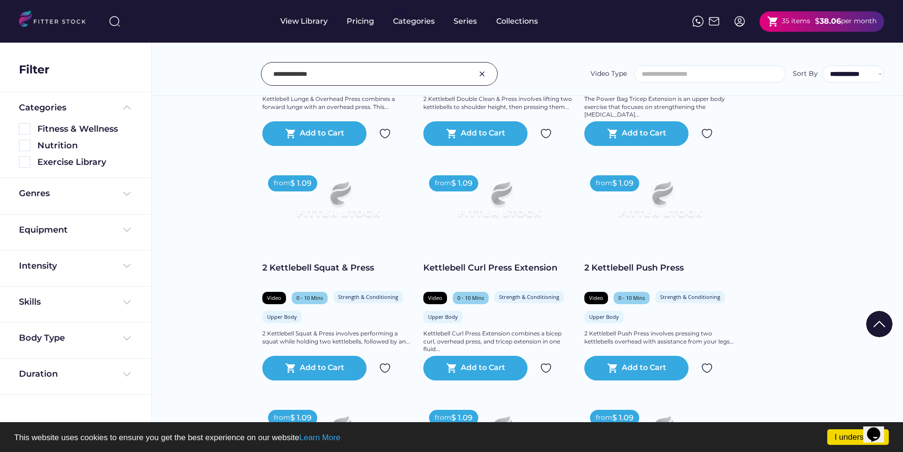
scroll to position [18703, 0]
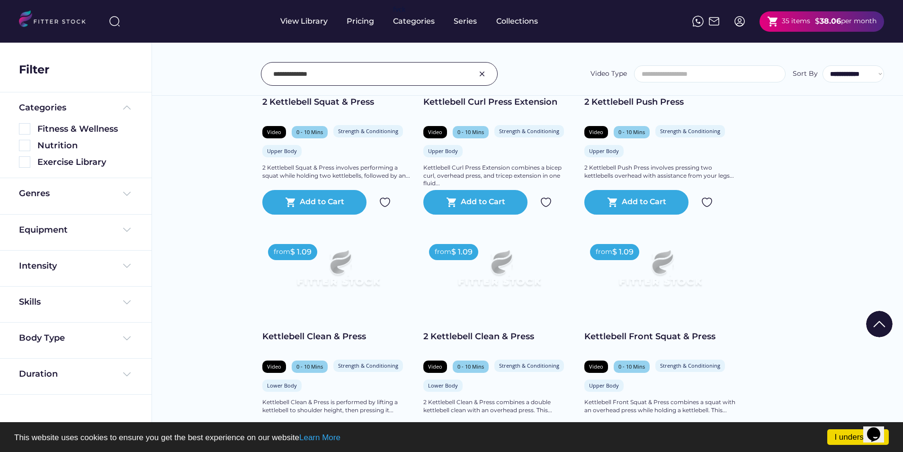
click at [351, 85] on div at bounding box center [379, 74] width 237 height 24
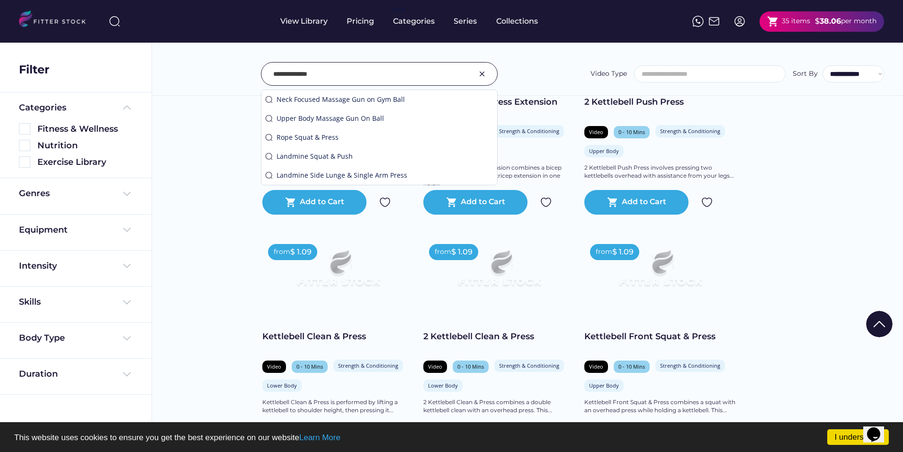
click at [356, 70] on input "input" at bounding box center [367, 74] width 188 height 20
drag, startPoint x: 323, startPoint y: 73, endPoint x: 235, endPoint y: 70, distance: 87.7
click at [235, 70] on div "**********" at bounding box center [527, 74] width 713 height 24
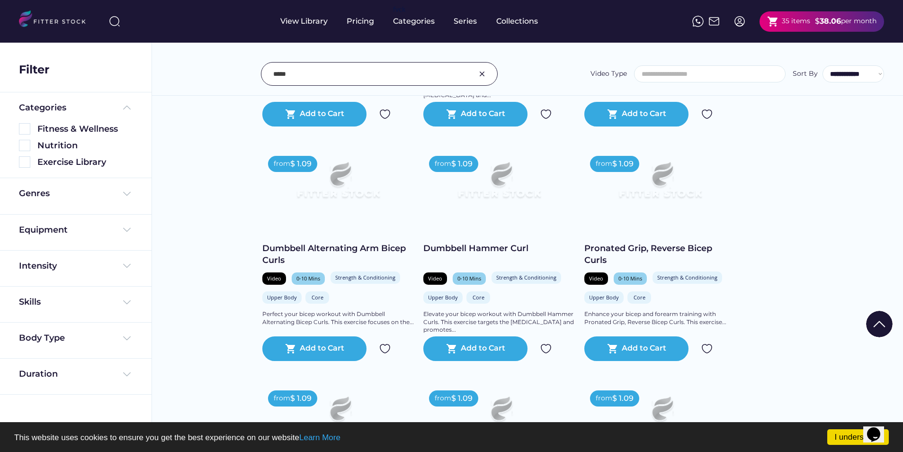
scroll to position [4217, 0]
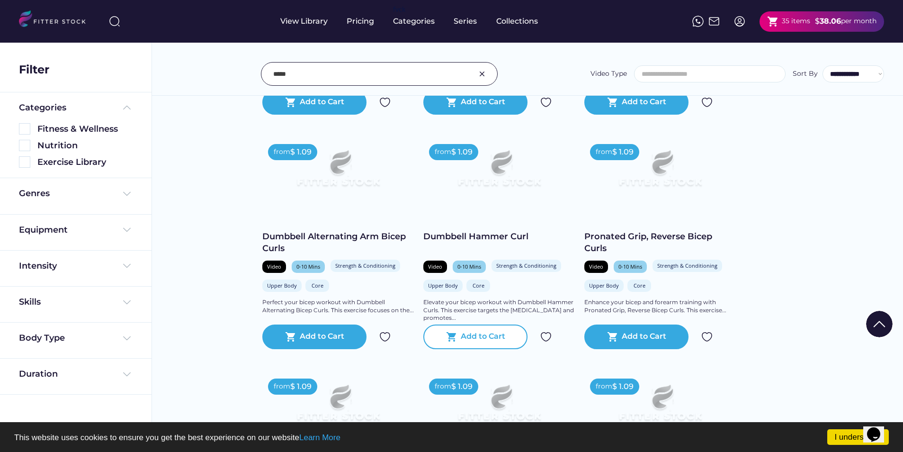
click at [481, 339] on div "Add to Cart" at bounding box center [483, 336] width 45 height 11
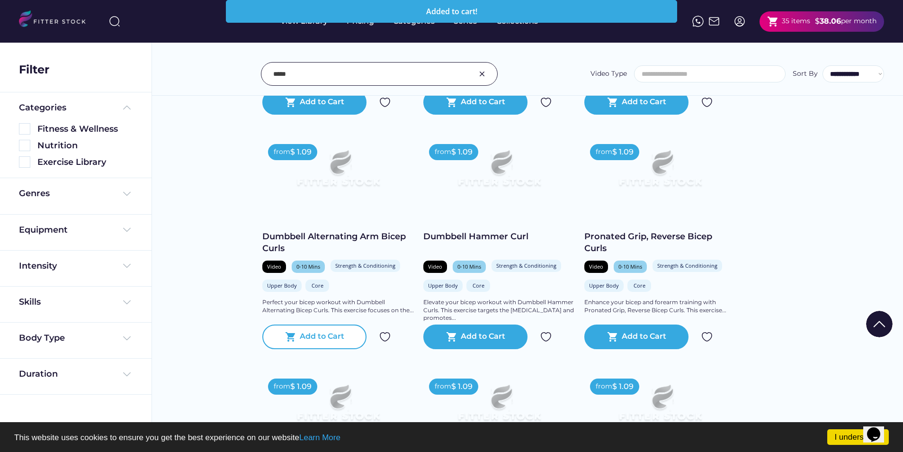
click at [292, 330] on div "shopping_cart Add to Cart" at bounding box center [314, 336] width 104 height 25
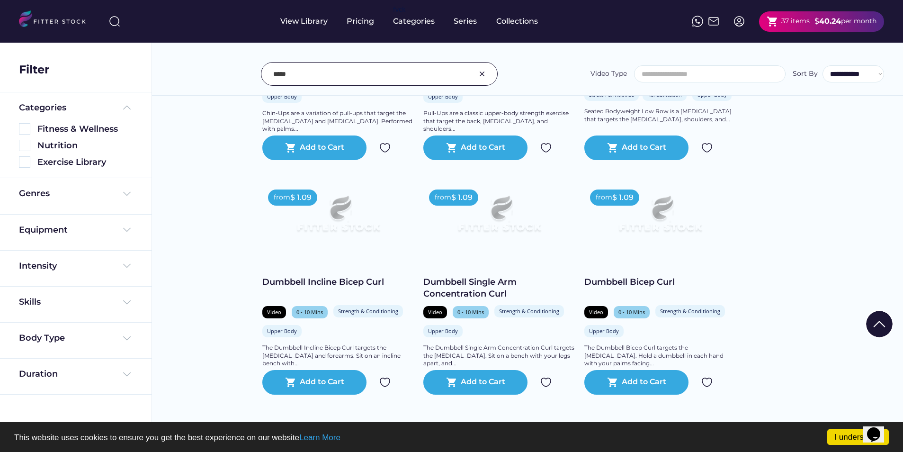
scroll to position [572, 0]
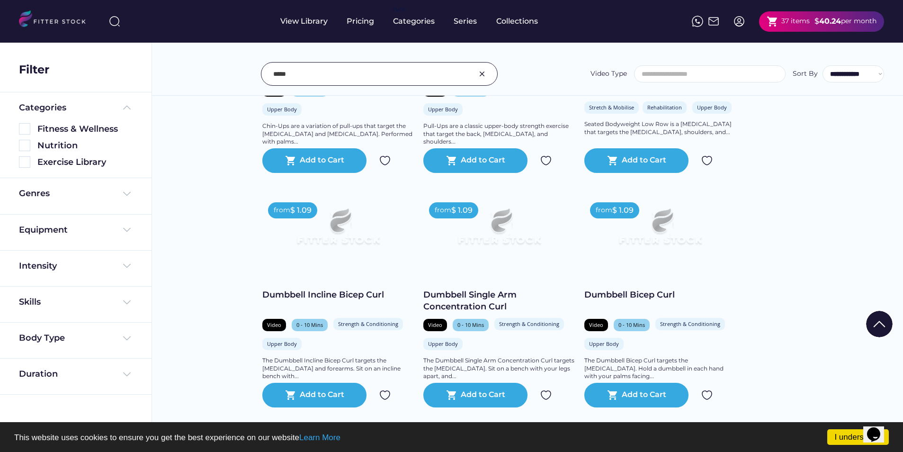
click at [474, 392] on div at bounding box center [451, 394] width 47 height 47
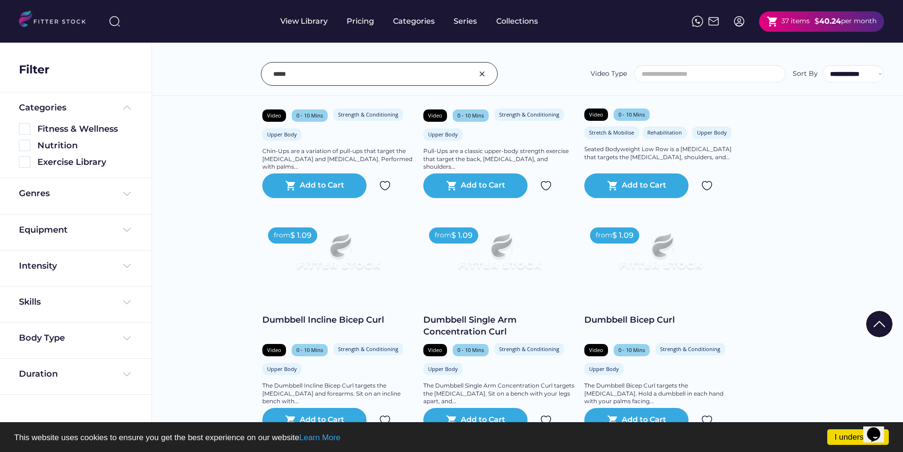
scroll to position [594, 0]
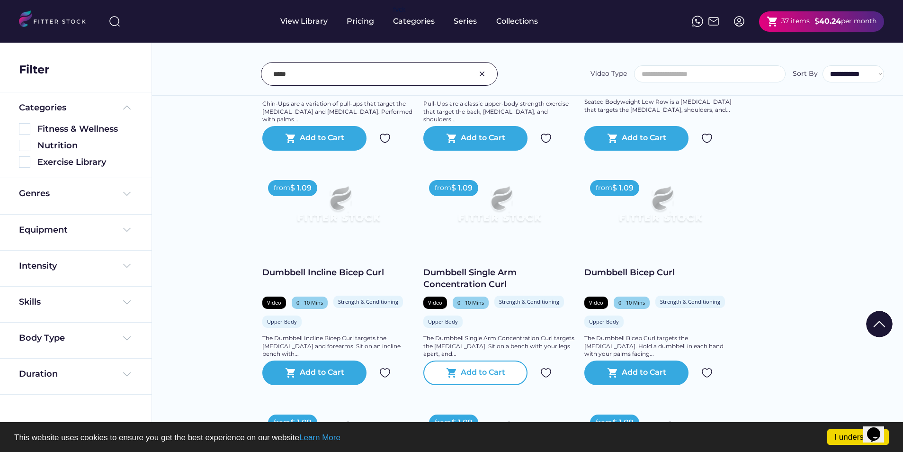
click at [482, 375] on div "Add to Cart" at bounding box center [483, 372] width 45 height 11
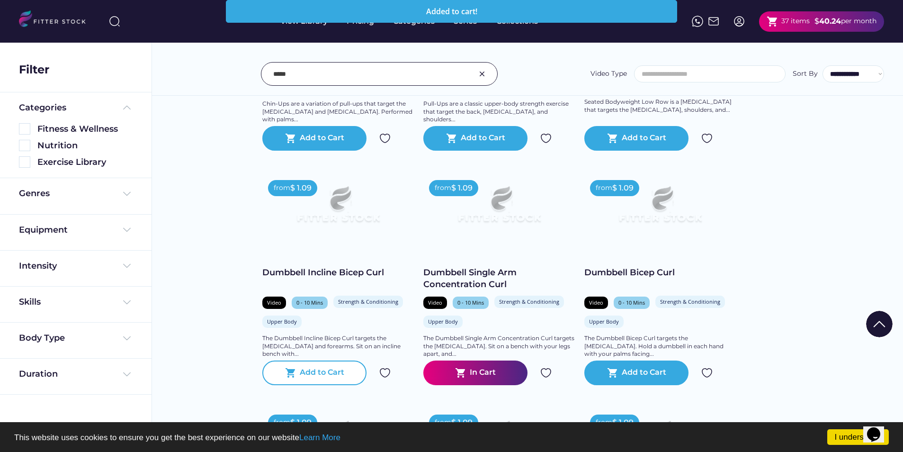
click at [324, 372] on div "Add to Cart" at bounding box center [322, 372] width 45 height 11
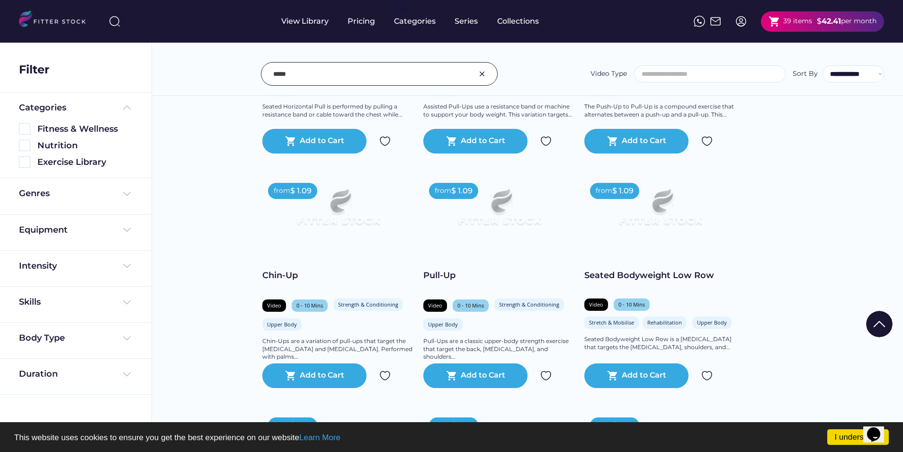
scroll to position [357, 0]
click at [310, 376] on div "Add to Cart" at bounding box center [322, 374] width 45 height 11
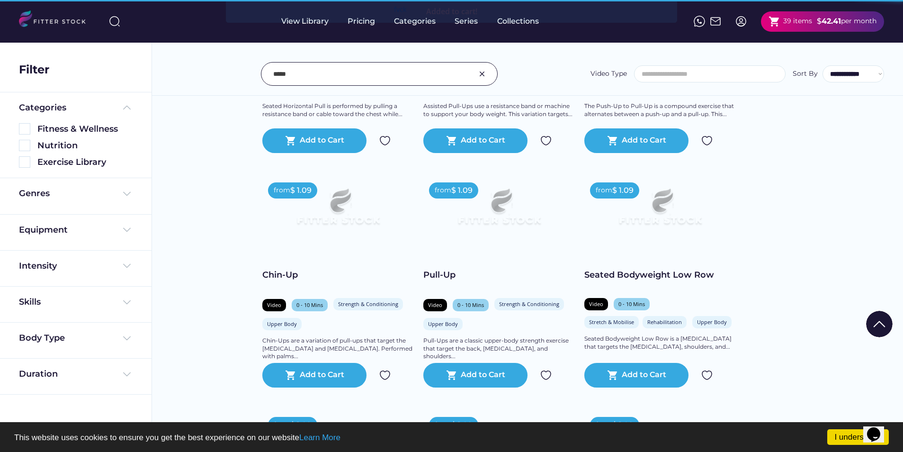
click at [473, 373] on div at bounding box center [451, 394] width 47 height 47
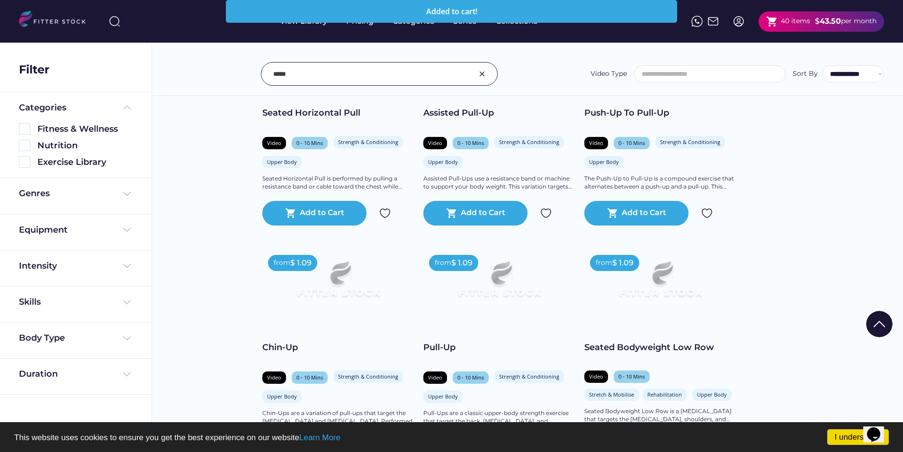
scroll to position [427, 0]
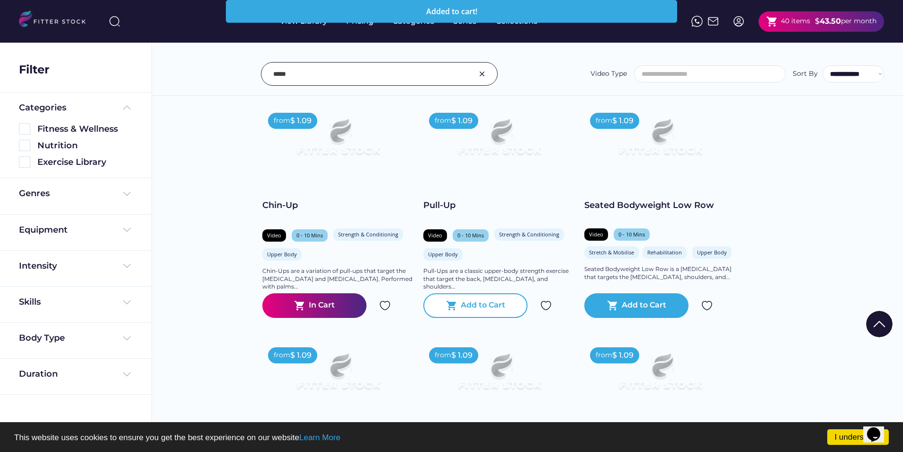
click at [487, 298] on div "shopping_cart Add to Cart" at bounding box center [475, 305] width 104 height 25
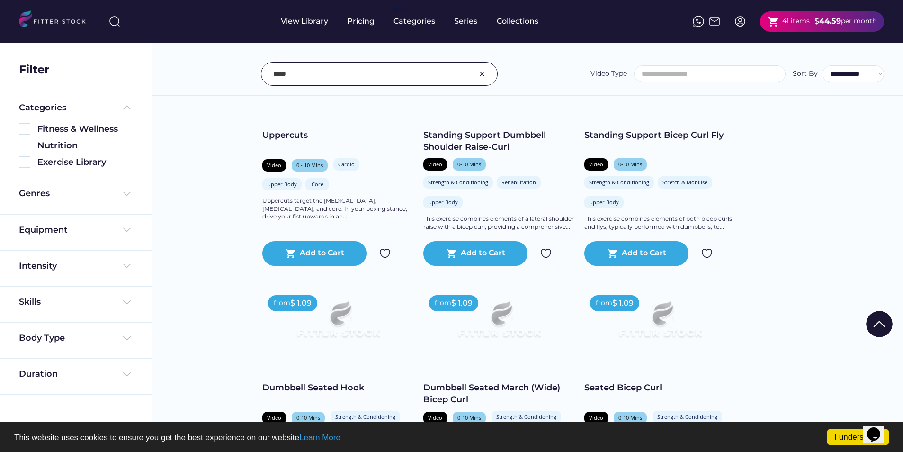
scroll to position [3599, 0]
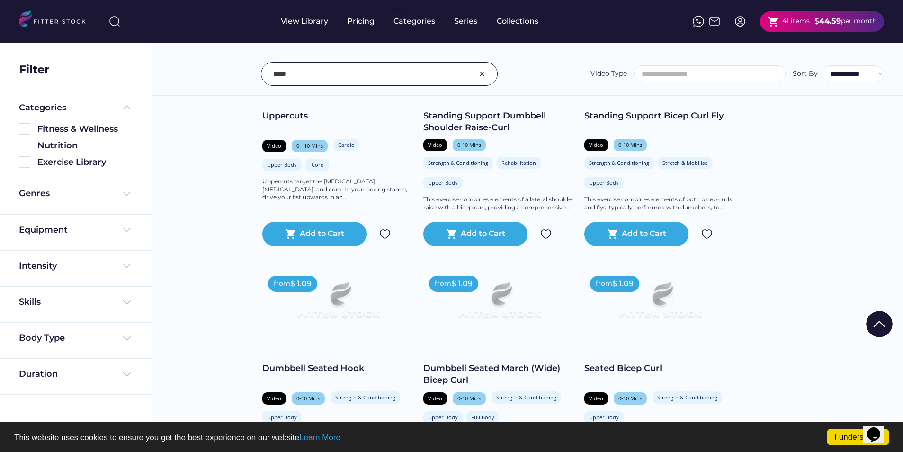
click at [406, 66] on input "input" at bounding box center [367, 74] width 188 height 20
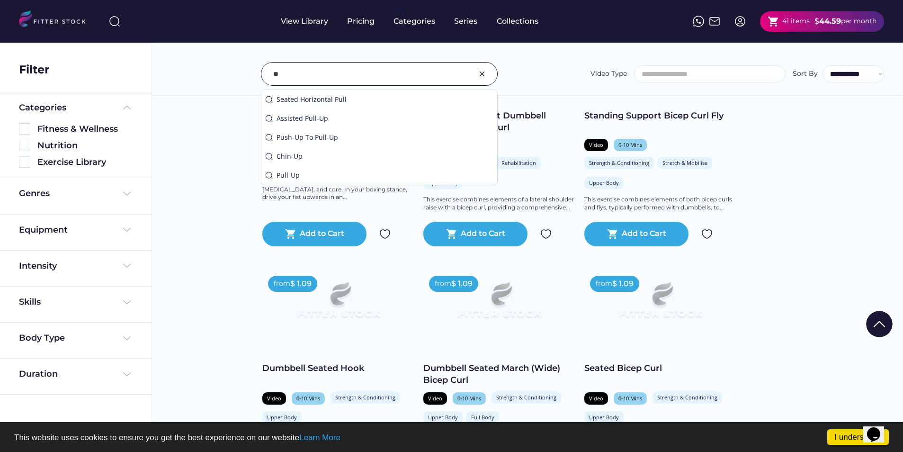
type input "*"
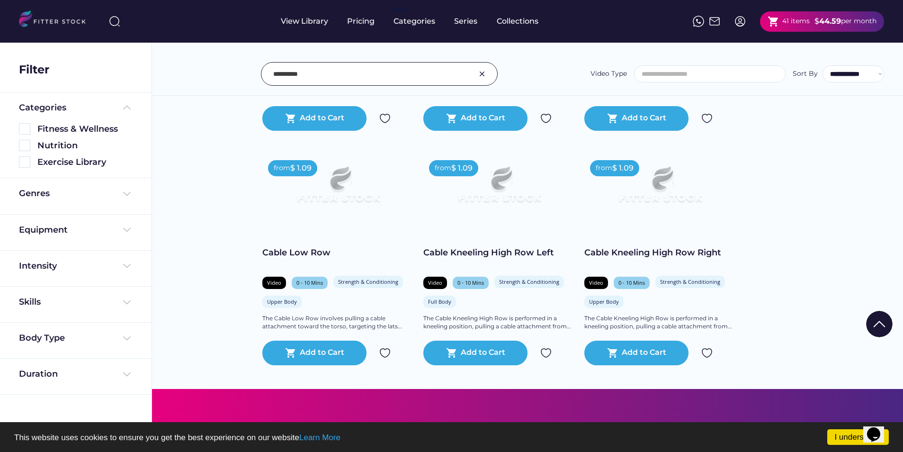
scroll to position [1239, 0]
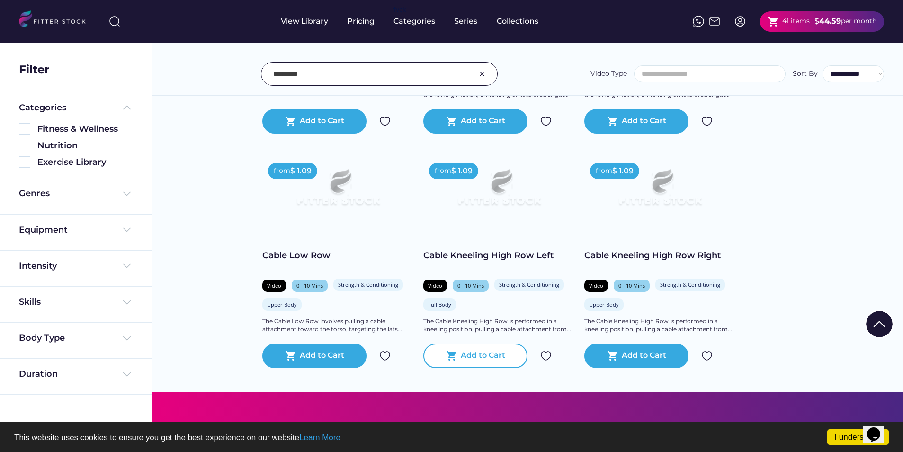
click at [492, 361] on div "Add to Cart" at bounding box center [483, 355] width 45 height 11
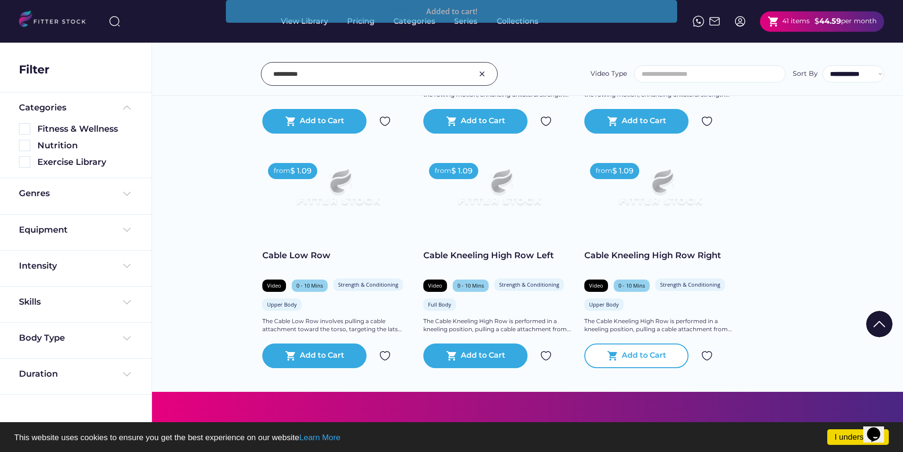
click at [637, 357] on div "shopping_cart Add to Cart" at bounding box center [636, 355] width 104 height 25
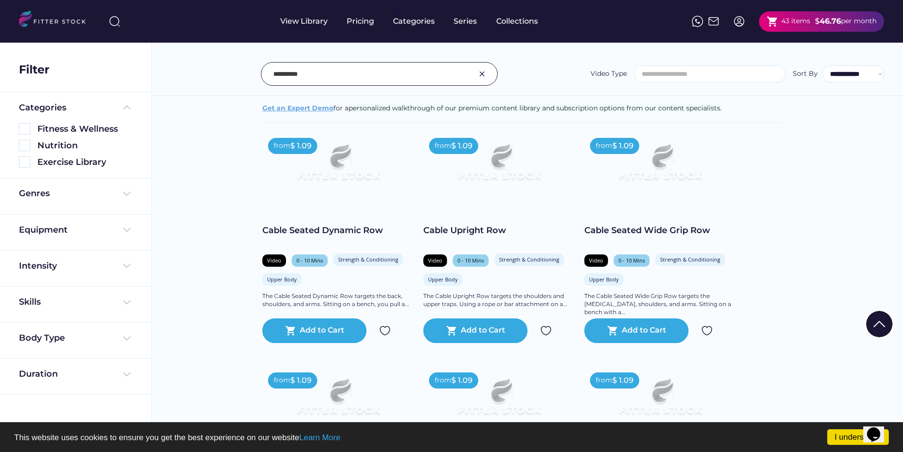
scroll to position [568, 0]
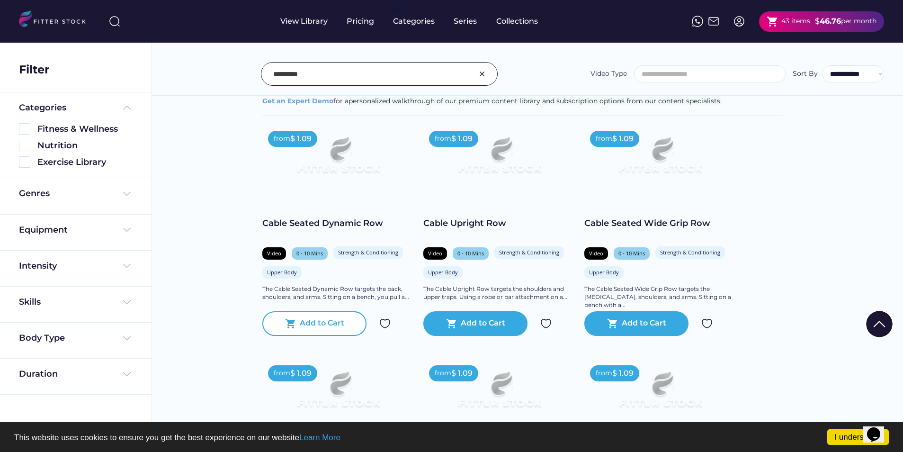
click at [332, 324] on div "shopping_cart Add to Cart" at bounding box center [314, 323] width 104 height 25
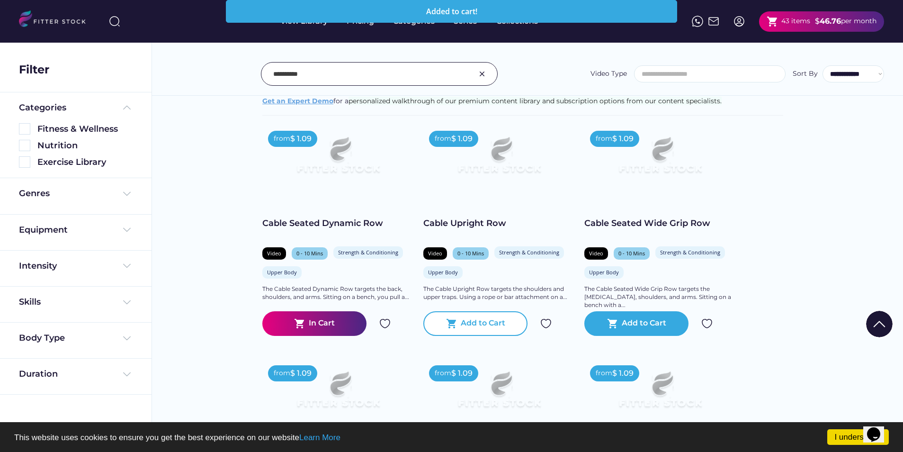
click at [480, 336] on div "shopping_cart Add to Cart" at bounding box center [475, 323] width 104 height 25
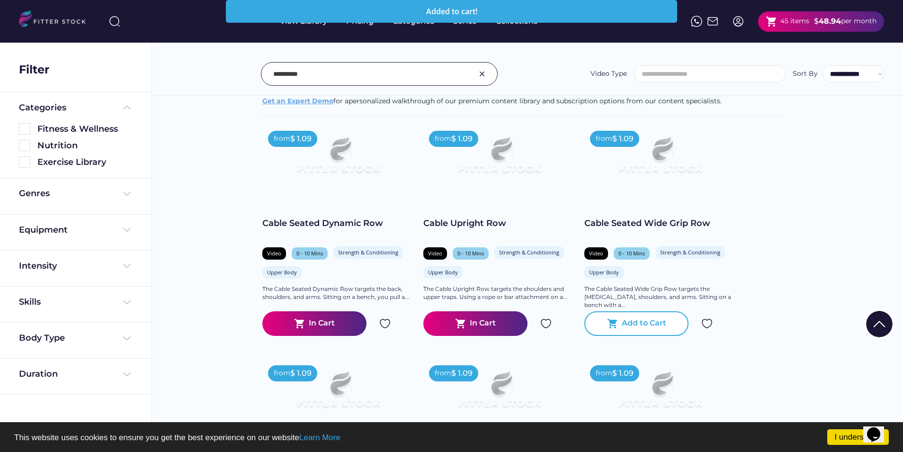
click at [607, 329] on text "shopping_cart" at bounding box center [612, 323] width 11 height 11
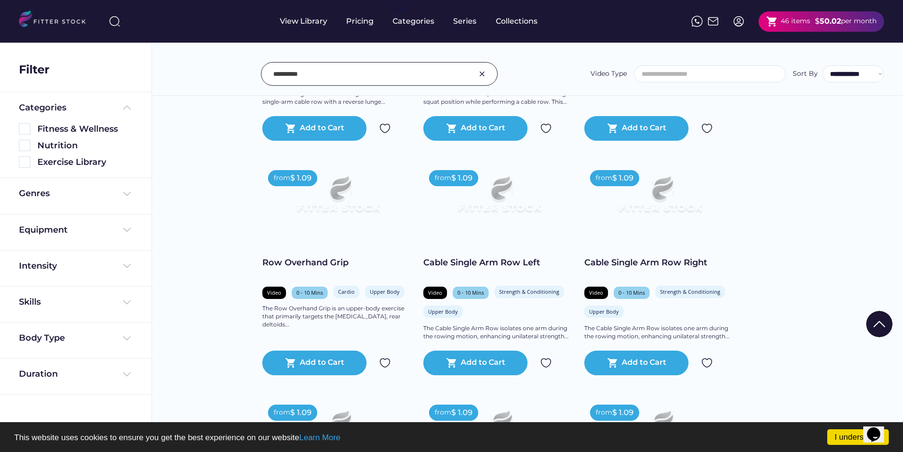
scroll to position [994, 0]
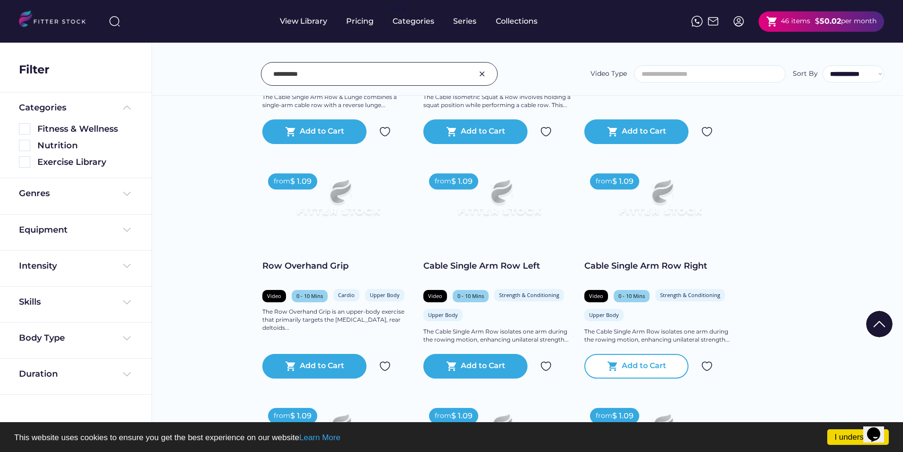
click at [622, 372] on div "Add to Cart" at bounding box center [644, 365] width 45 height 11
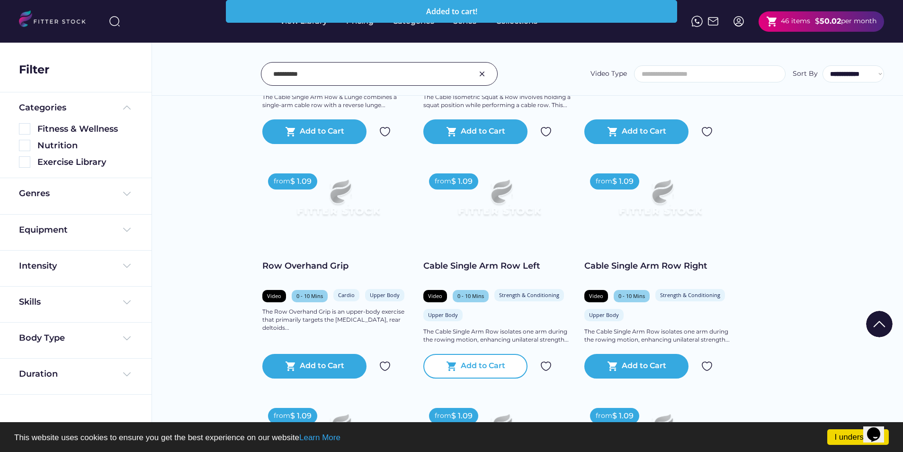
click at [491, 372] on div "Add to Cart" at bounding box center [483, 365] width 45 height 11
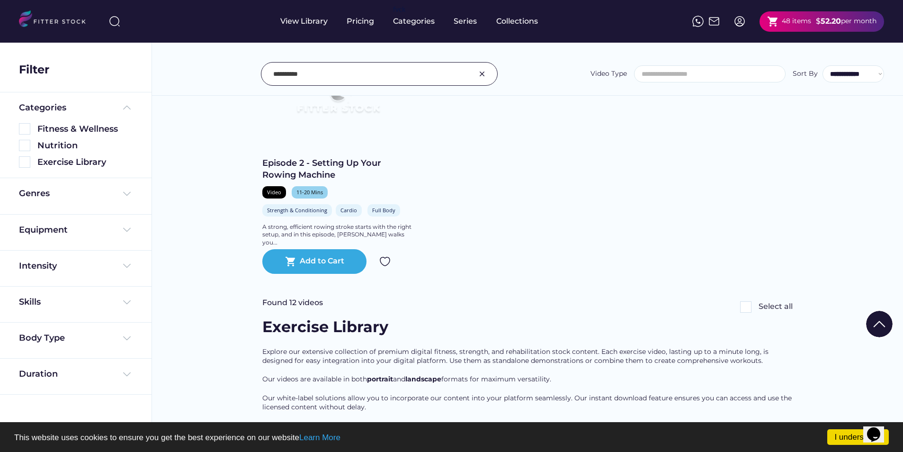
scroll to position [189, 0]
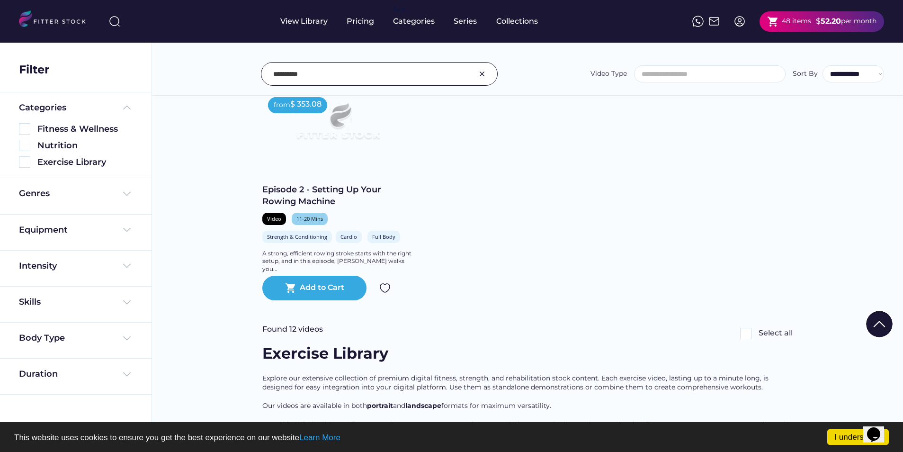
click at [290, 76] on input "input" at bounding box center [367, 74] width 188 height 20
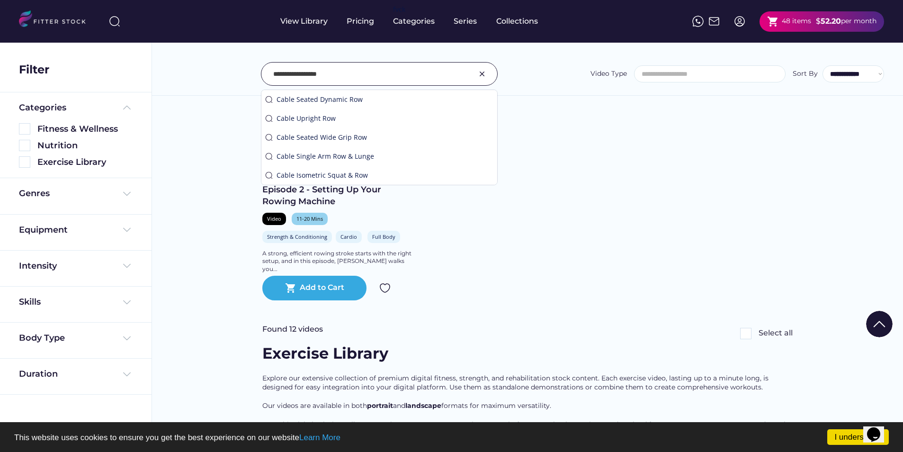
type input "**********"
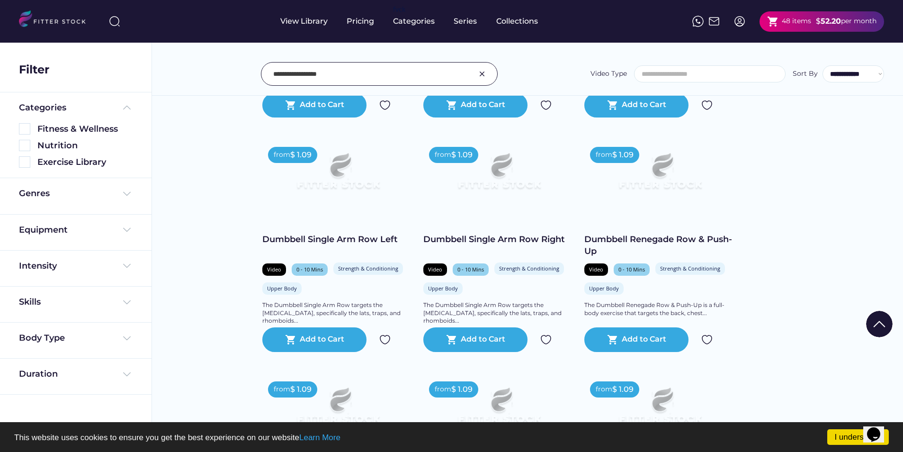
scroll to position [900, 0]
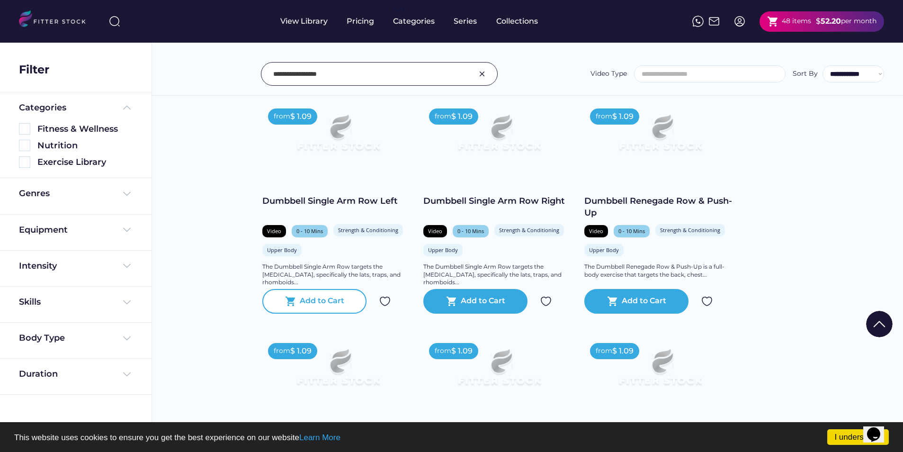
click at [313, 307] on div "shopping_cart Add to Cart" at bounding box center [314, 301] width 104 height 25
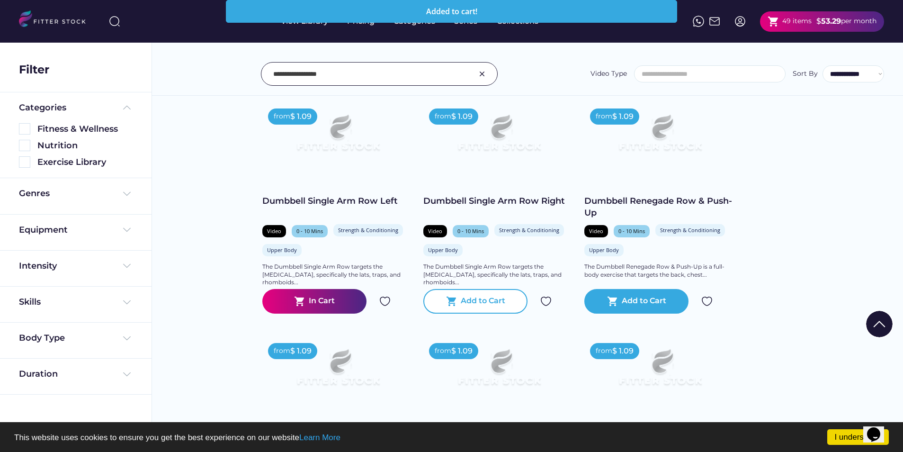
click at [487, 304] on div "Add to Cart" at bounding box center [483, 300] width 45 height 11
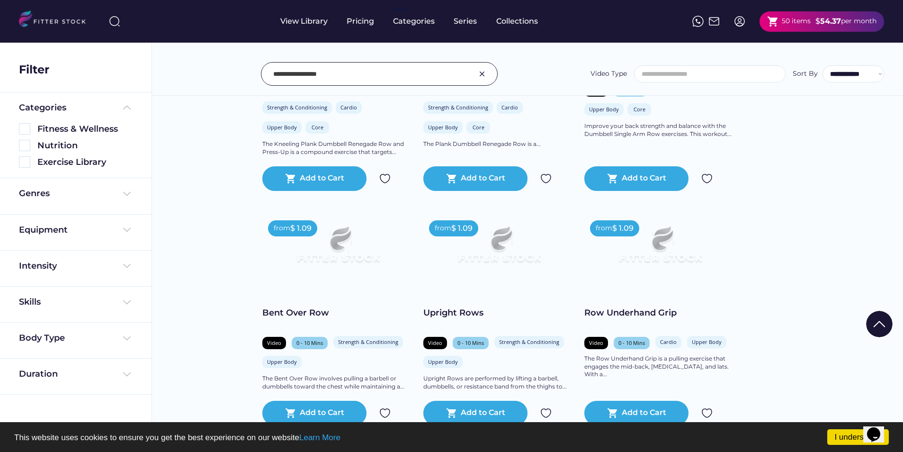
scroll to position [2746, 0]
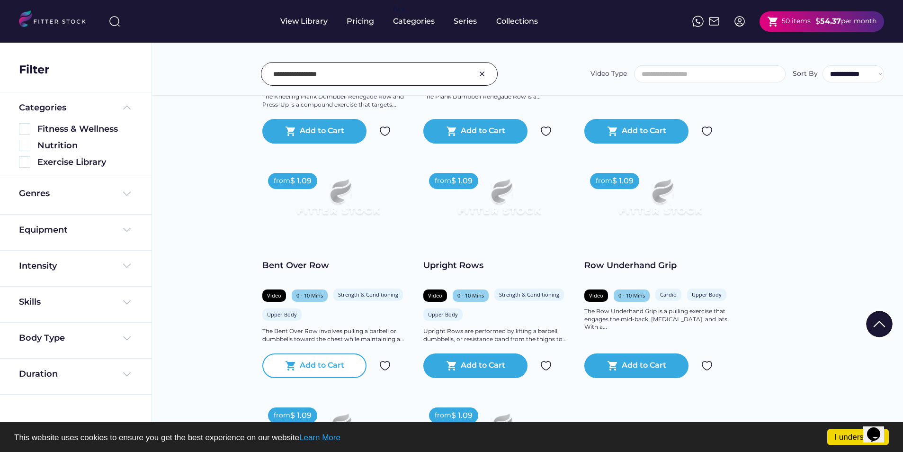
click at [322, 371] on div "shopping_cart Add to Cart" at bounding box center [314, 365] width 104 height 25
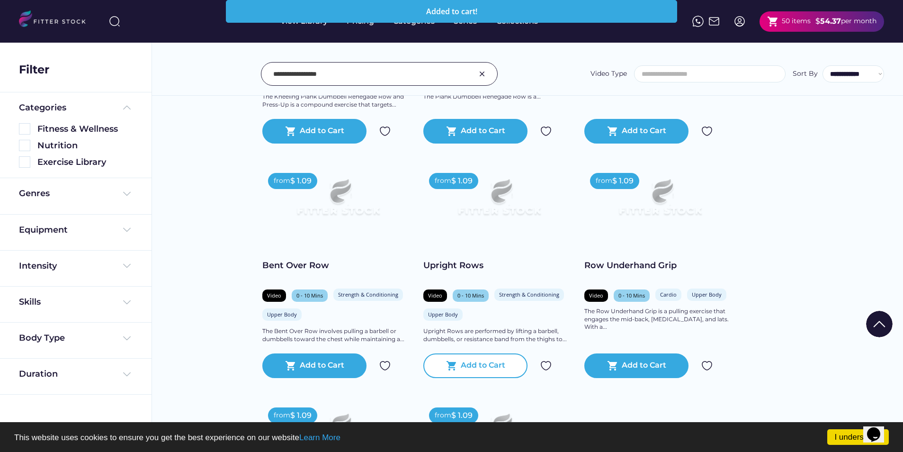
click at [463, 365] on div "Add to Cart" at bounding box center [483, 365] width 45 height 11
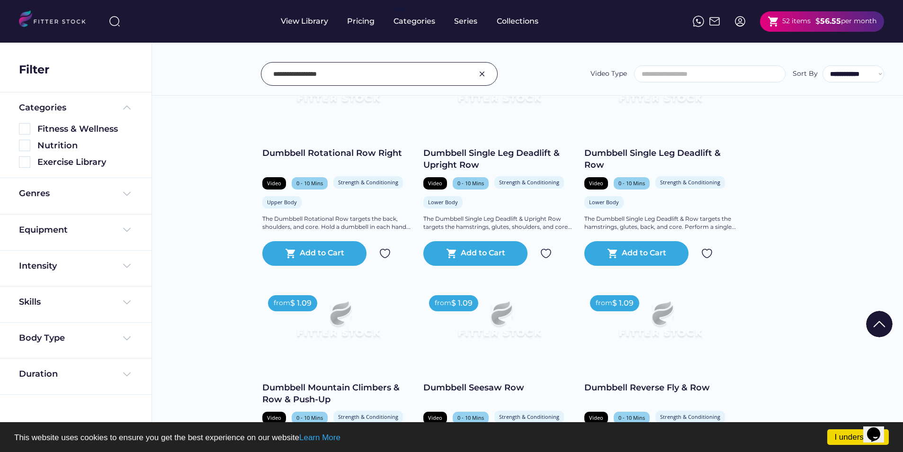
scroll to position [473, 0]
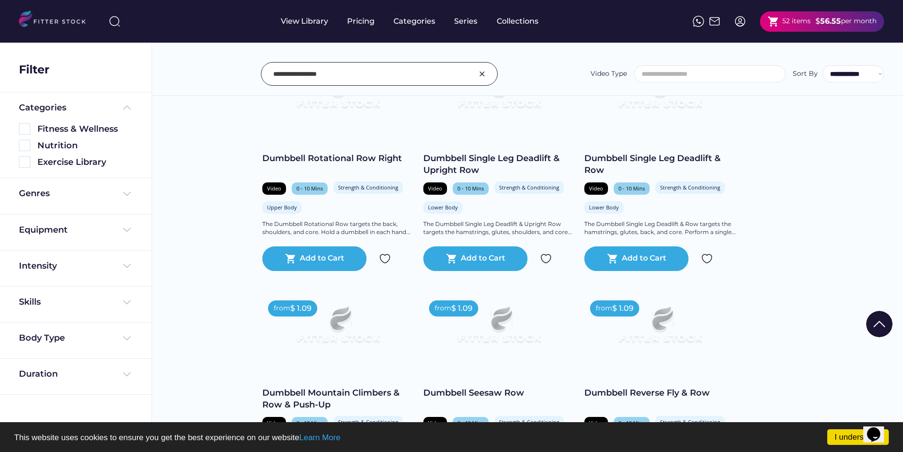
drag, startPoint x: 338, startPoint y: 73, endPoint x: 267, endPoint y: 54, distance: 73.6
click at [267, 54] on div "**********" at bounding box center [527, 53] width 751 height 86
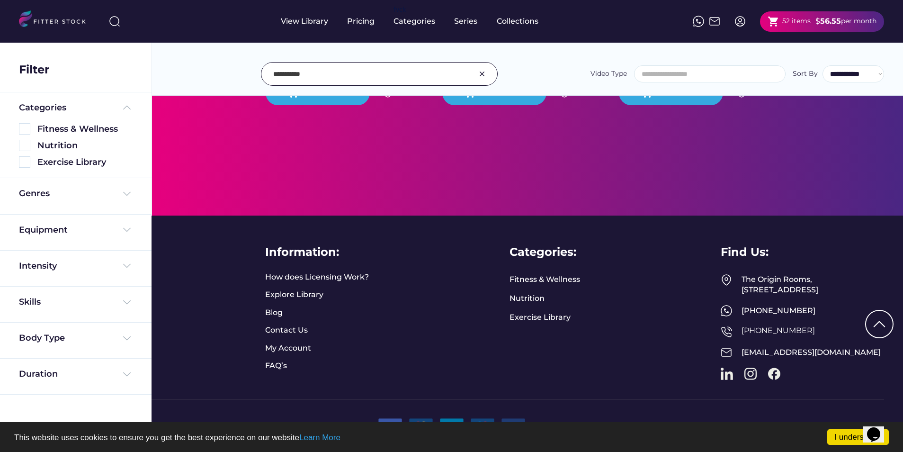
scroll to position [354, 0]
click at [316, 75] on input "input" at bounding box center [367, 74] width 188 height 20
type input "**********"
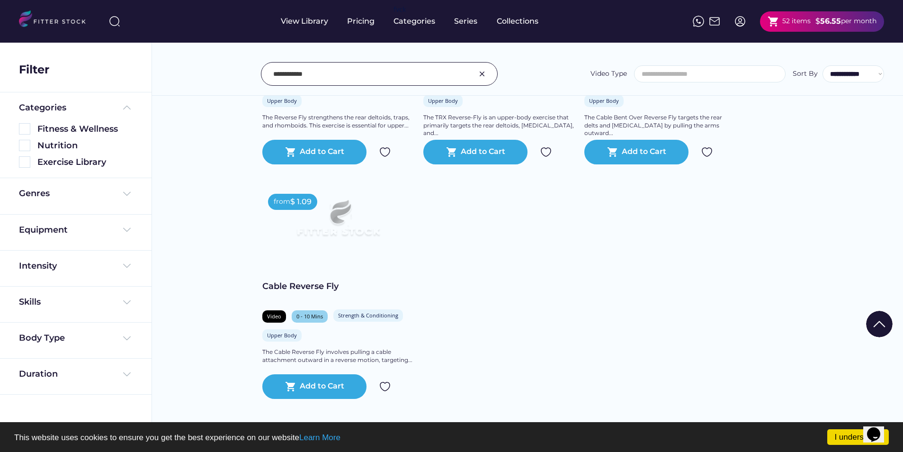
scroll to position [1304, 0]
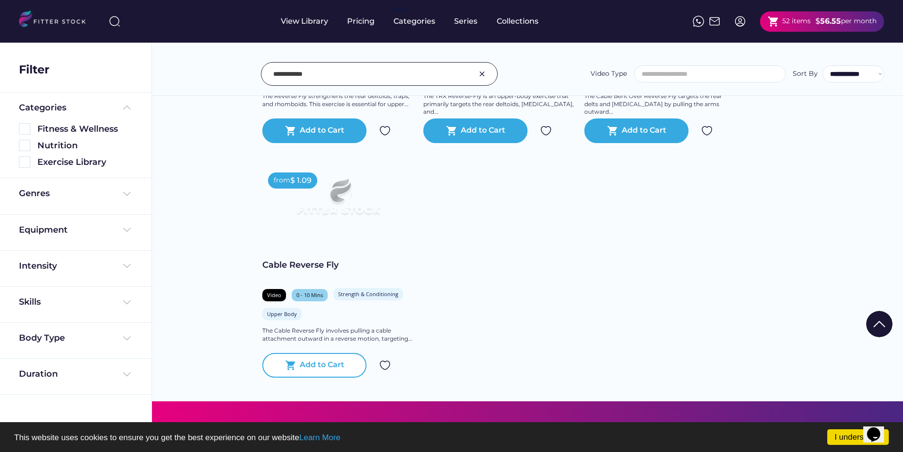
click at [339, 368] on div "Add to Cart" at bounding box center [322, 364] width 45 height 11
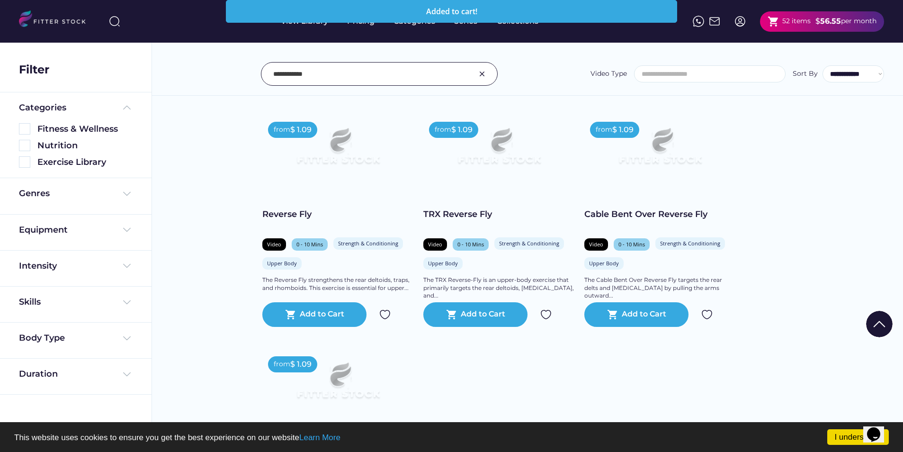
scroll to position [1115, 0]
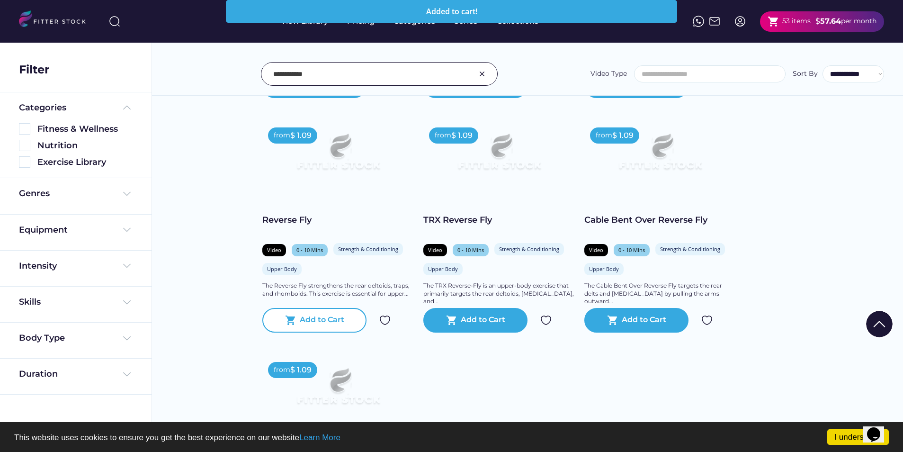
click at [320, 314] on div "Add to Cart" at bounding box center [322, 319] width 45 height 11
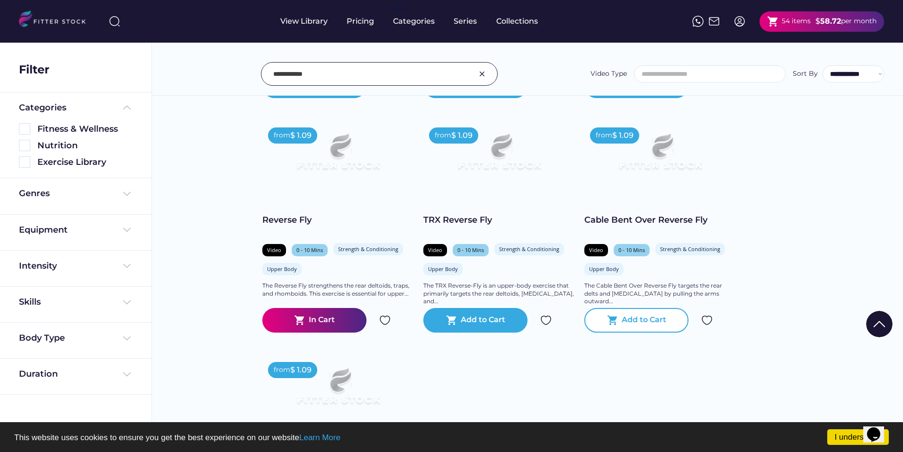
click at [652, 321] on div "Add to Cart" at bounding box center [644, 319] width 45 height 11
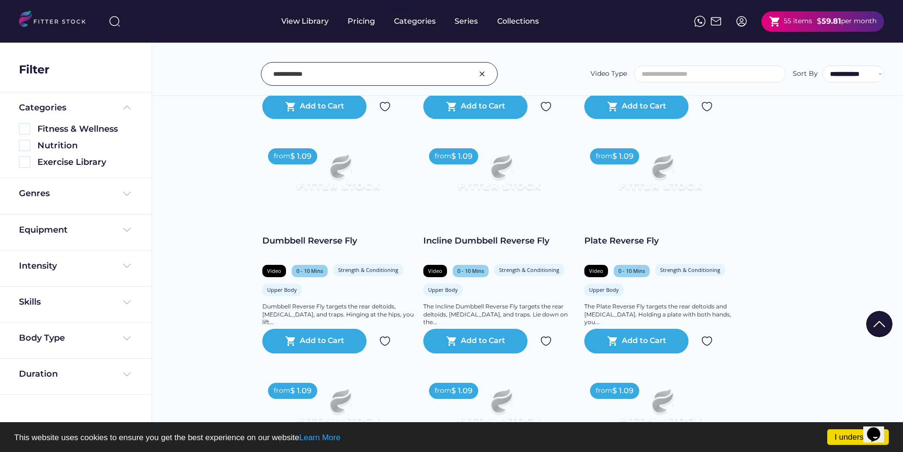
scroll to position [357, 0]
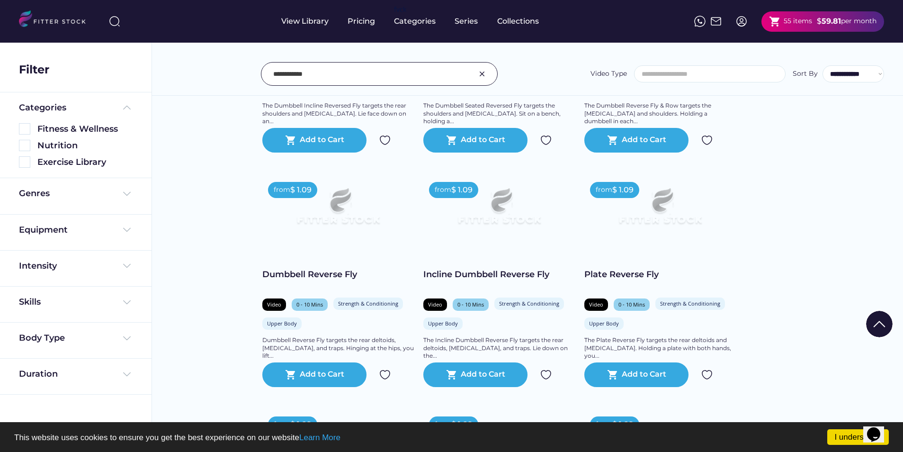
click at [509, 360] on div "from $ 1.09 Incline Dumbbell Reverse Fly Video 0 - 10 Mins Strength & Condition…" at bounding box center [499, 281] width 152 height 211
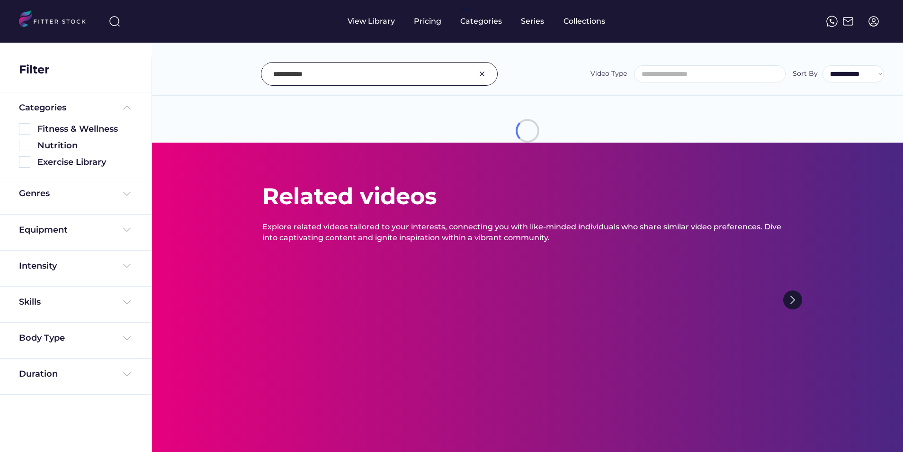
select select
select select "**********"
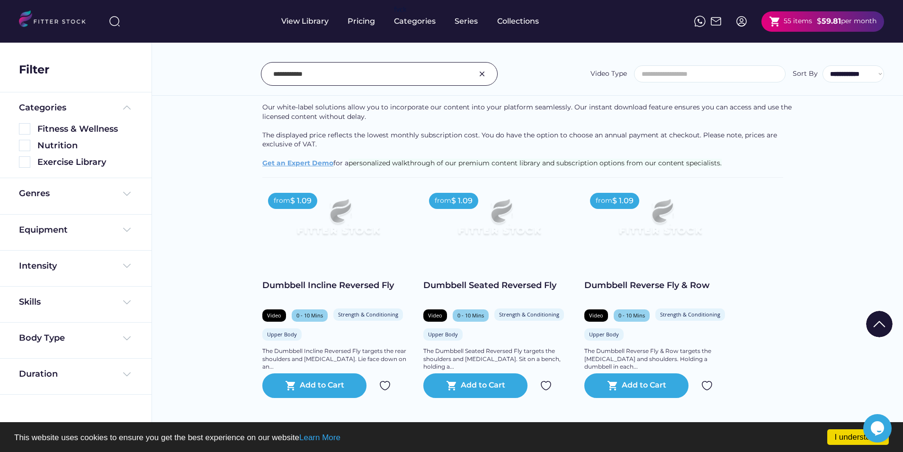
scroll to position [142, 0]
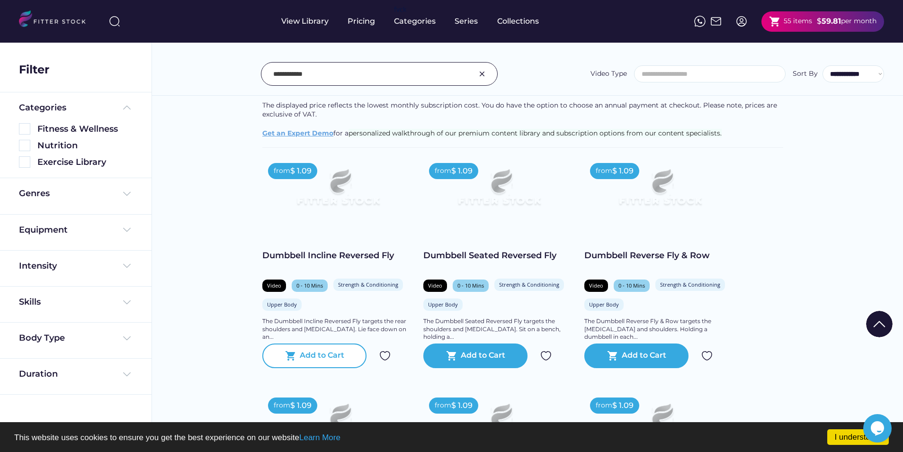
click at [320, 350] on div "Add to Cart" at bounding box center [322, 355] width 45 height 11
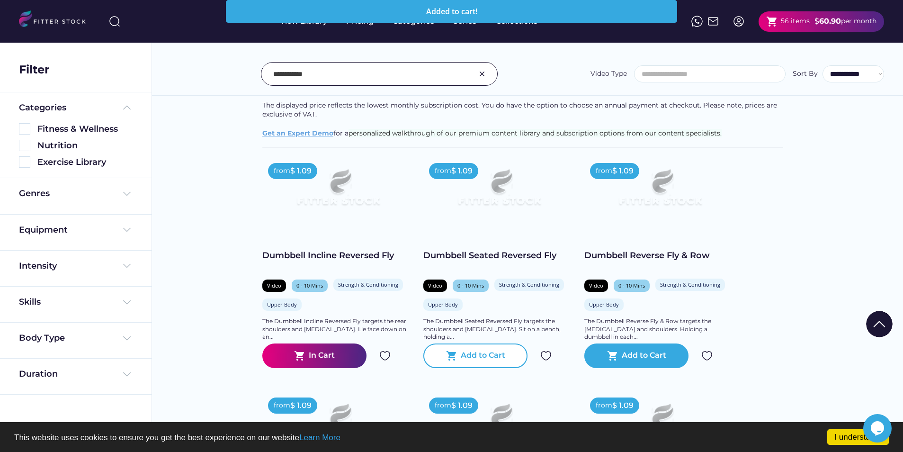
click at [508, 352] on div "shopping_cart Add to Cart" at bounding box center [475, 355] width 104 height 25
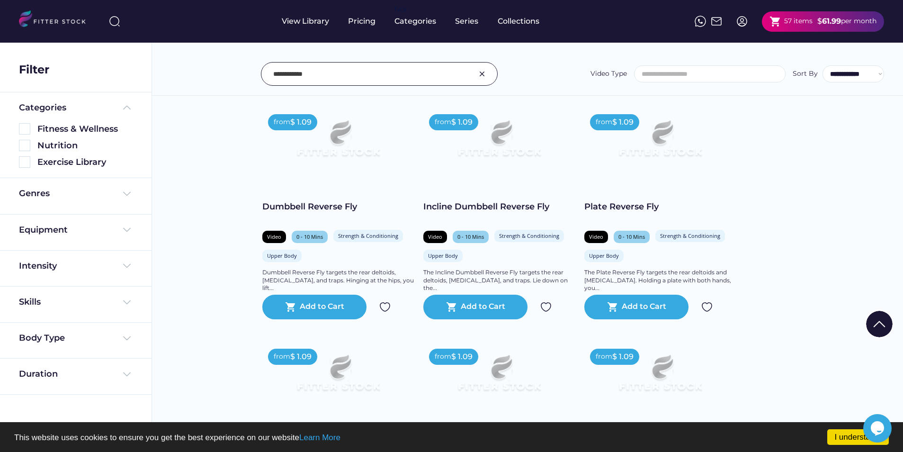
scroll to position [426, 0]
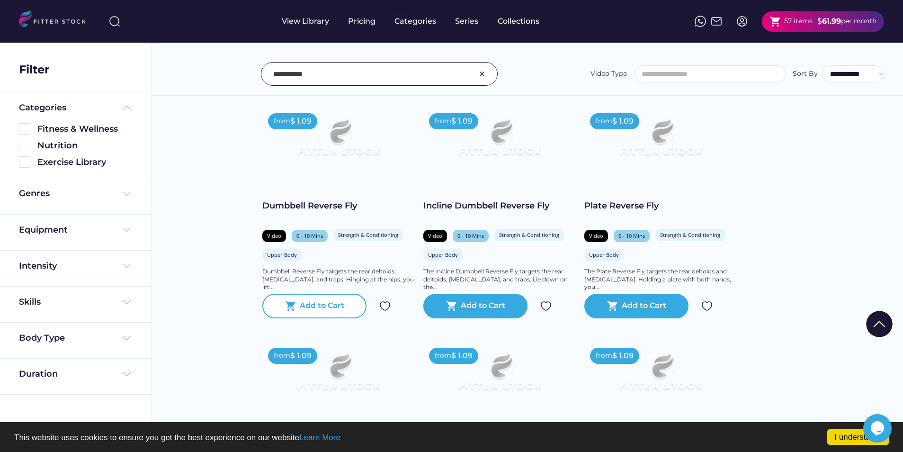
click at [316, 300] on div "Add to Cart" at bounding box center [322, 305] width 45 height 11
drag, startPoint x: 325, startPoint y: 66, endPoint x: 254, endPoint y: 57, distance: 71.6
click at [254, 57] on div "**********" at bounding box center [527, 53] width 751 height 86
type input "**********"
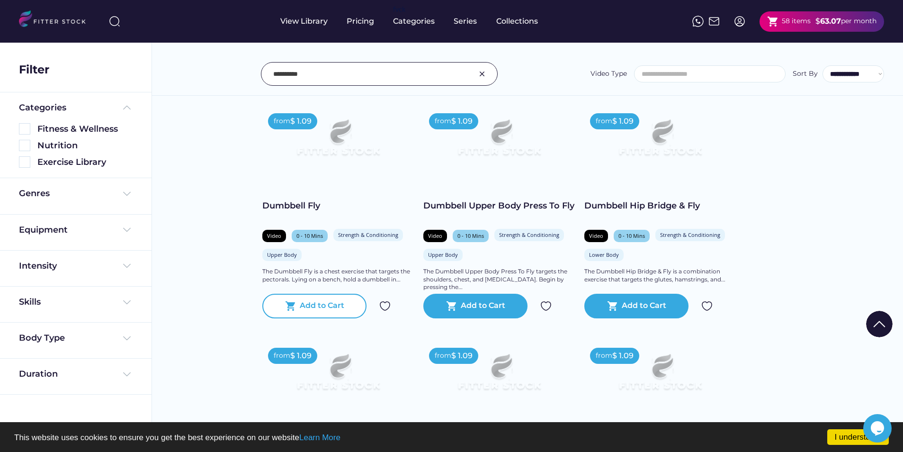
click at [338, 296] on div "shopping_cart Add to Cart" at bounding box center [314, 306] width 104 height 25
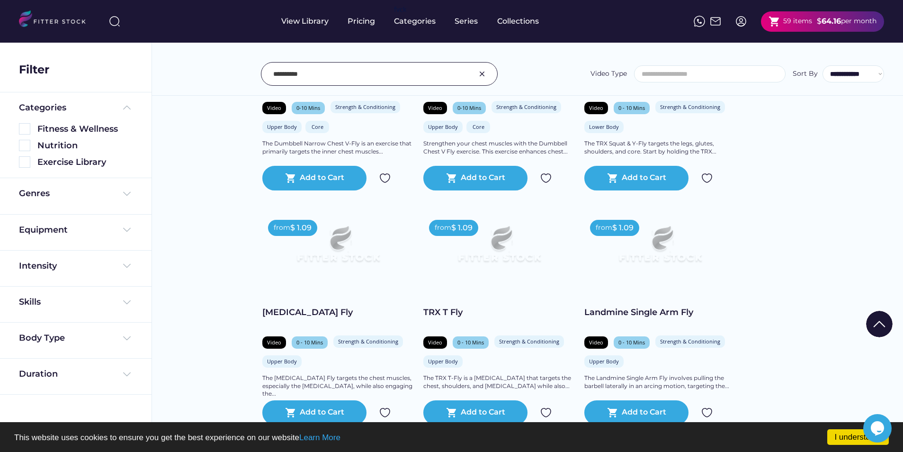
scroll to position [1136, 0]
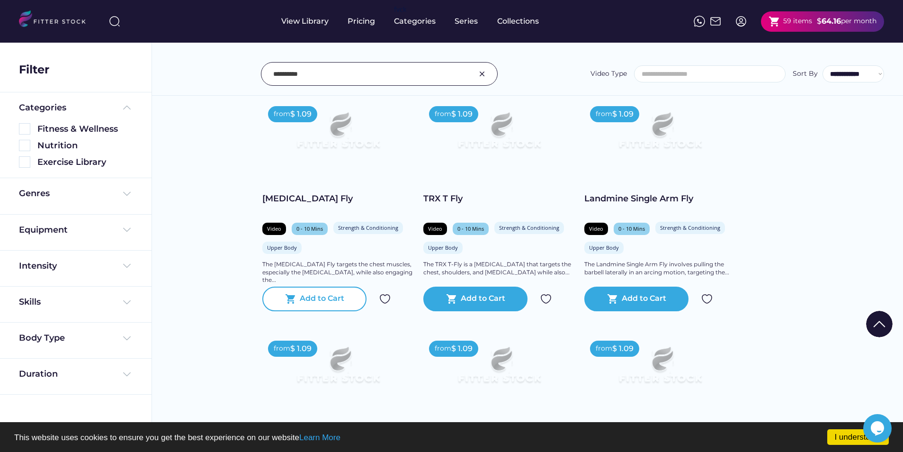
click at [317, 295] on div "Add to Cart" at bounding box center [322, 298] width 45 height 11
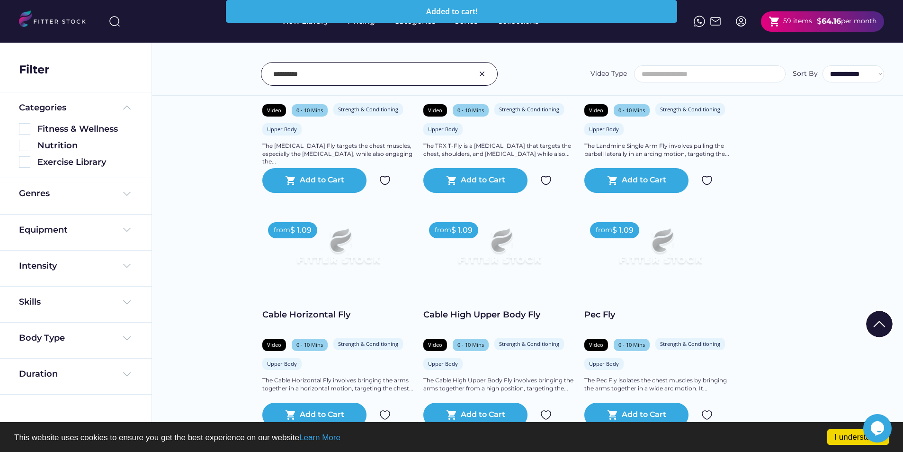
scroll to position [1278, 0]
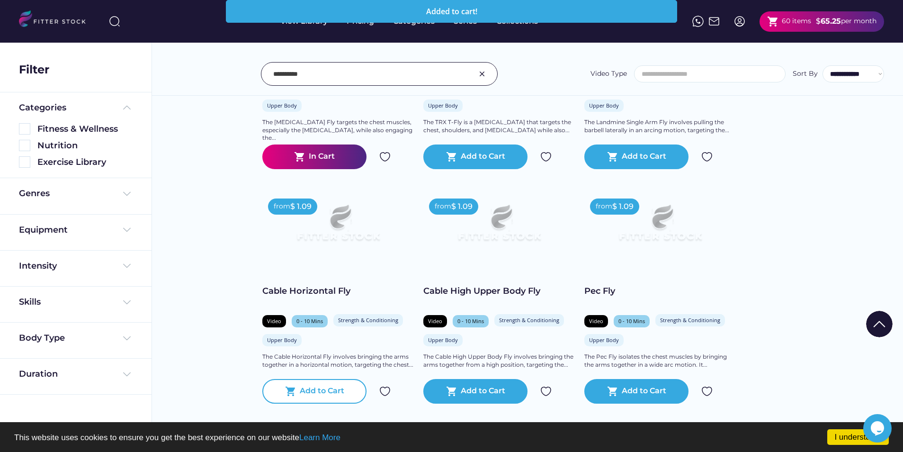
click at [323, 397] on div "shopping_cart Add to Cart" at bounding box center [314, 391] width 104 height 25
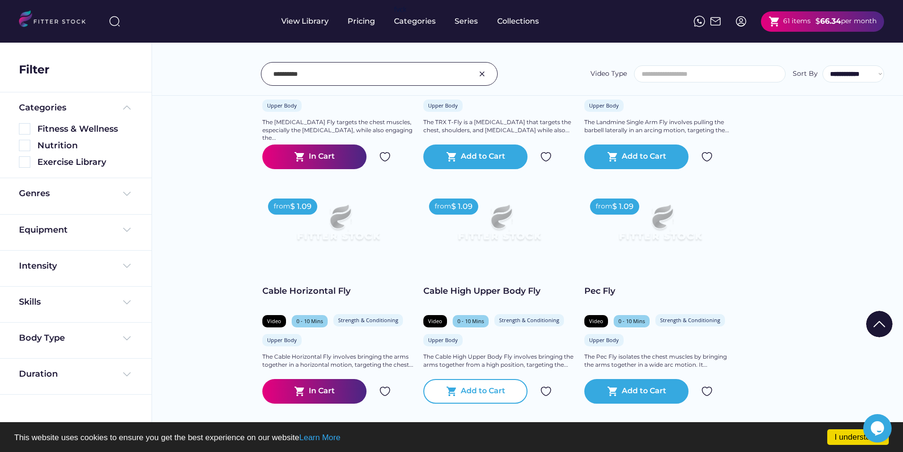
click at [482, 393] on div "Add to Cart" at bounding box center [483, 390] width 45 height 11
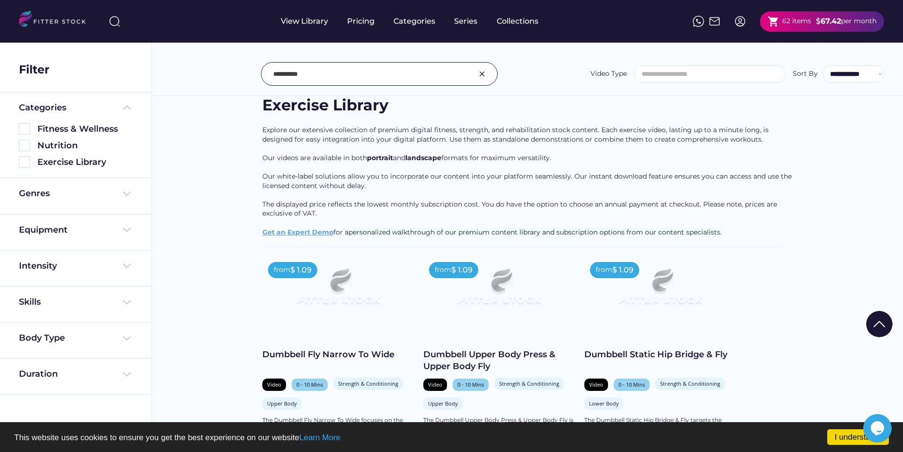
scroll to position [0, 0]
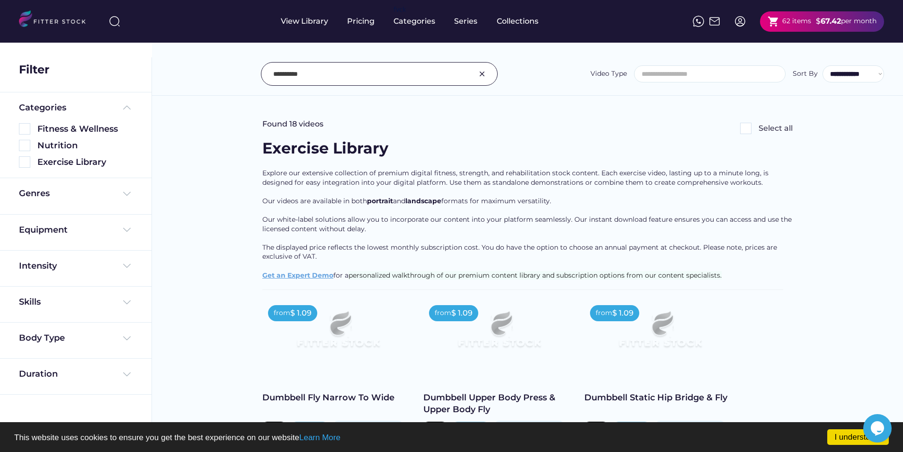
drag, startPoint x: 306, startPoint y: 73, endPoint x: 232, endPoint y: 71, distance: 74.4
click at [232, 71] on div "**********" at bounding box center [527, 74] width 713 height 24
type input "*"
type input "**********"
drag, startPoint x: 347, startPoint y: 69, endPoint x: 149, endPoint y: 72, distance: 197.5
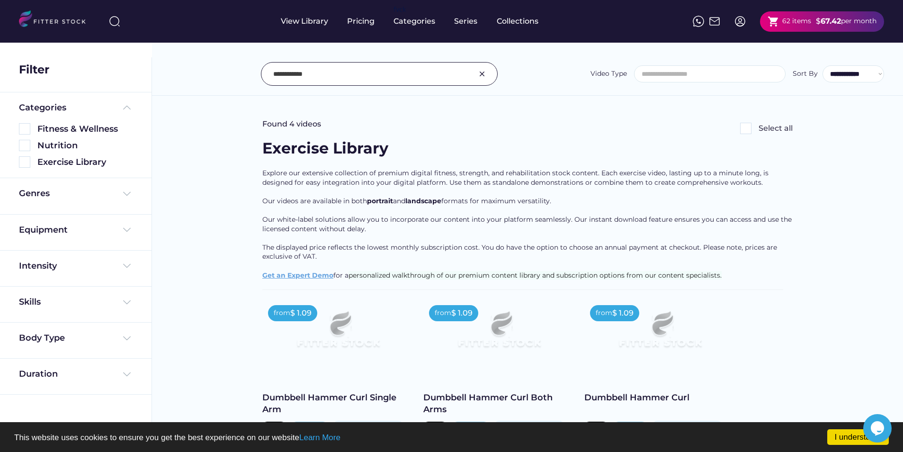
click at [149, 72] on body "I understand! This website uses cookies to ensure you get the best experience o…" at bounding box center [451, 226] width 903 height 452
type input "**********"
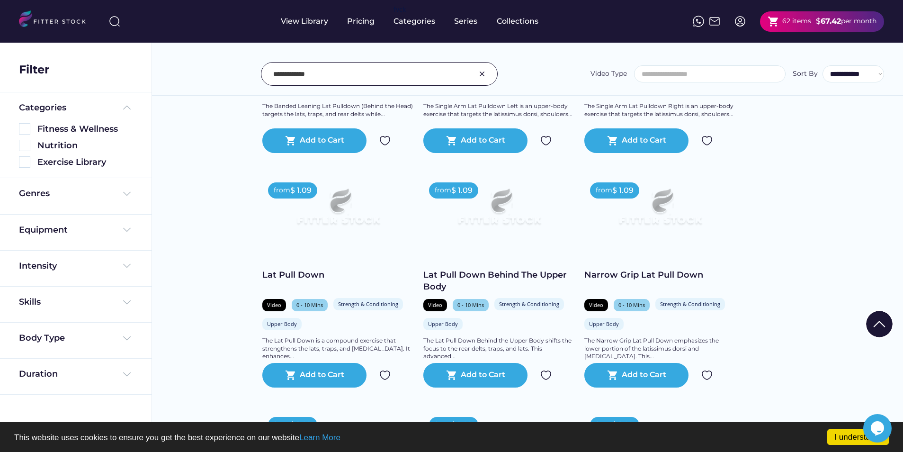
scroll to position [379, 0]
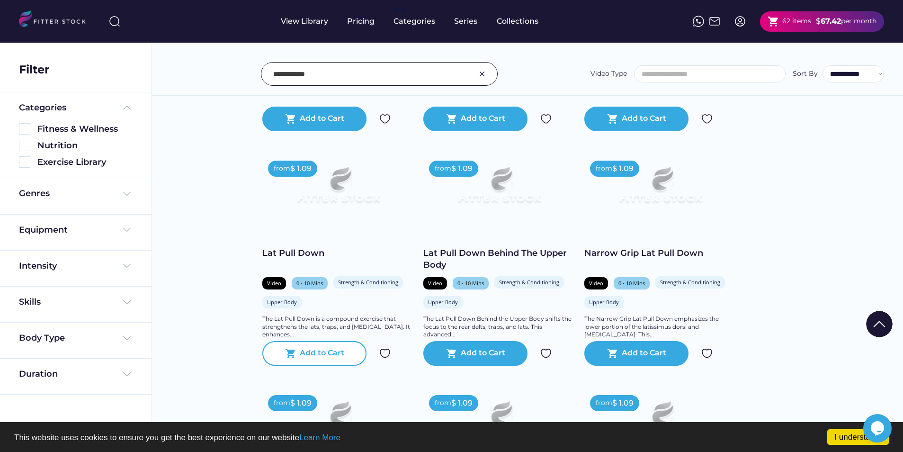
click at [292, 353] on text "shopping_cart" at bounding box center [290, 353] width 11 height 11
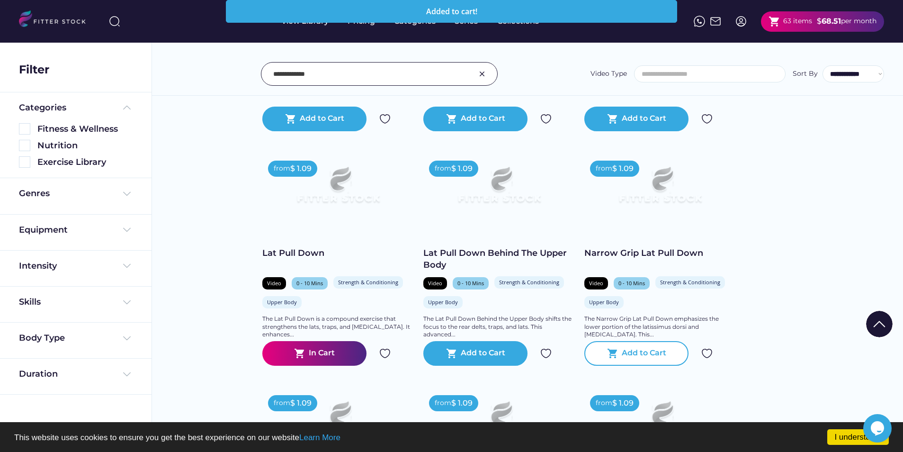
click at [650, 349] on div "Add to Cart" at bounding box center [644, 353] width 45 height 11
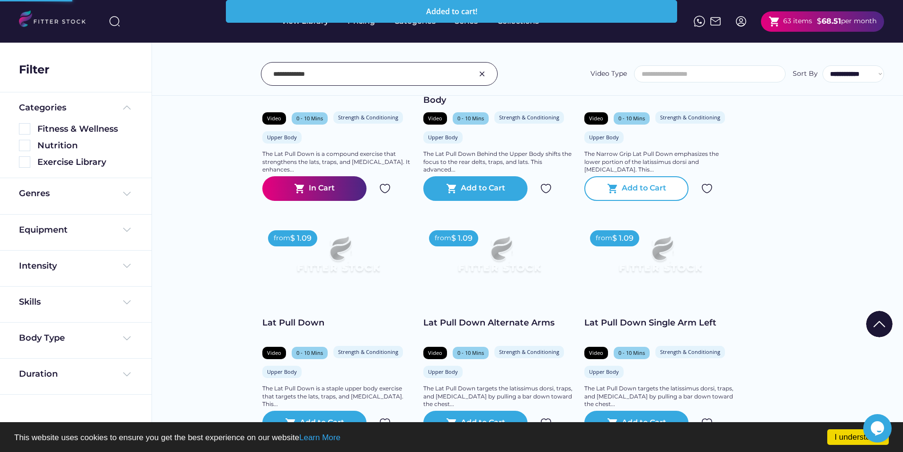
scroll to position [568, 0]
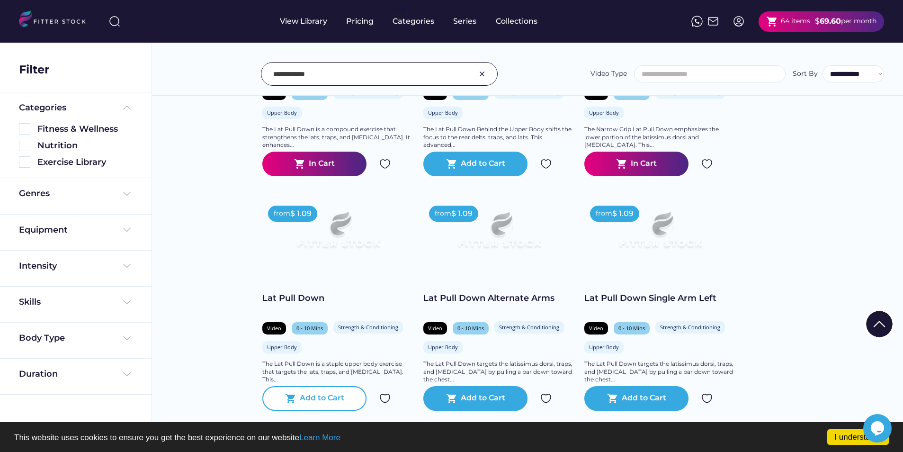
click at [286, 394] on text "shopping_cart" at bounding box center [290, 398] width 11 height 11
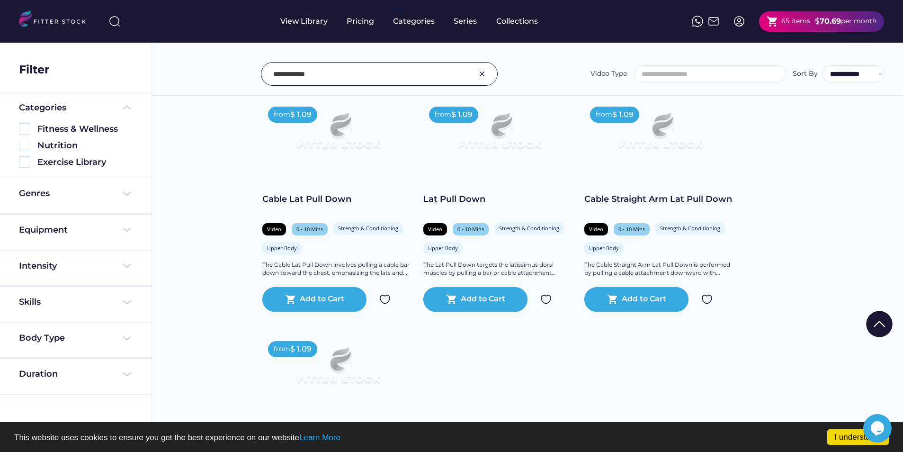
scroll to position [1136, 0]
click at [479, 296] on div "Add to Cart" at bounding box center [483, 298] width 45 height 11
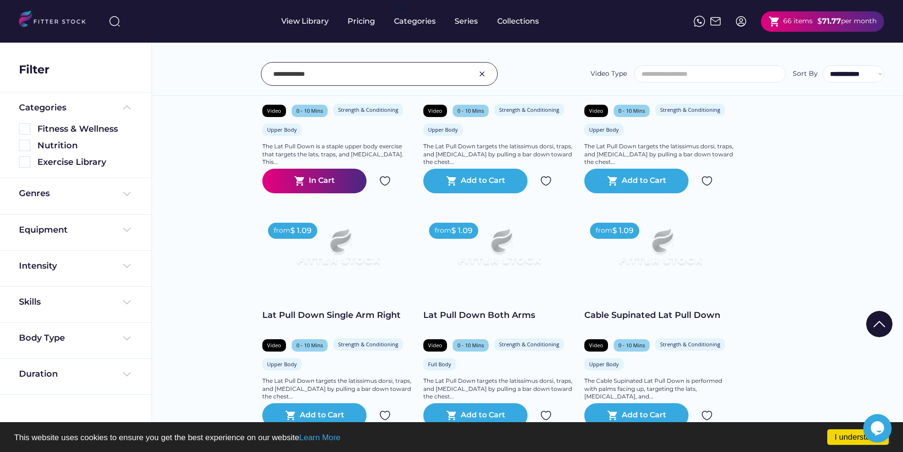
scroll to position [758, 0]
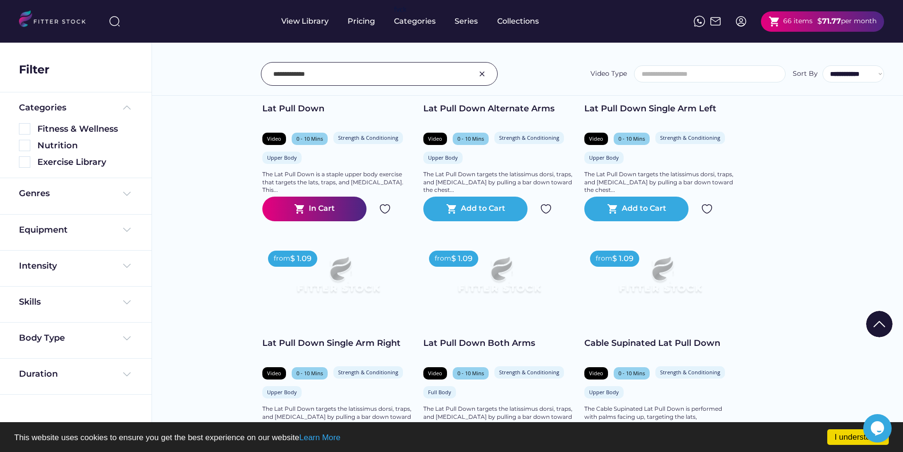
drag, startPoint x: 325, startPoint y: 76, endPoint x: 208, endPoint y: 67, distance: 116.9
click at [208, 67] on div "**********" at bounding box center [527, 74] width 713 height 24
type input "**********"
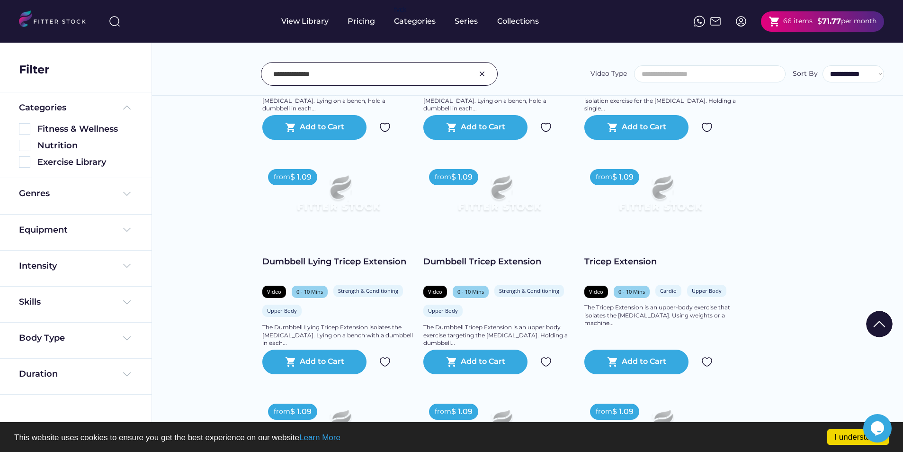
scroll to position [852, 0]
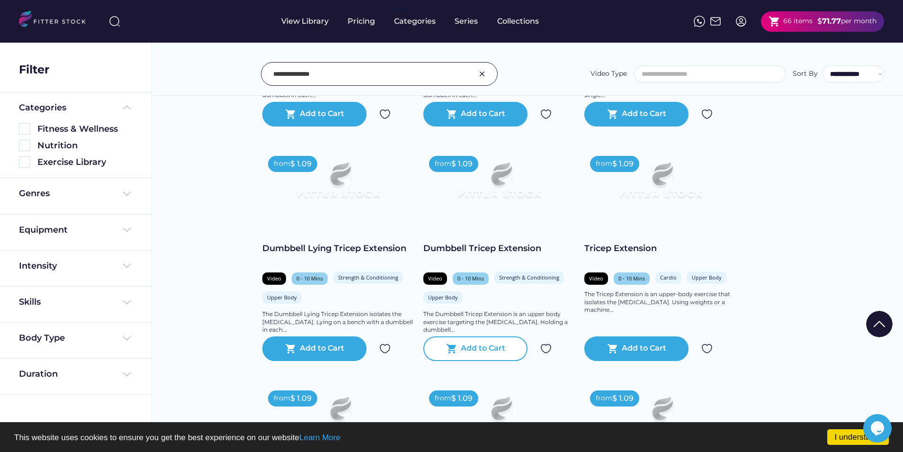
click at [471, 347] on div "Add to Cart" at bounding box center [483, 348] width 45 height 11
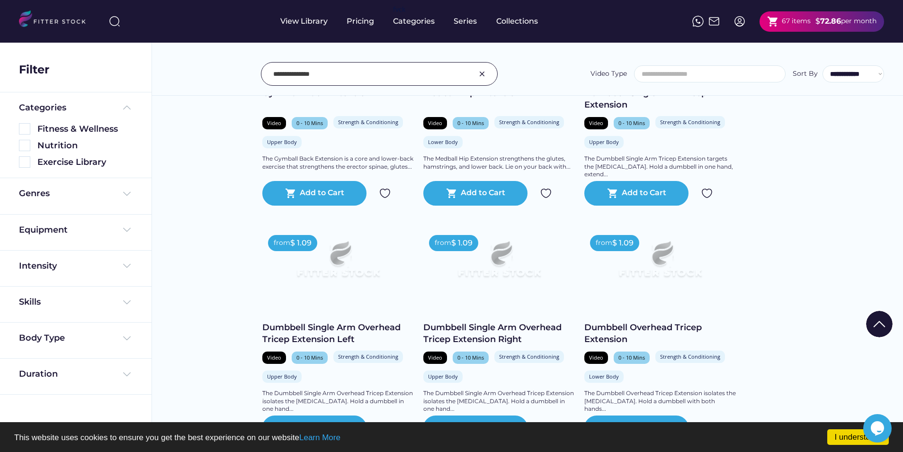
scroll to position [331, 0]
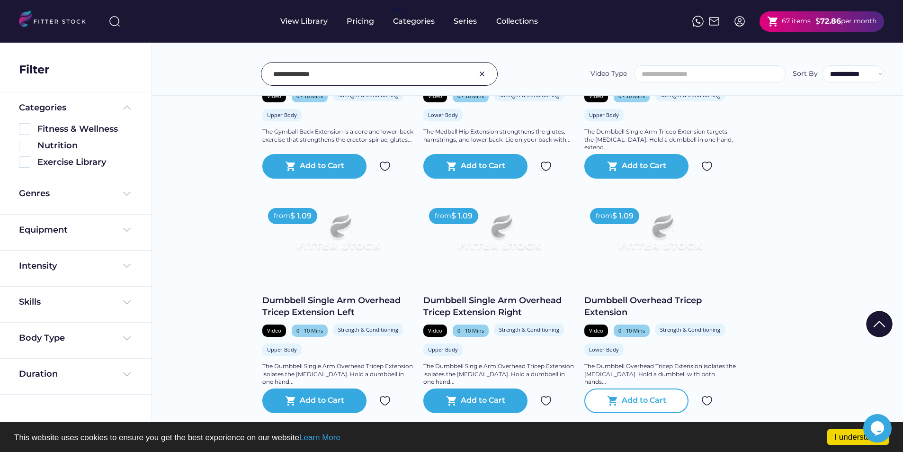
click at [639, 392] on div "shopping_cart Add to Cart" at bounding box center [636, 400] width 104 height 25
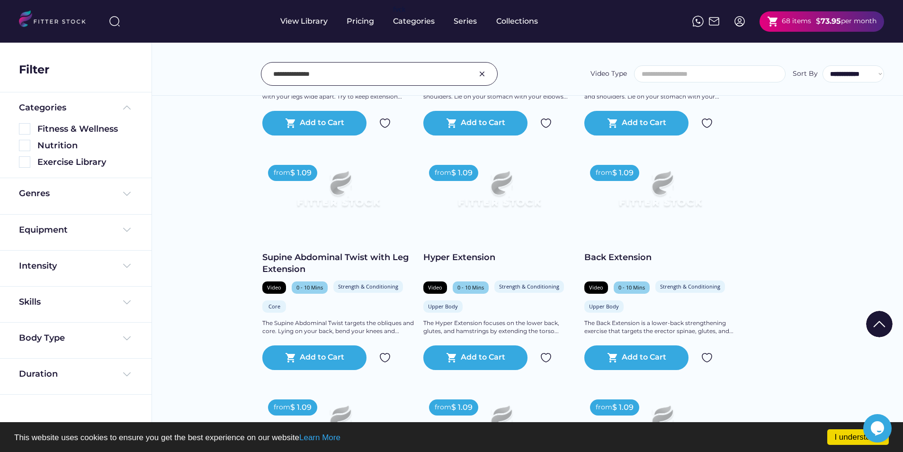
scroll to position [1799, 0]
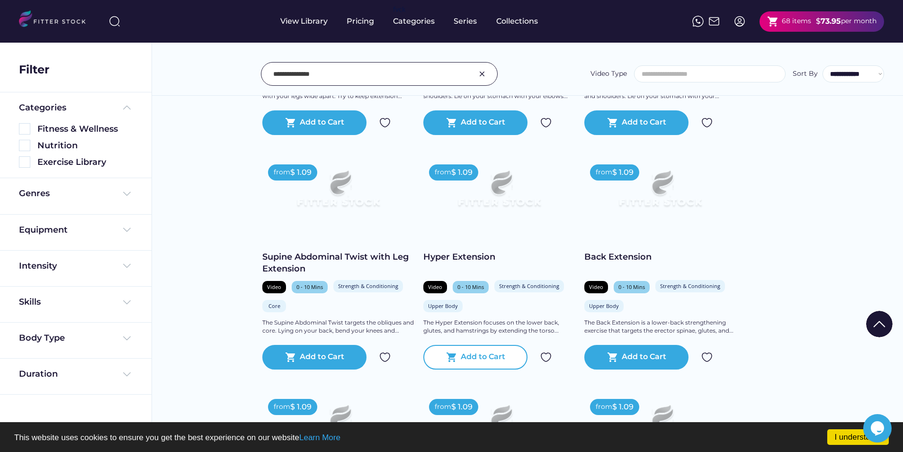
click at [491, 357] on div "Add to Cart" at bounding box center [483, 356] width 45 height 11
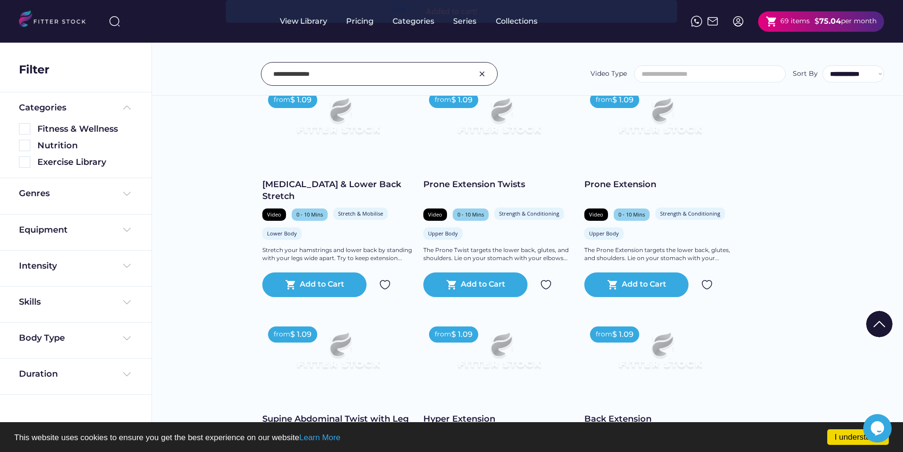
scroll to position [1468, 0]
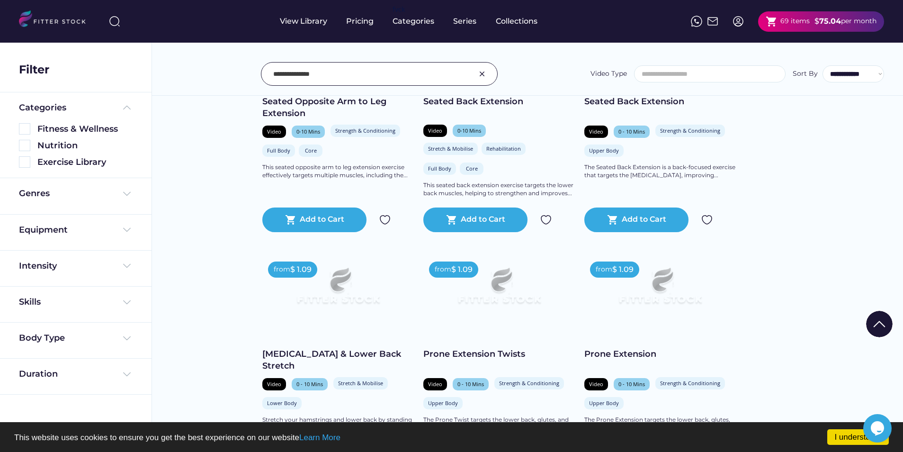
drag, startPoint x: 329, startPoint y: 73, endPoint x: 196, endPoint y: 48, distance: 135.9
click at [196, 48] on div "**********" at bounding box center [527, 53] width 751 height 86
type input "*******"
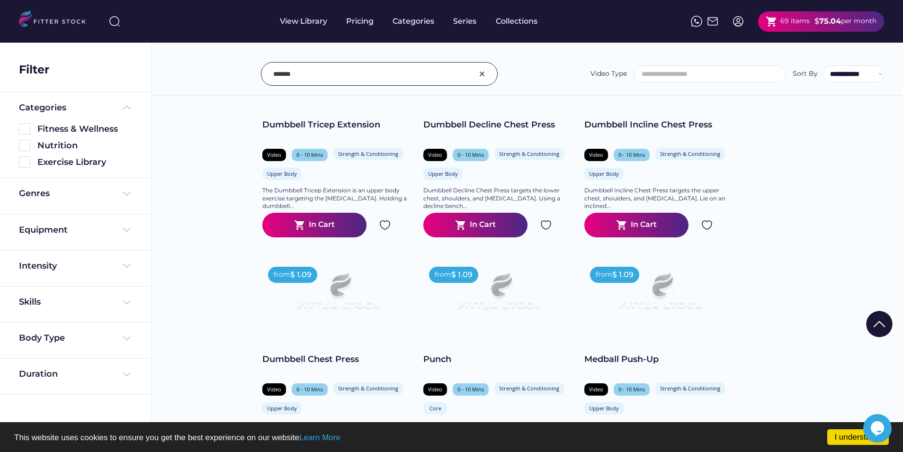
scroll to position [4877, 0]
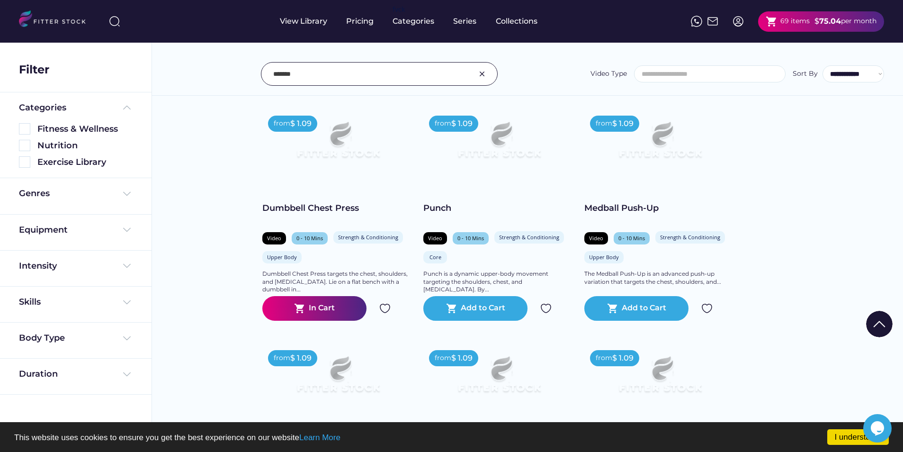
drag, startPoint x: 745, startPoint y: 184, endPoint x: 757, endPoint y: 149, distance: 36.4
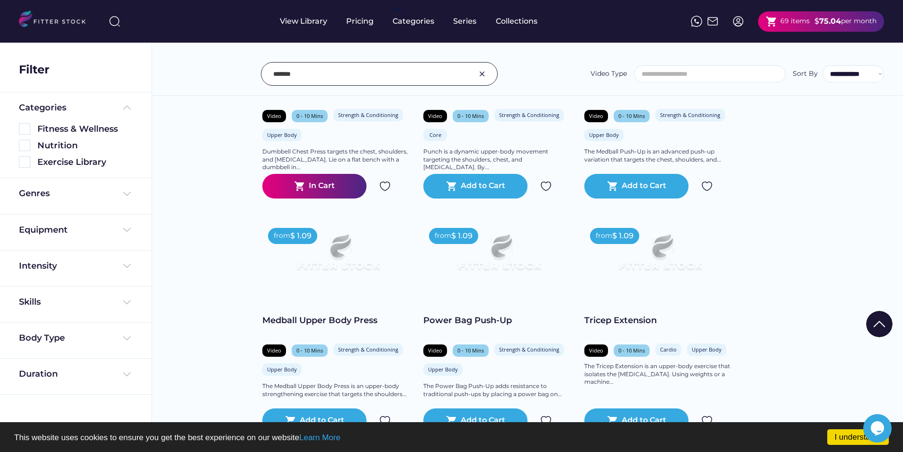
scroll to position [4830, 0]
